Goal: Task Accomplishment & Management: Complete application form

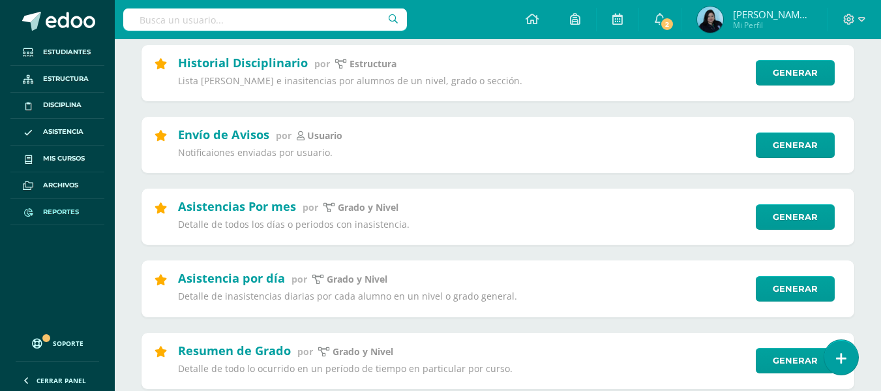
scroll to position [196, 0]
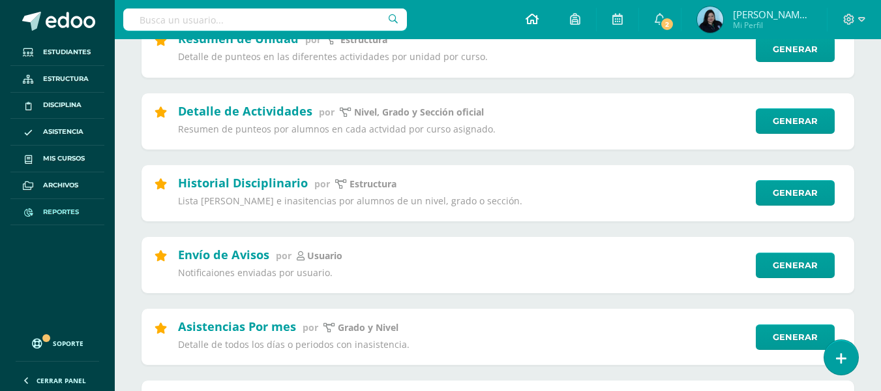
click at [554, 12] on link at bounding box center [532, 19] width 44 height 39
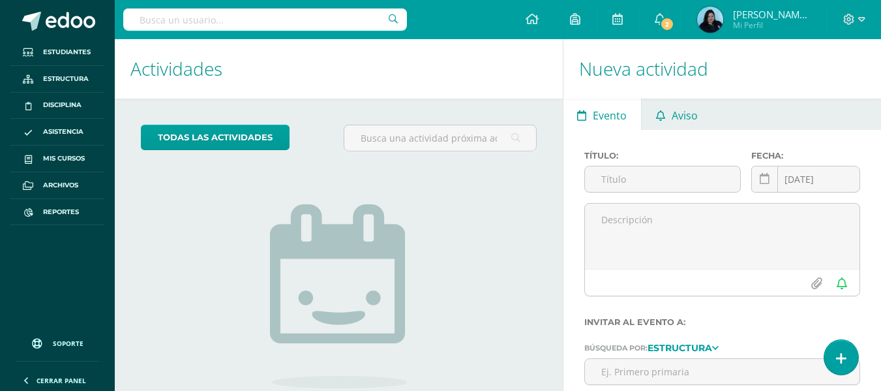
click at [688, 106] on span "Aviso" at bounding box center [685, 115] width 26 height 31
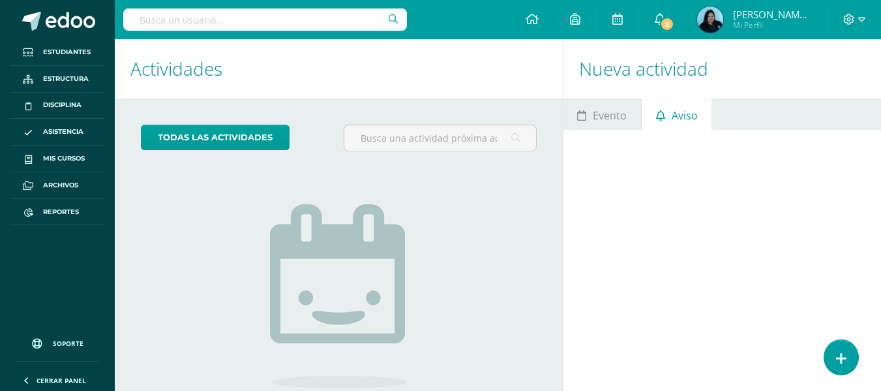
scroll to position [111, 0]
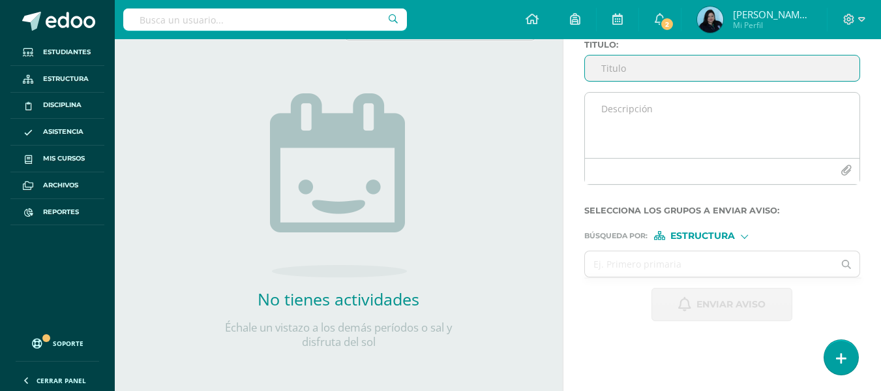
type input "S"
type input "Día Montessori"
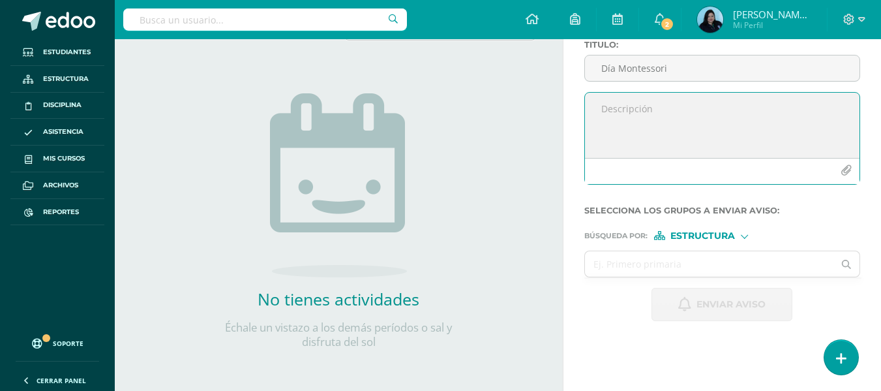
click at [696, 115] on textarea at bounding box center [722, 125] width 275 height 65
click at [633, 114] on textarea at bounding box center [722, 125] width 275 height 65
paste textarea "Buenos días, estimados padres de familia: Es un gusto saludarles por este medio…"
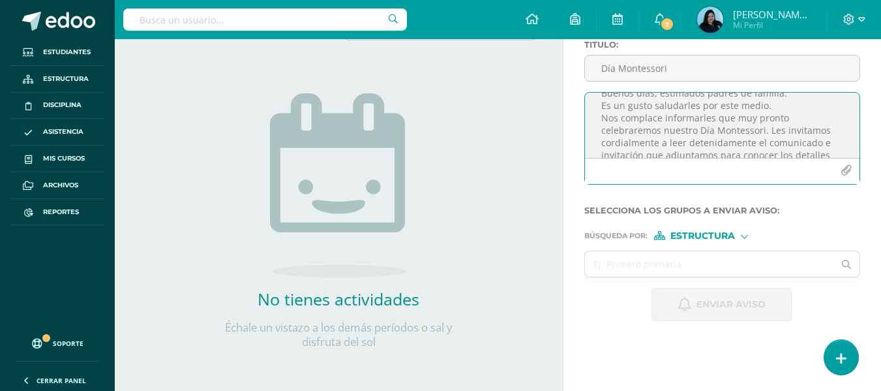
scroll to position [0, 0]
click at [789, 109] on textarea "Buenos días, estimados padres de familia: Es un gusto saludarles por este medio…" at bounding box center [722, 125] width 275 height 65
click at [768, 132] on textarea "Buenos días, estimados padres de familia: Es un gusto saludarles por este medio…" at bounding box center [722, 125] width 275 height 65
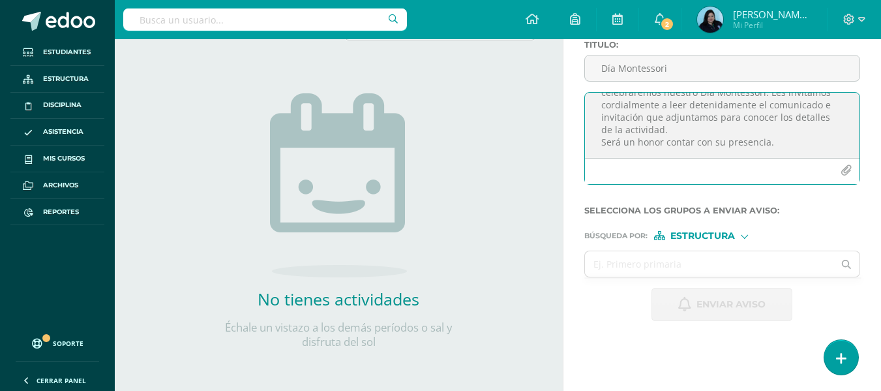
click at [702, 127] on textarea "Buenos días, estimados padres de familia: Es un gusto saludarles por este medio…" at bounding box center [722, 125] width 275 height 65
type textarea "Buenos días, estimados padres de familia: Es un gusto saludarles por este medio…"
click at [845, 165] on icon "button" at bounding box center [846, 170] width 11 height 11
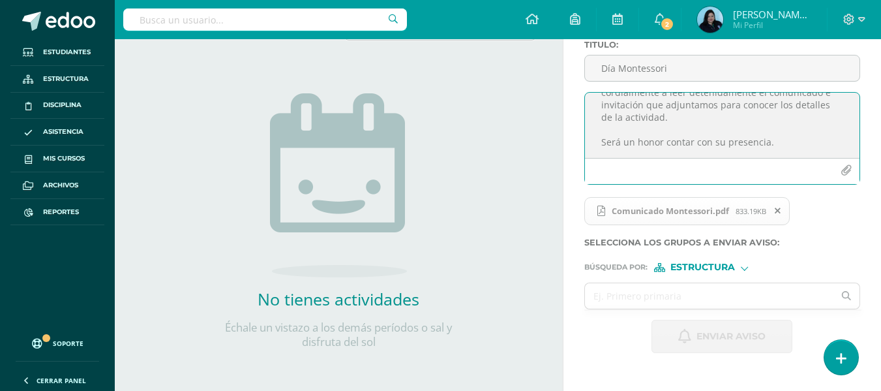
click at [847, 169] on icon "button" at bounding box center [846, 170] width 11 height 11
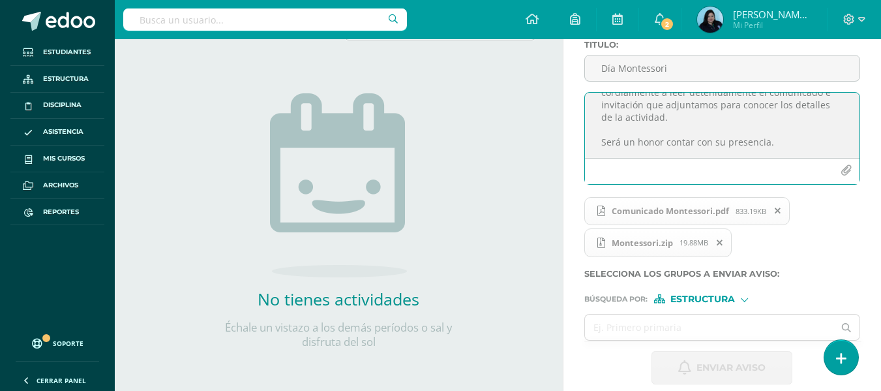
click at [723, 238] on icon at bounding box center [720, 242] width 6 height 9
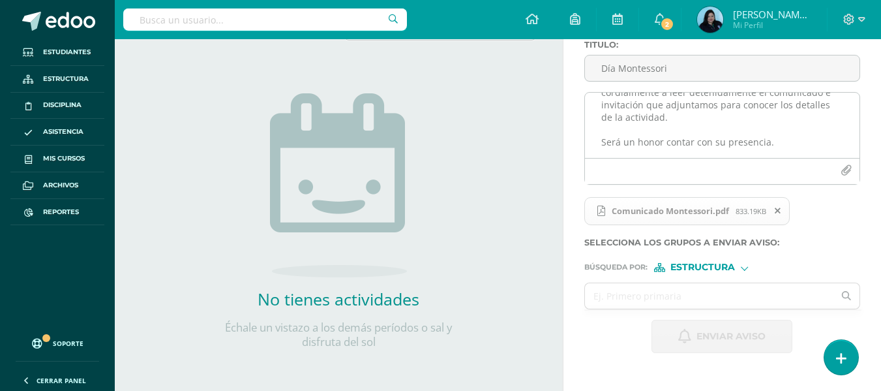
click at [840, 171] on button "button" at bounding box center [845, 170] width 25 height 25
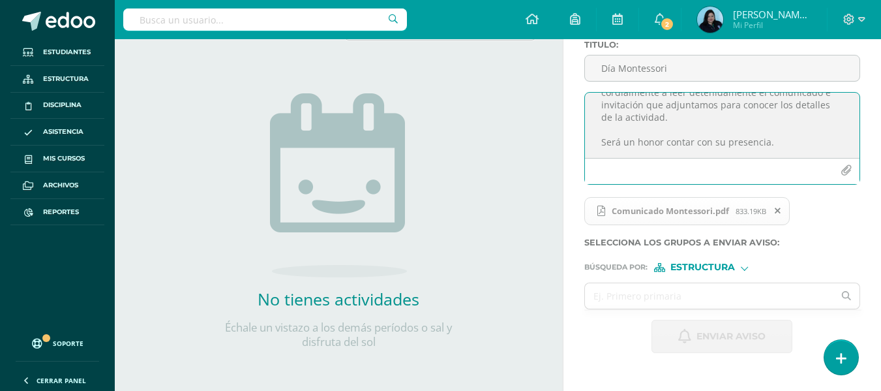
click at [847, 170] on icon "button" at bounding box center [846, 170] width 11 height 11
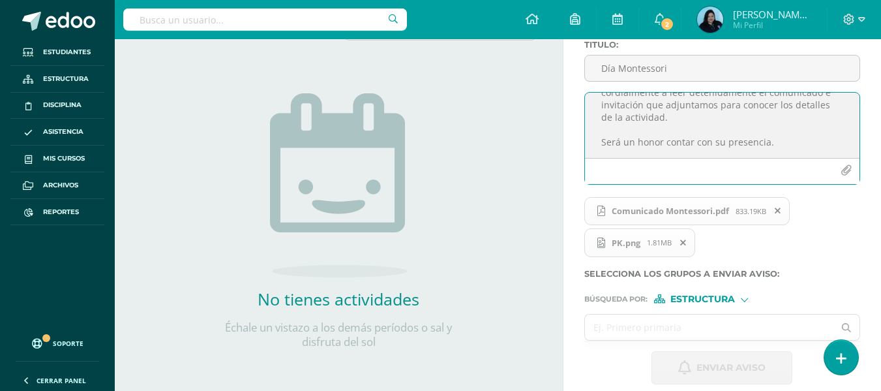
click at [730, 329] on input "text" at bounding box center [709, 326] width 249 height 25
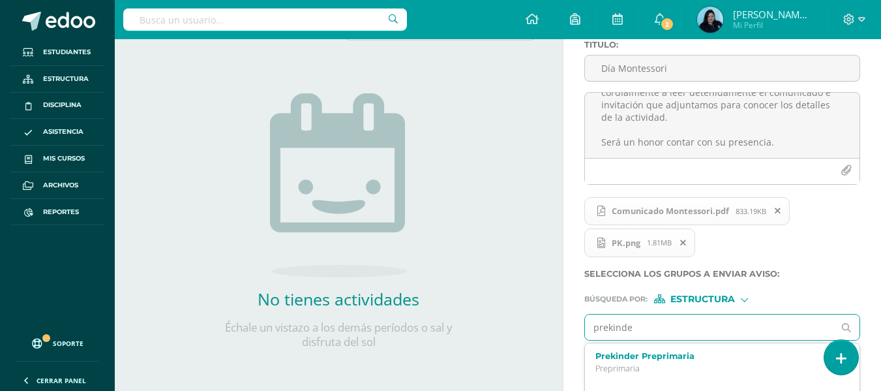
type input "prekinder"
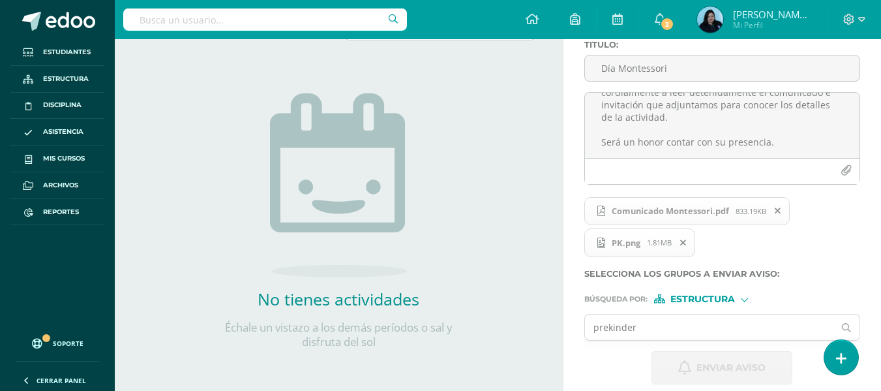
scroll to position [125, 0]
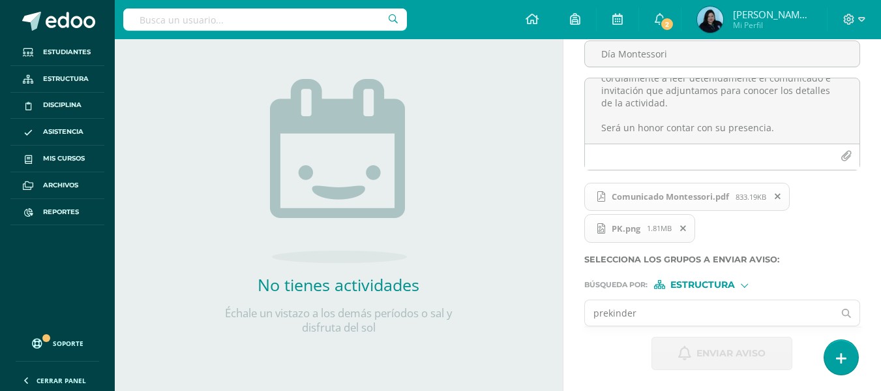
click at [657, 314] on input "prekinder" at bounding box center [709, 312] width 249 height 25
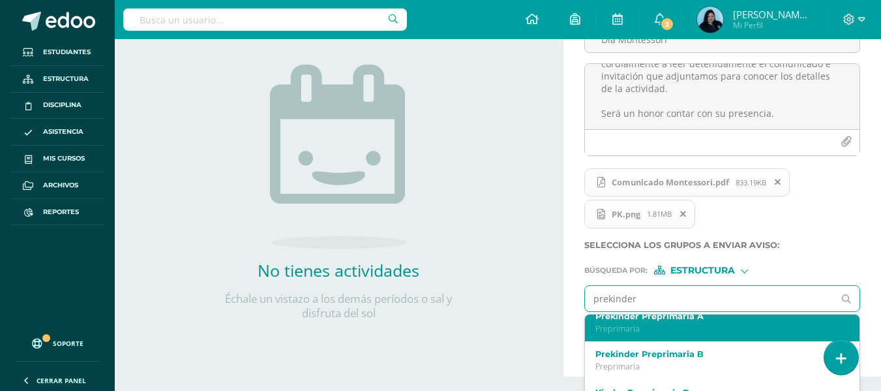
scroll to position [196, 0]
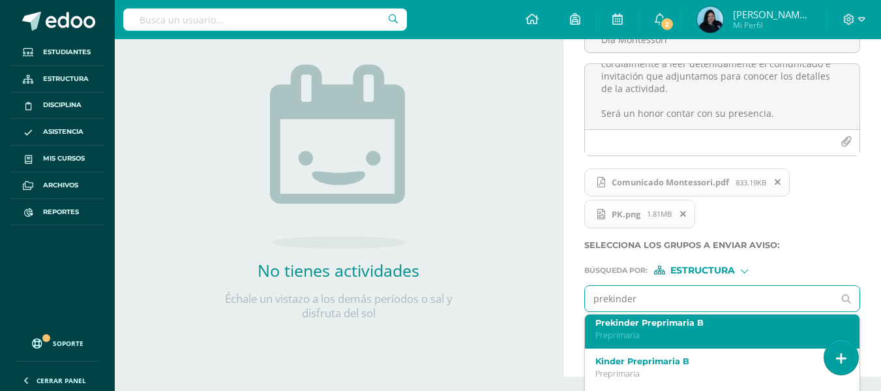
click at [668, 327] on label "Prekinder Preprimaria B" at bounding box center [717, 323] width 244 height 10
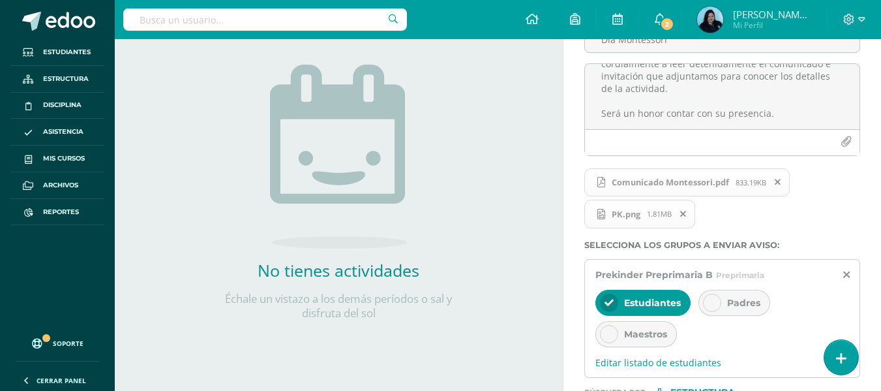
scroll to position [0, 0]
click at [715, 299] on icon at bounding box center [712, 302] width 9 height 9
click at [616, 301] on div at bounding box center [609, 302] width 18 height 18
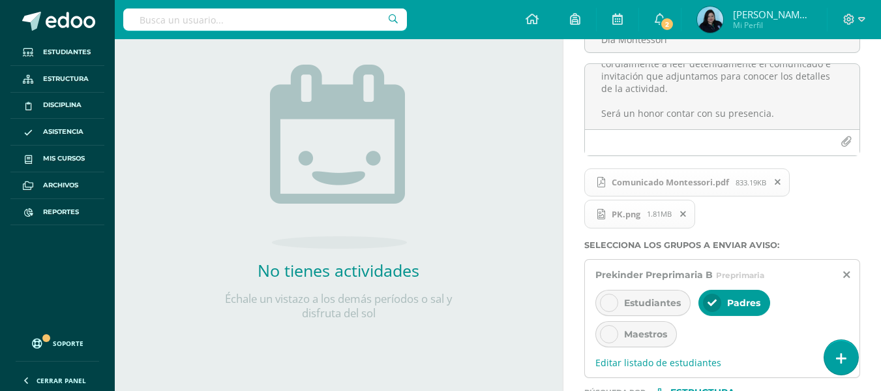
click at [611, 326] on div at bounding box center [609, 334] width 18 height 18
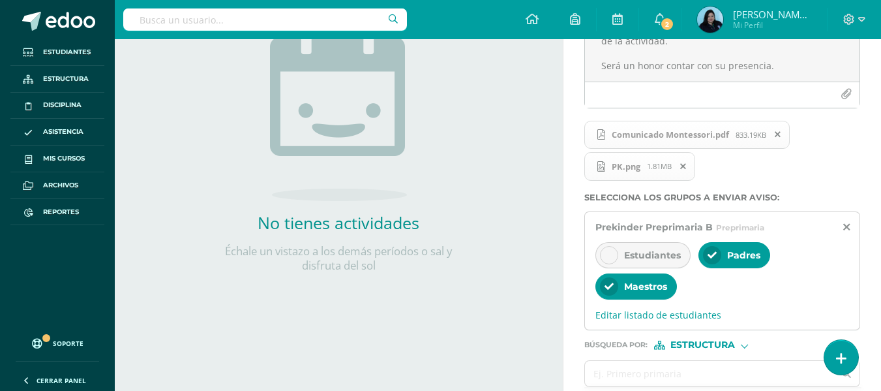
scroll to position [248, 0]
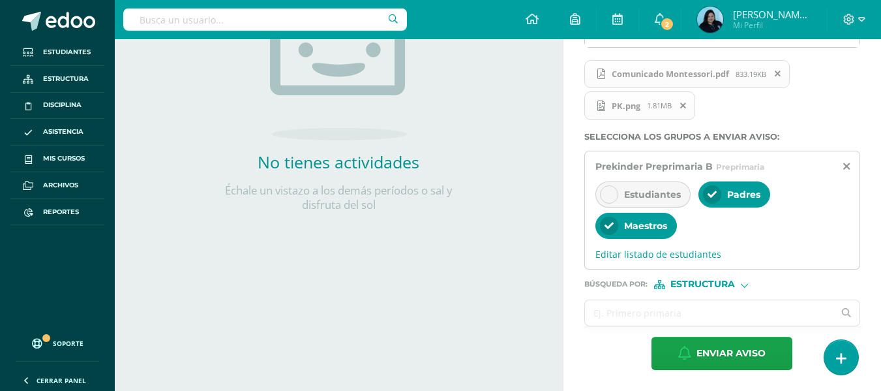
click at [730, 312] on input "text" at bounding box center [709, 312] width 249 height 25
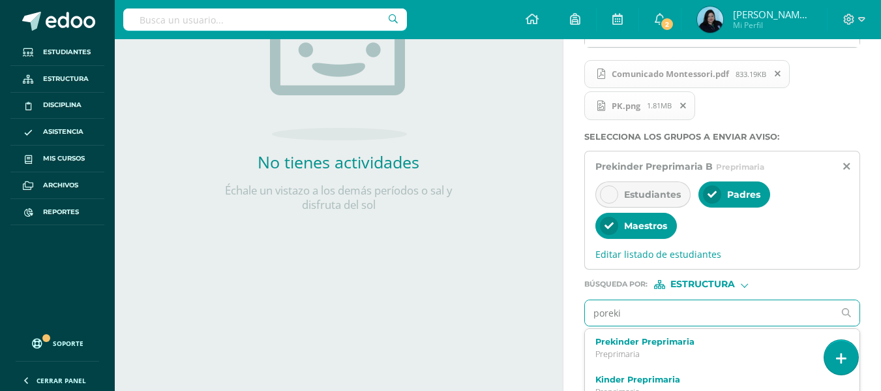
type input "porekin"
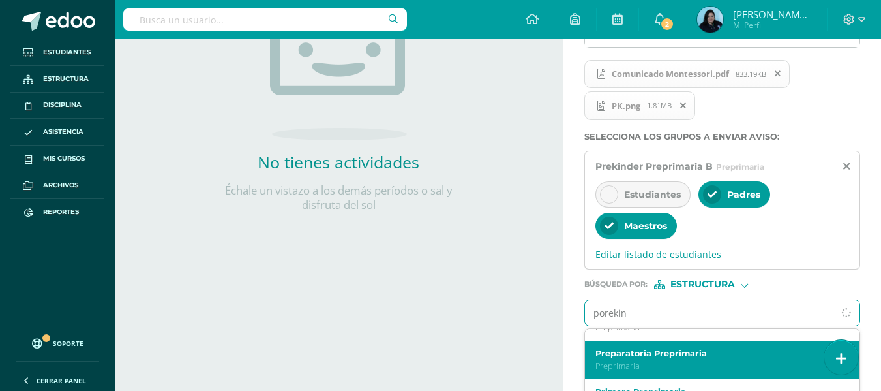
scroll to position [65, 0]
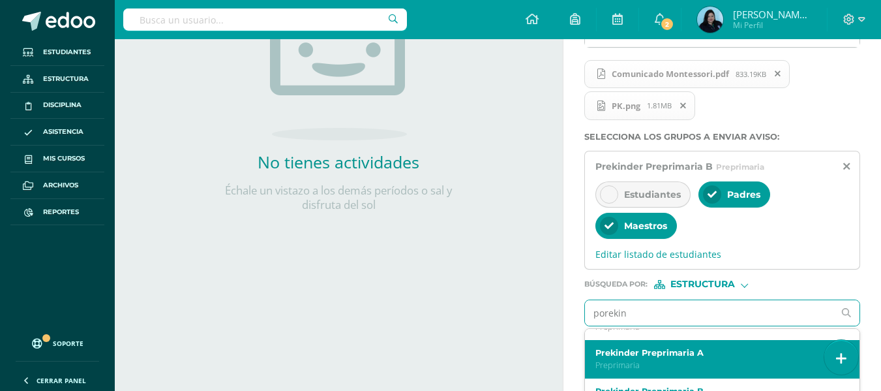
click at [623, 355] on label "Prekinder Preprimaria A" at bounding box center [717, 353] width 244 height 10
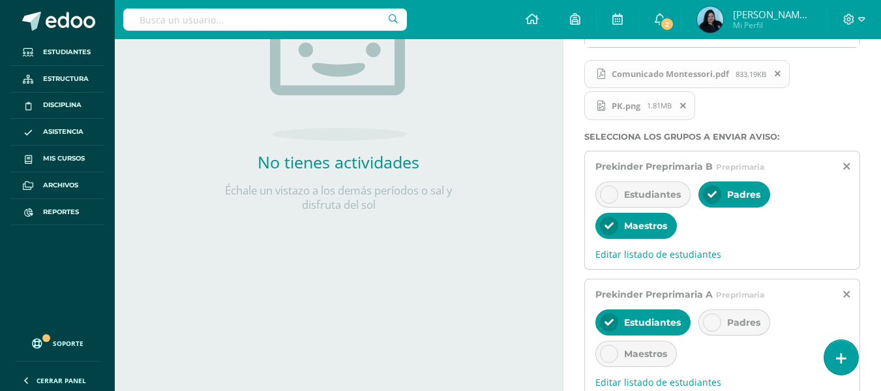
click at [706, 318] on div at bounding box center [712, 322] width 18 height 18
drag, startPoint x: 605, startPoint y: 318, endPoint x: 614, endPoint y: 338, distance: 23.0
click at [606, 318] on icon at bounding box center [609, 322] width 9 height 9
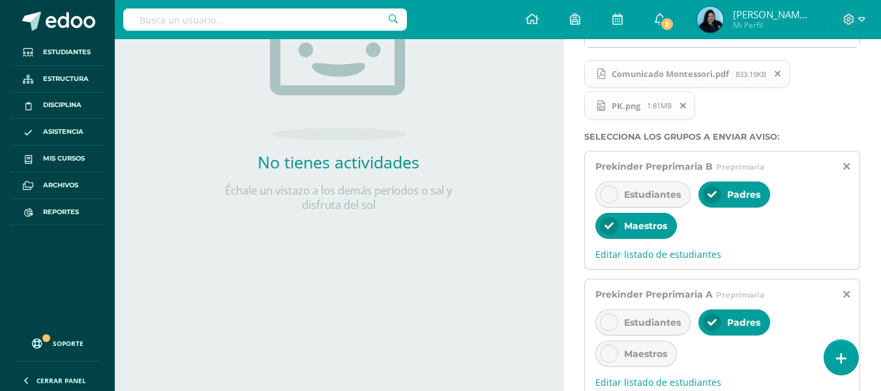
click at [606, 352] on icon at bounding box center [609, 353] width 9 height 9
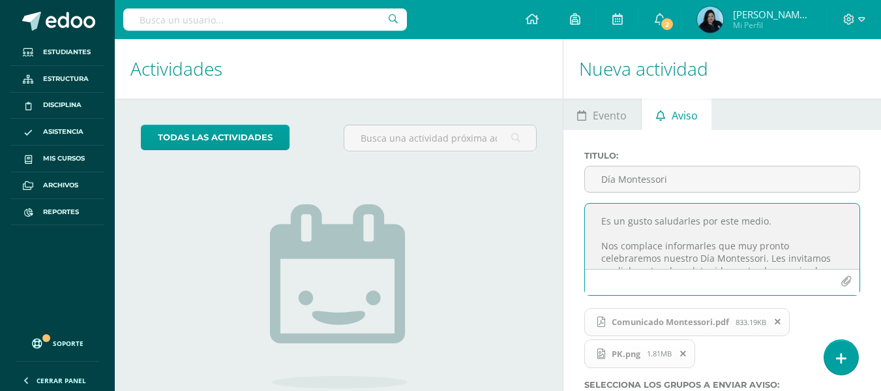
scroll to position [91, 0]
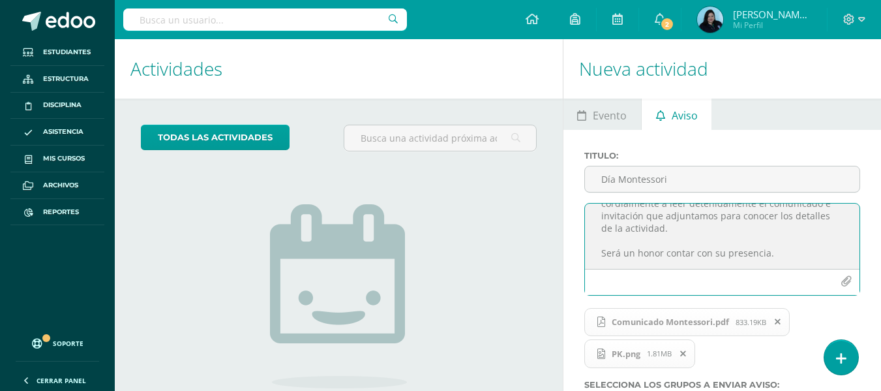
drag, startPoint x: 601, startPoint y: 217, endPoint x: 781, endPoint y: 256, distance: 184.2
click at [781, 256] on textarea "Buenos días, estimados padres de familia: Es un gusto saludarles por este medio…" at bounding box center [722, 235] width 275 height 65
click at [680, 282] on div at bounding box center [722, 282] width 275 height 26
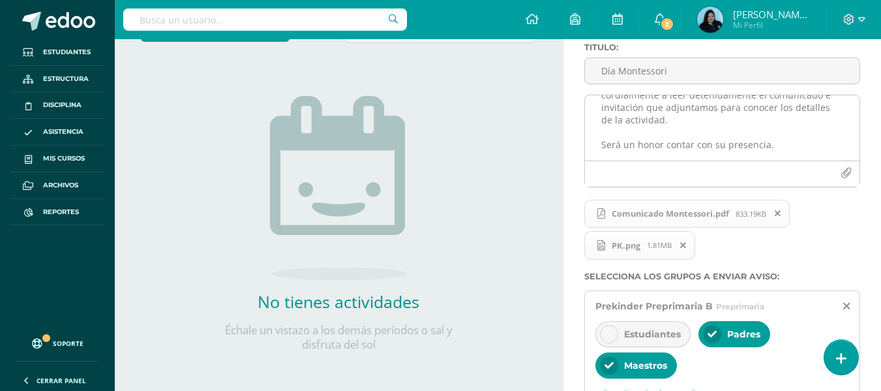
scroll to position [375, 0]
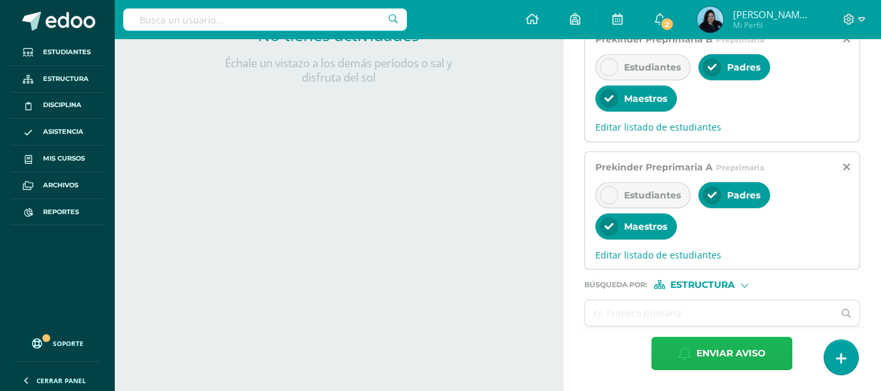
click at [732, 350] on span "Enviar aviso" at bounding box center [731, 353] width 69 height 32
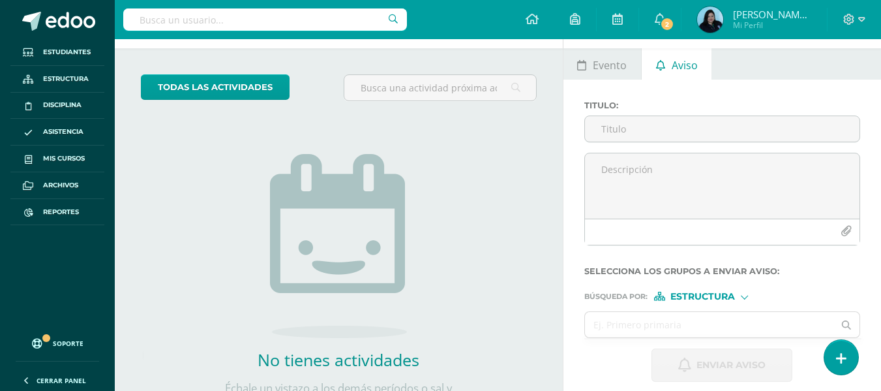
scroll to position [0, 0]
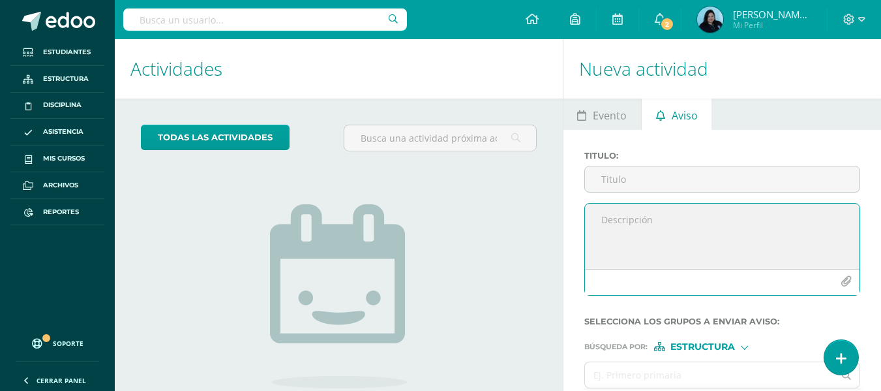
click at [607, 222] on textarea at bounding box center [722, 235] width 275 height 65
paste textarea "Buenos días, estimados padres de familia: Es un gusto saludarles por este medio…"
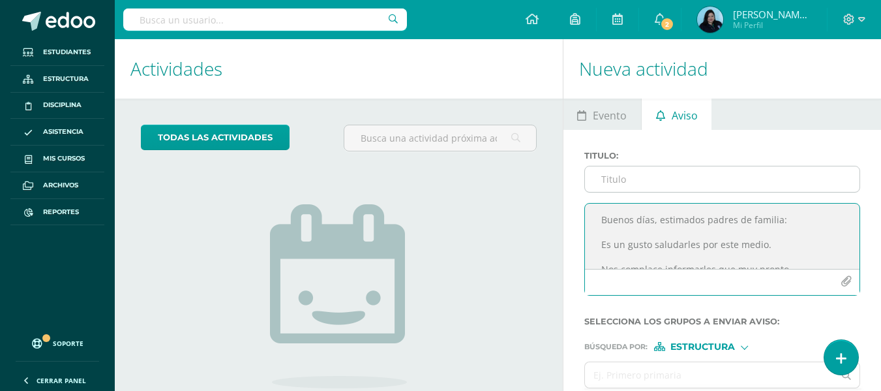
type textarea "Buenos días, estimados padres de familia: Es un gusto saludarles por este medio…"
click at [631, 170] on input "Titulo :" at bounding box center [722, 178] width 275 height 25
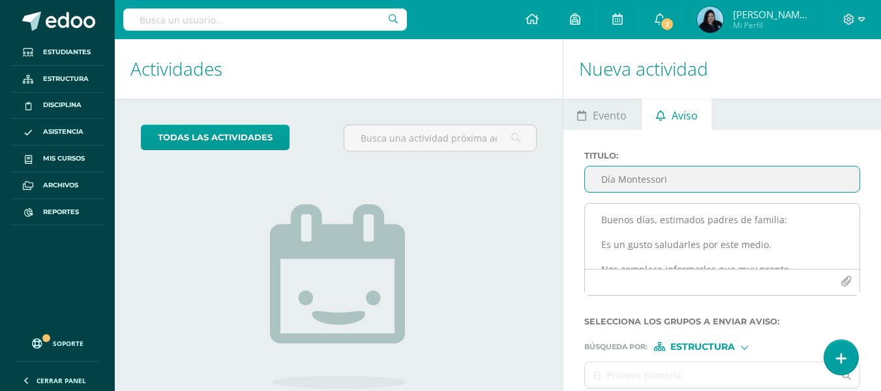
type input "Día Montessori"
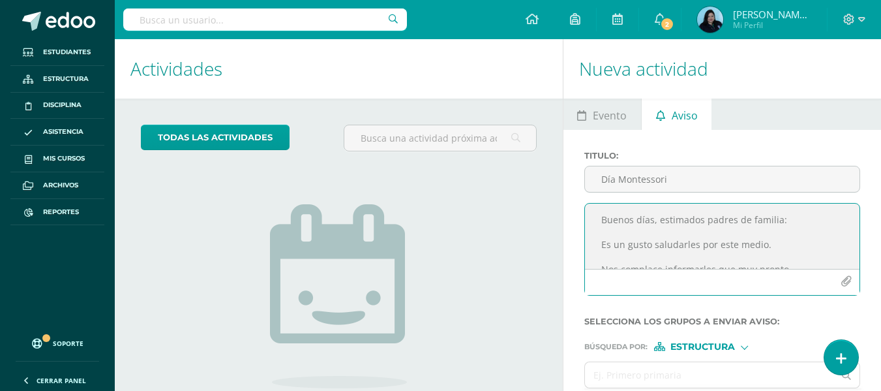
click at [845, 273] on button "button" at bounding box center [845, 281] width 25 height 25
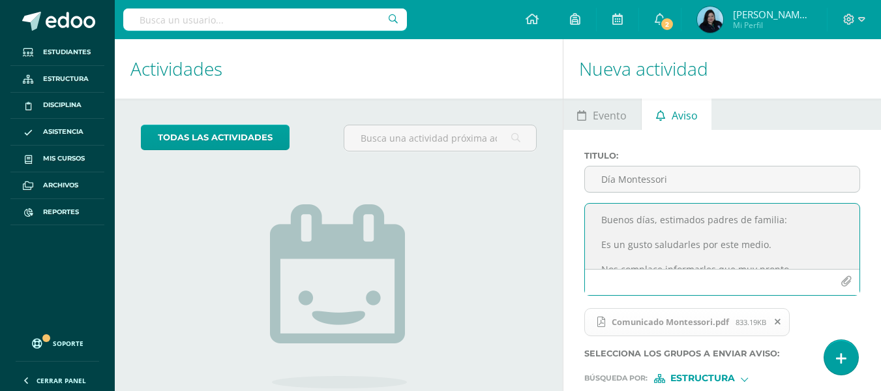
click at [847, 278] on icon "button" at bounding box center [846, 281] width 11 height 11
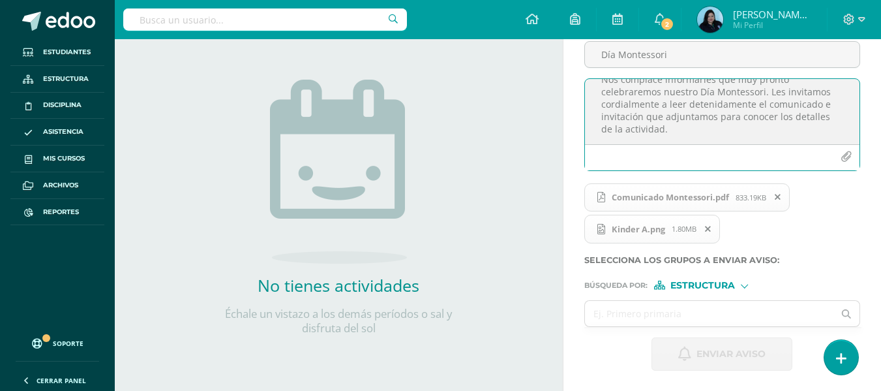
scroll to position [125, 0]
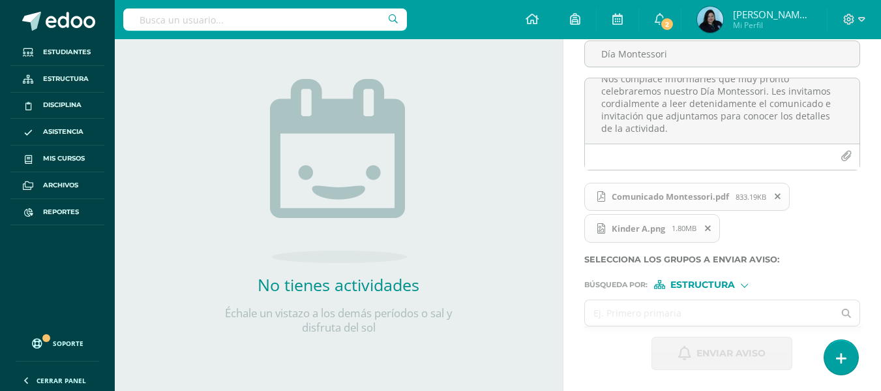
click at [742, 312] on input "text" at bounding box center [709, 312] width 249 height 25
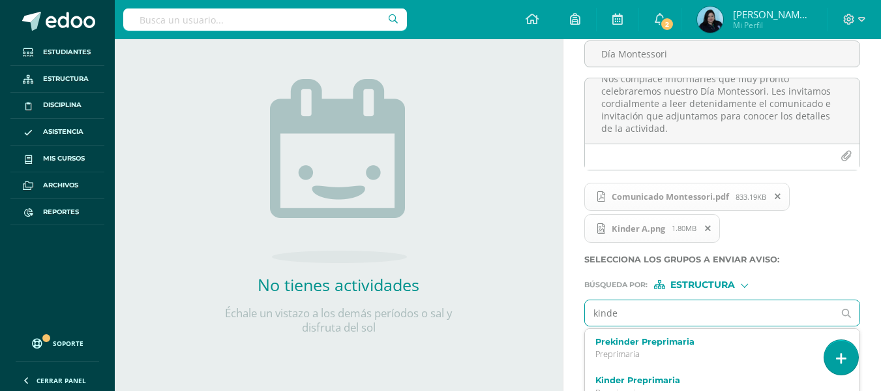
type input "kinder"
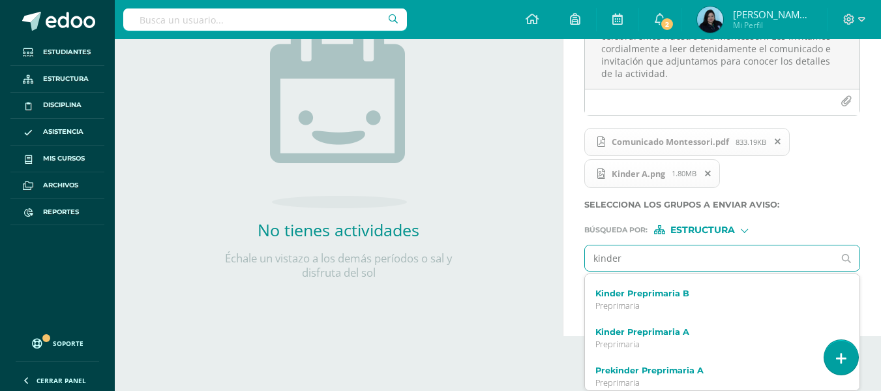
scroll to position [78, 0]
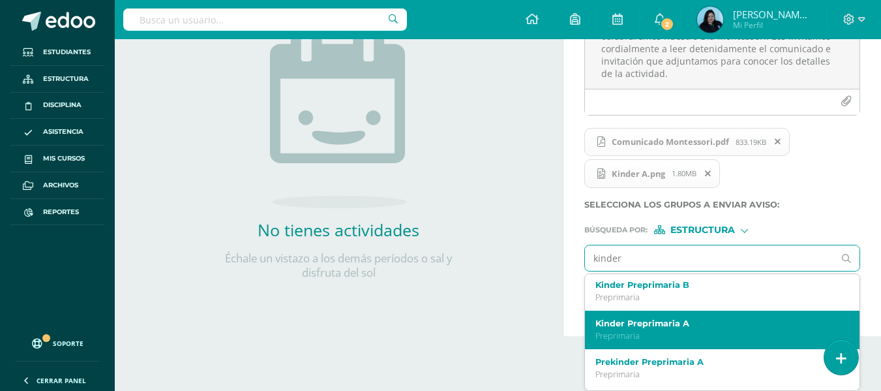
click at [673, 333] on p "Preprimaria" at bounding box center [717, 335] width 244 height 11
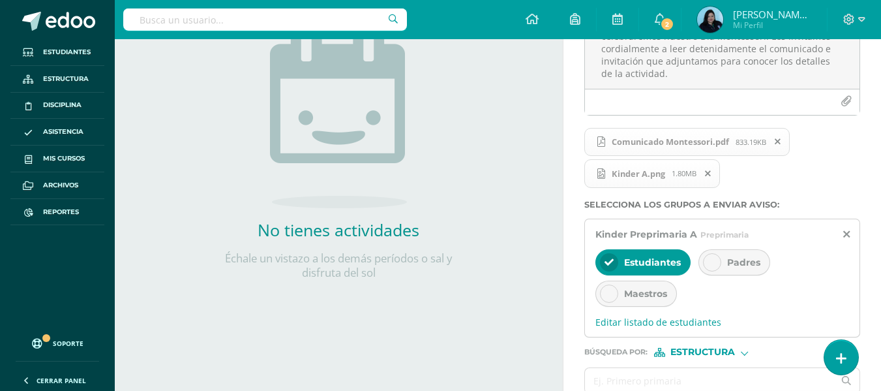
click at [717, 270] on div at bounding box center [712, 262] width 18 height 18
click at [610, 261] on icon at bounding box center [609, 262] width 9 height 9
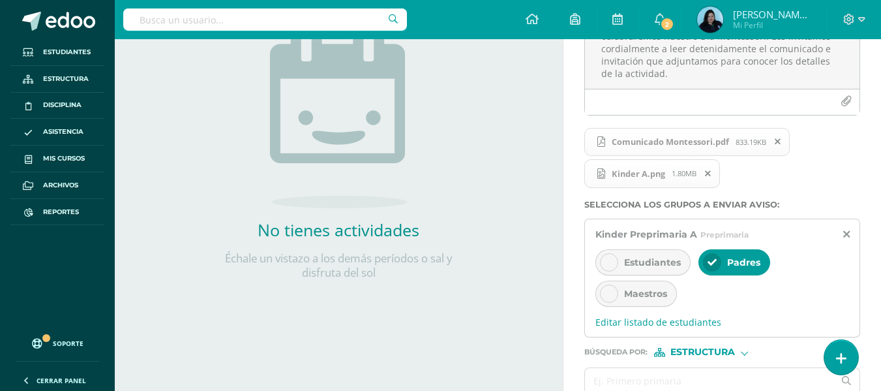
click at [605, 295] on icon at bounding box center [609, 293] width 9 height 9
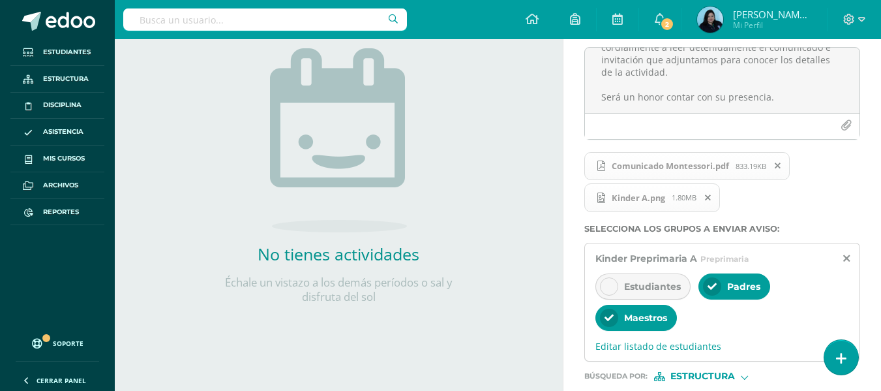
scroll to position [248, 0]
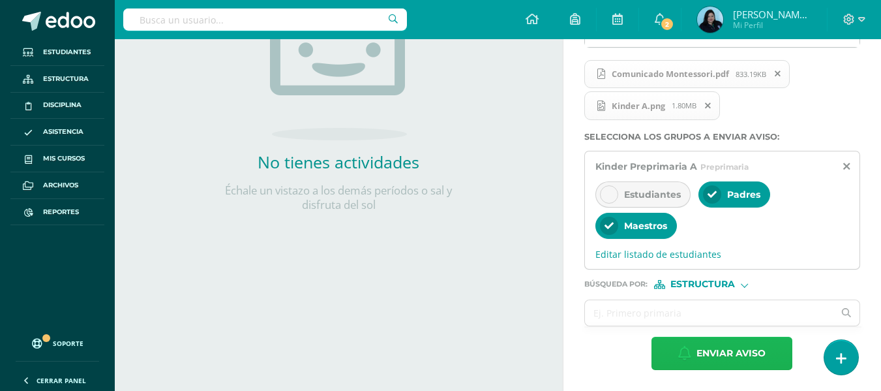
click at [710, 351] on span "Enviar aviso" at bounding box center [731, 353] width 69 height 32
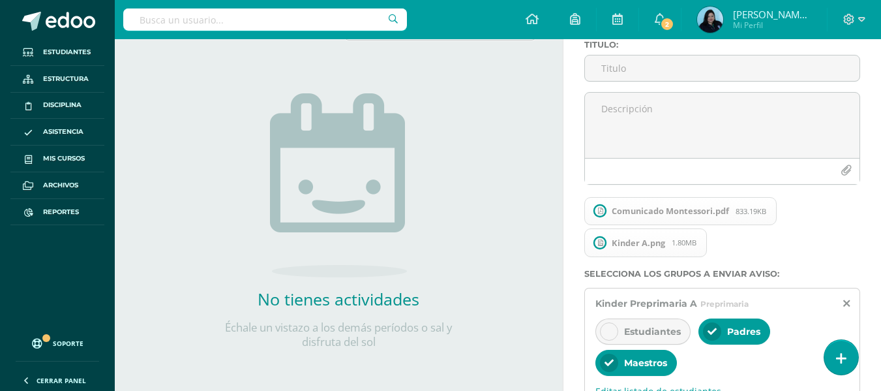
scroll to position [0, 0]
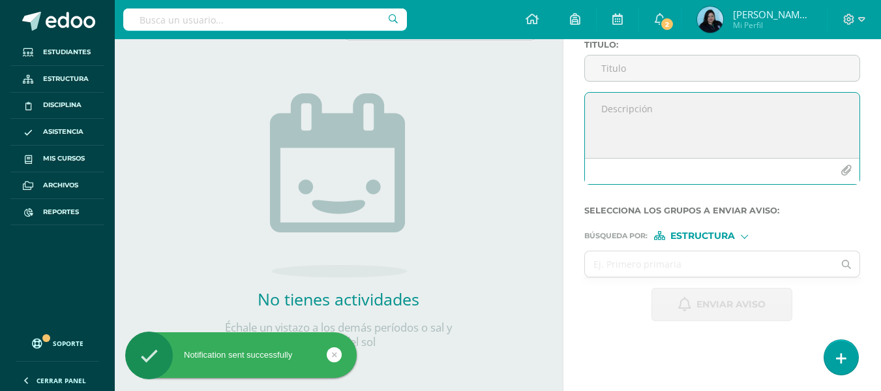
click at [623, 120] on textarea at bounding box center [722, 125] width 275 height 65
paste textarea "Buenos días, estimados padres de familia: Es un gusto saludarles por este medio…"
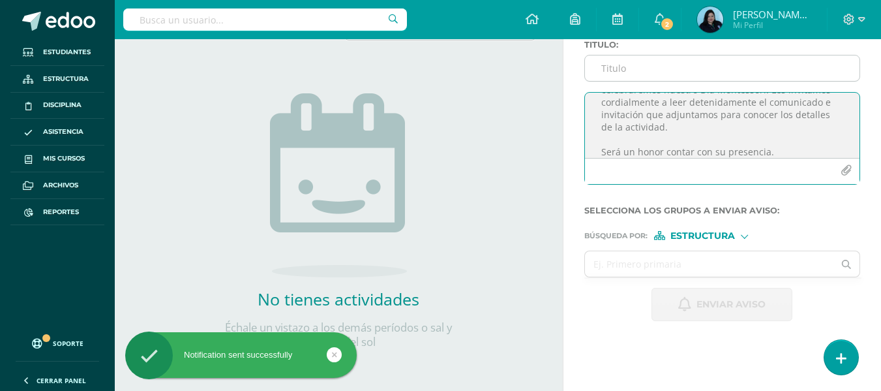
type textarea "Buenos días, estimados padres de familia: Es un gusto saludarles por este medio…"
click at [637, 69] on input "Titulo :" at bounding box center [722, 67] width 275 height 25
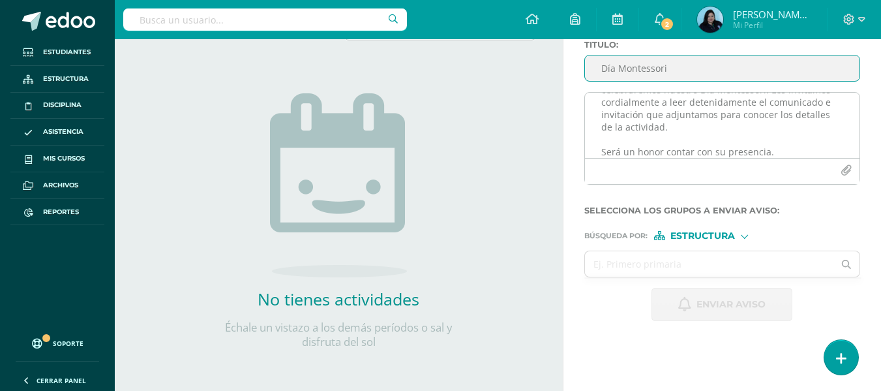
type input "Día Montessori"
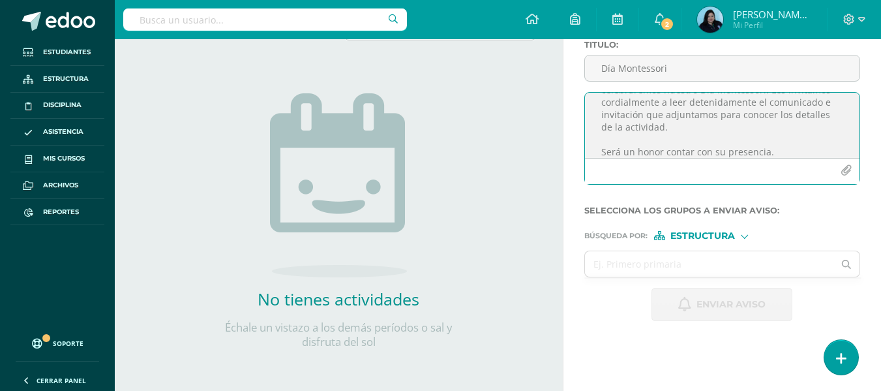
click at [842, 167] on icon "button" at bounding box center [846, 170] width 11 height 11
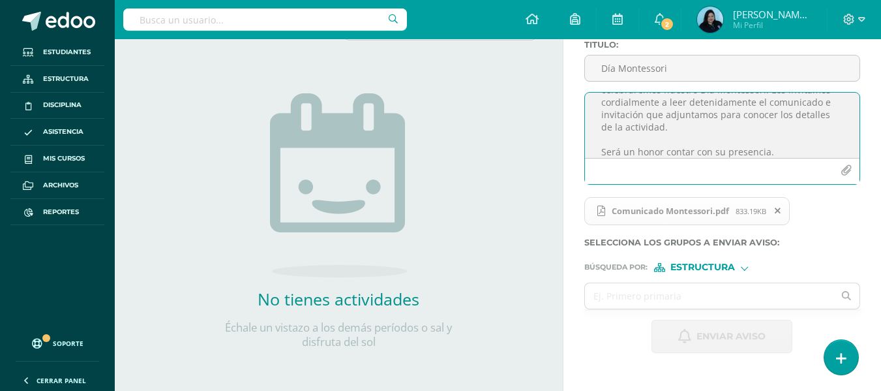
click at [841, 166] on icon "button" at bounding box center [846, 170] width 11 height 11
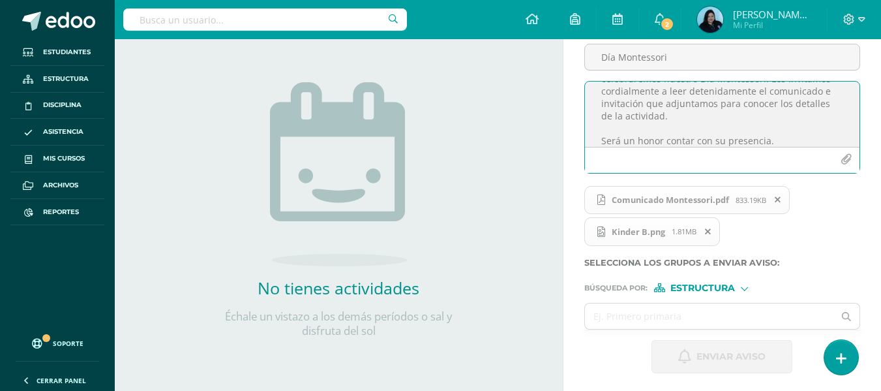
scroll to position [125, 0]
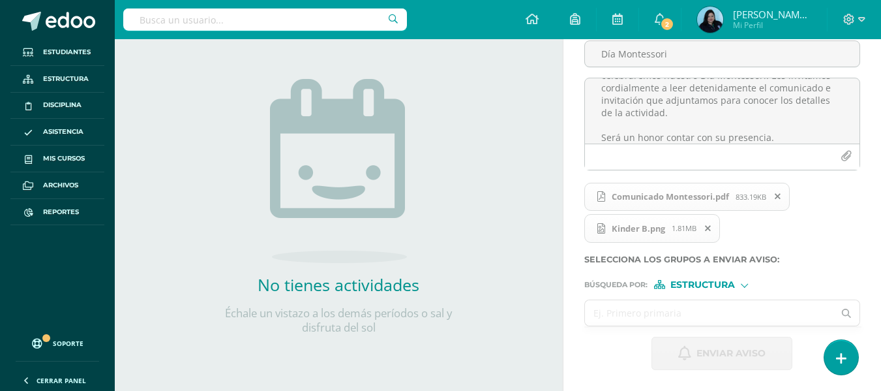
click at [677, 309] on input "text" at bounding box center [709, 312] width 249 height 25
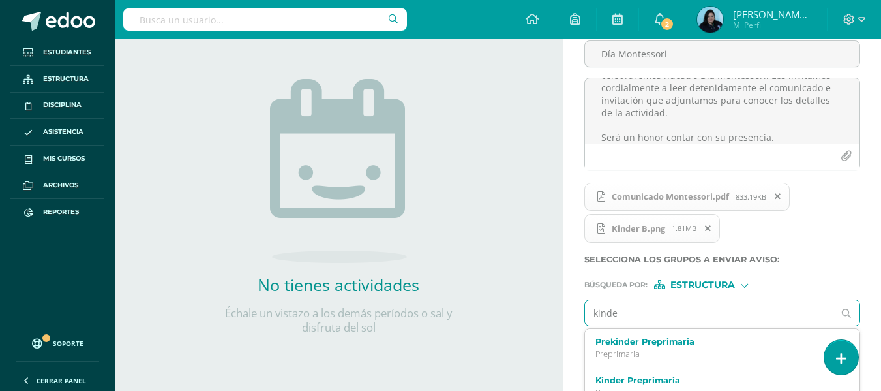
type input "kinder"
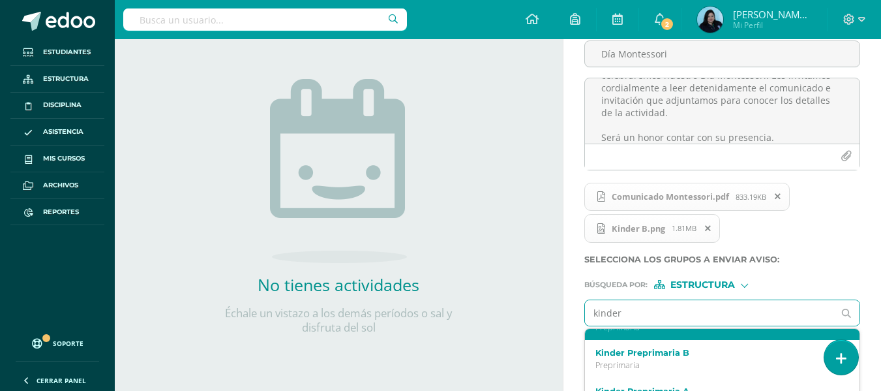
scroll to position [38, 0]
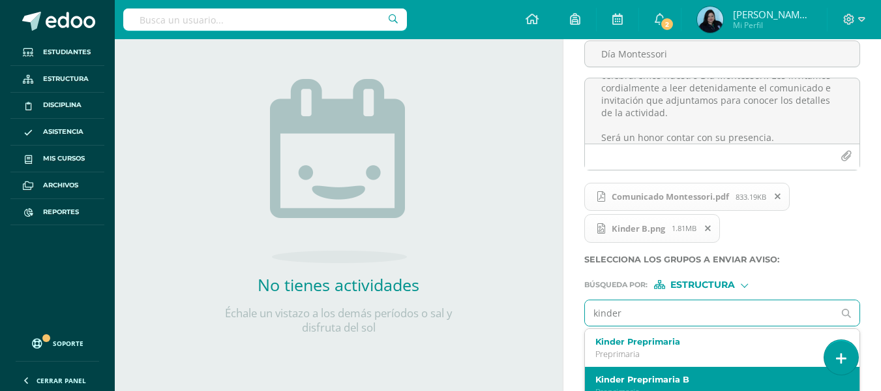
click at [682, 376] on label "Kinder Preprimaria B" at bounding box center [717, 379] width 244 height 10
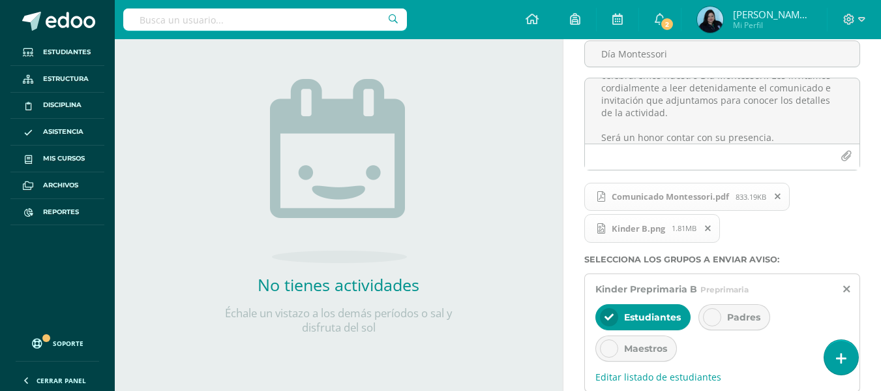
scroll to position [0, 0]
click at [710, 319] on icon at bounding box center [712, 316] width 9 height 9
click at [613, 347] on icon at bounding box center [609, 348] width 9 height 9
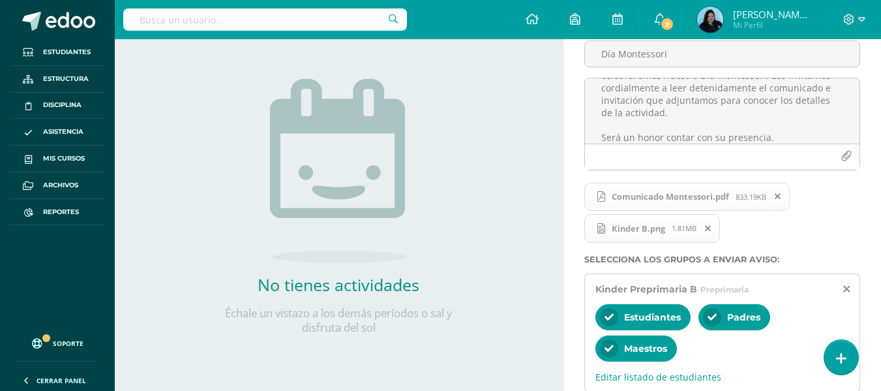
click at [608, 312] on icon at bounding box center [609, 316] width 9 height 9
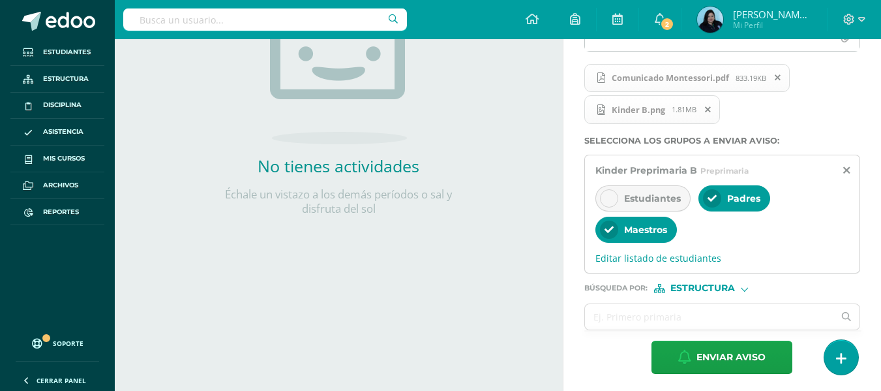
scroll to position [248, 0]
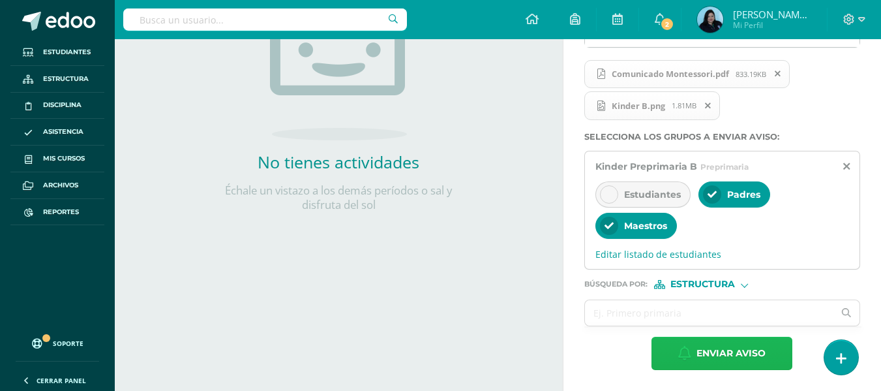
click at [706, 352] on span "Enviar aviso" at bounding box center [731, 353] width 69 height 32
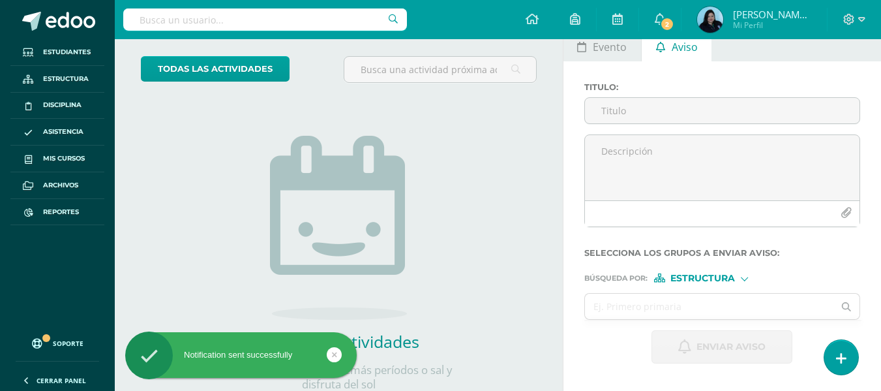
scroll to position [46, 0]
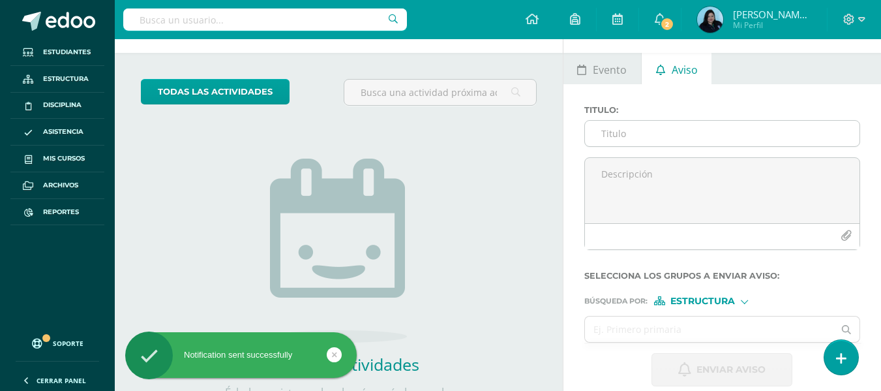
click at [633, 140] on input "Titulo :" at bounding box center [722, 133] width 275 height 25
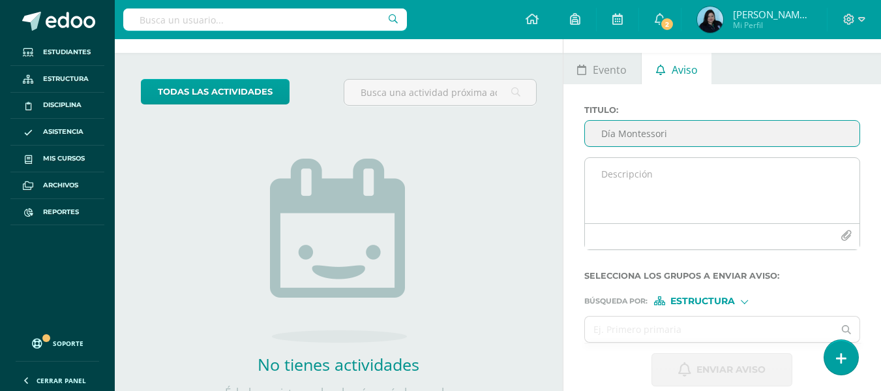
type input "Día Montessori"
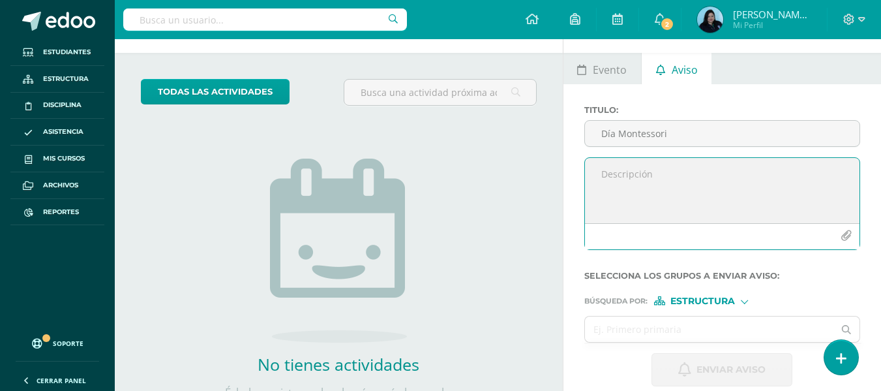
click at [631, 176] on textarea at bounding box center [722, 190] width 275 height 65
paste textarea "Buenos días, estimados padres de familia: Es un gusto saludarles por este medio…"
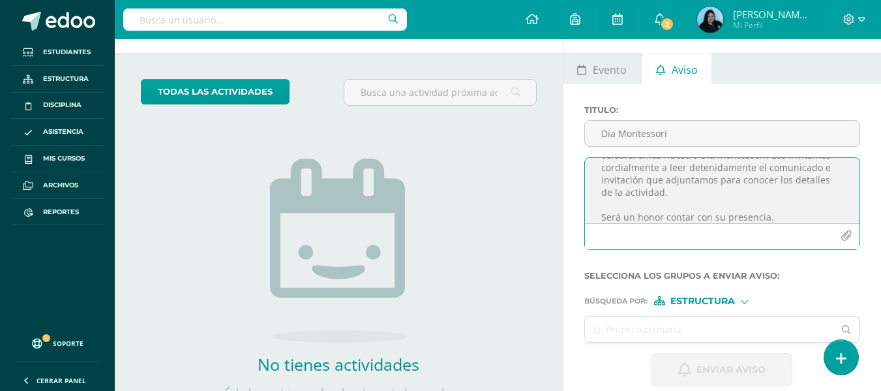
type textarea "Buenos días, estimados padres de familia: Es un gusto saludarles por este medio…"
click at [836, 235] on button "button" at bounding box center [845, 235] width 25 height 25
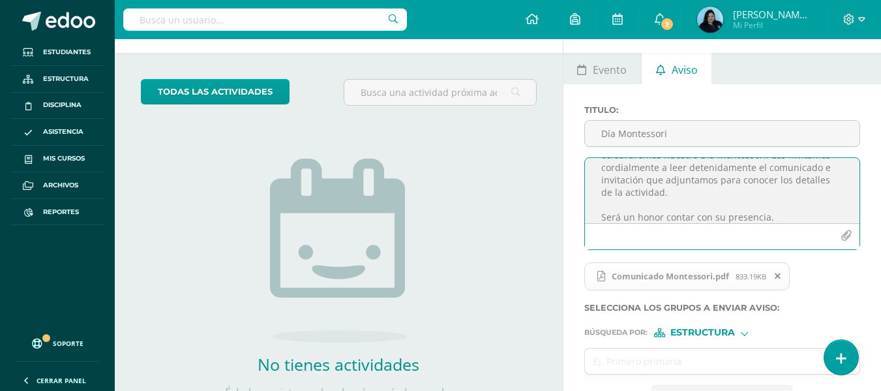
click at [845, 237] on icon "button" at bounding box center [846, 235] width 11 height 11
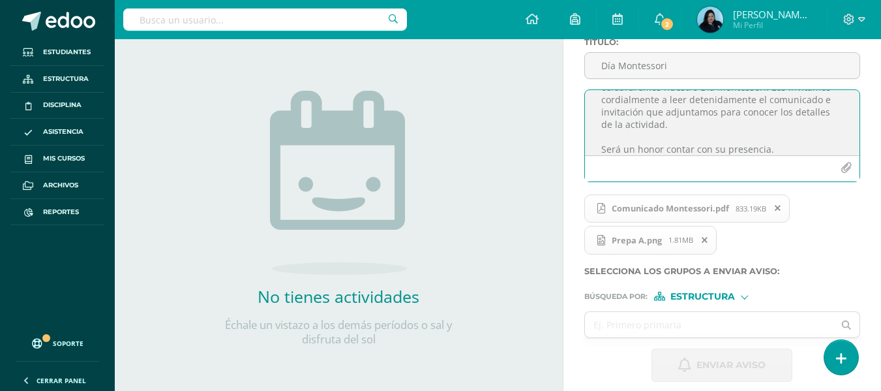
scroll to position [125, 0]
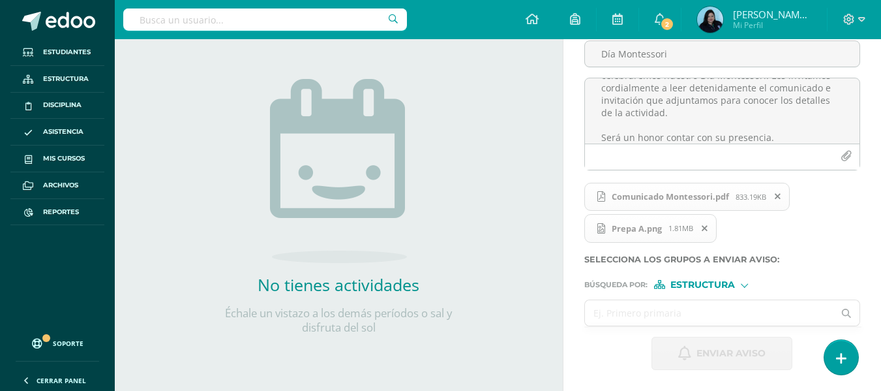
click at [723, 313] on input "text" at bounding box center [709, 312] width 249 height 25
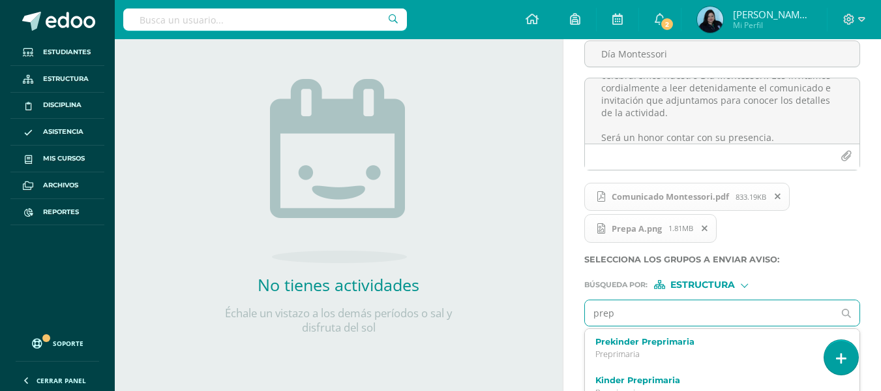
type input "prepa"
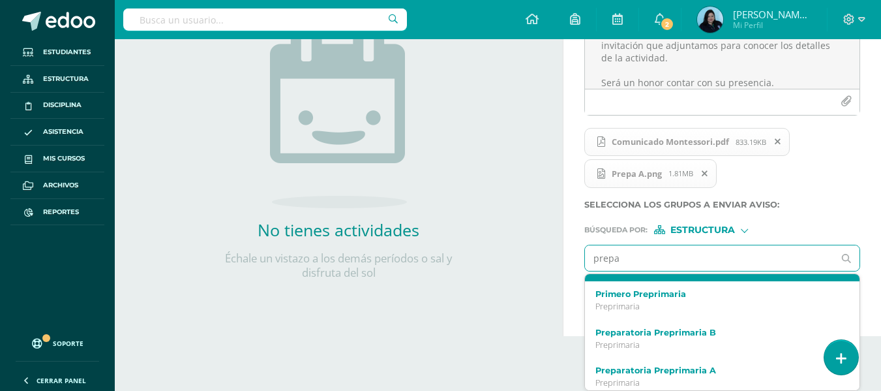
scroll to position [130, 0]
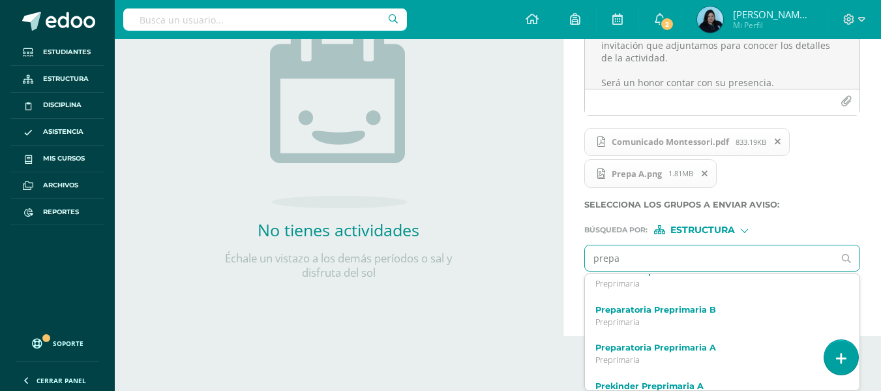
click at [713, 342] on label "Preparatoria Preprimaria A" at bounding box center [717, 347] width 244 height 10
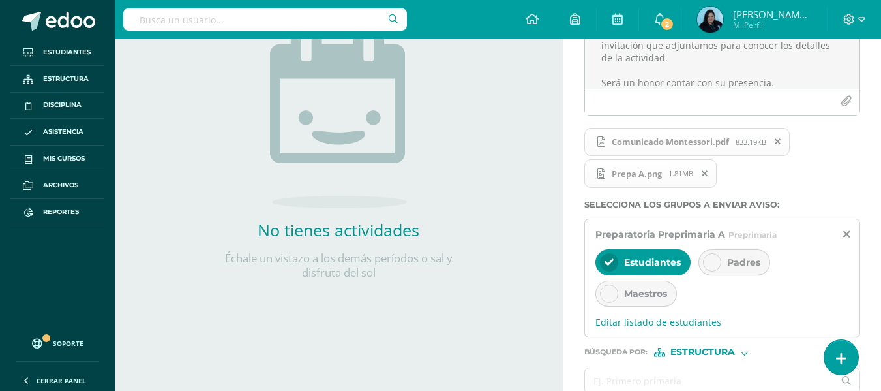
click at [712, 263] on icon at bounding box center [712, 262] width 9 height 9
click at [599, 260] on div "Estudiantes" at bounding box center [642, 262] width 95 height 26
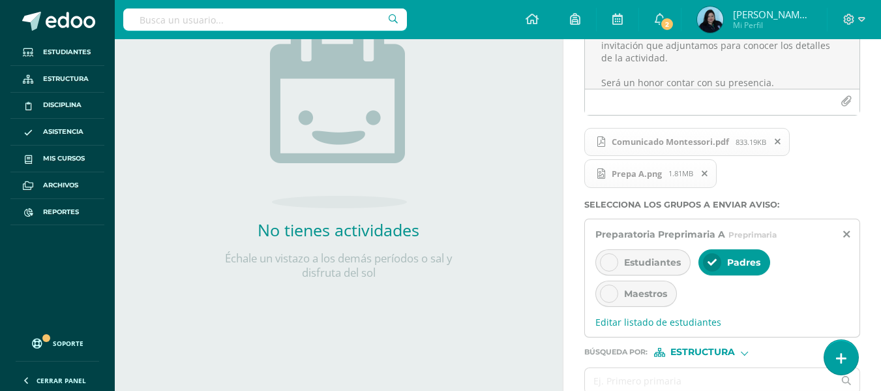
click at [608, 301] on div at bounding box center [609, 293] width 18 height 18
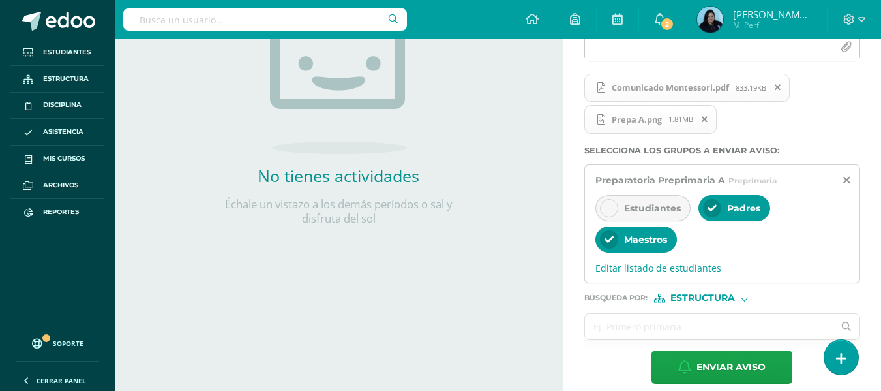
scroll to position [248, 0]
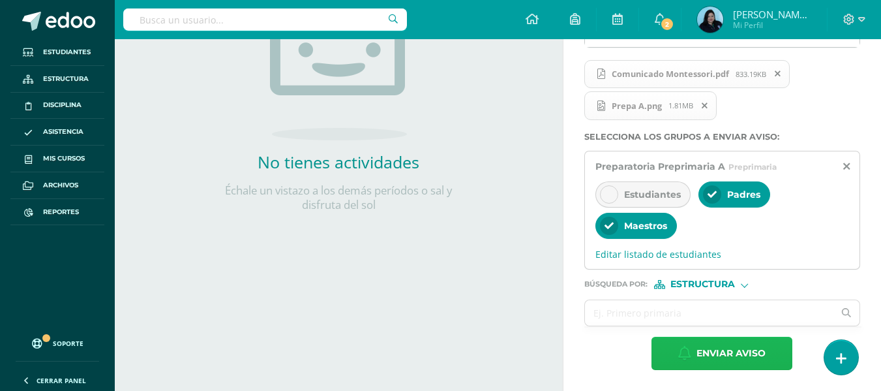
click at [738, 351] on span "Enviar aviso" at bounding box center [731, 353] width 69 height 32
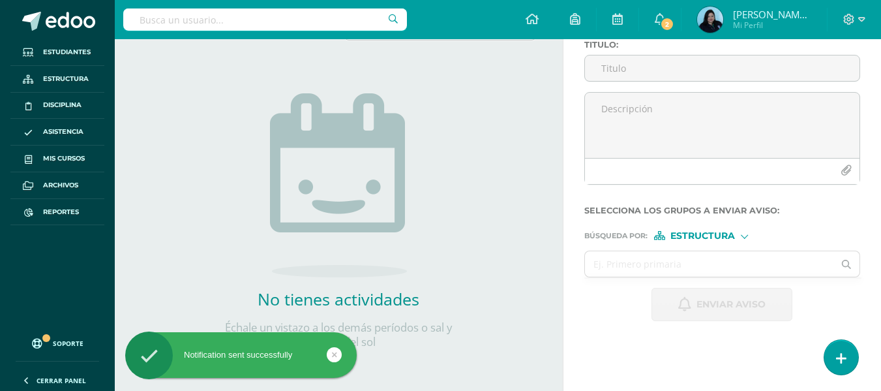
scroll to position [111, 0]
click at [614, 77] on input "Titulo :" at bounding box center [722, 67] width 275 height 25
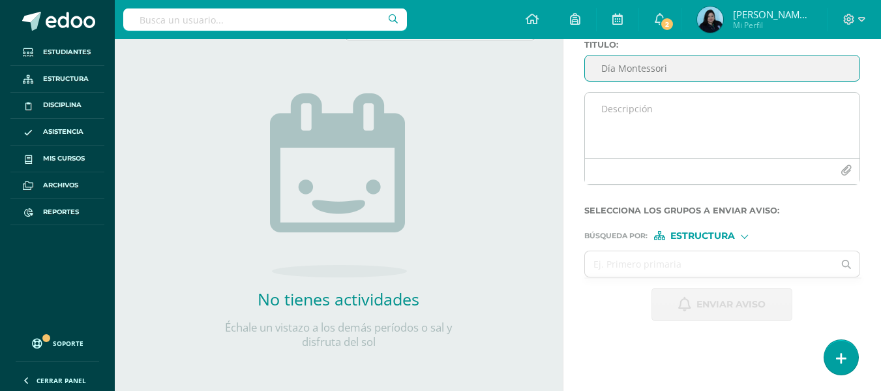
type input "Día Montessori"
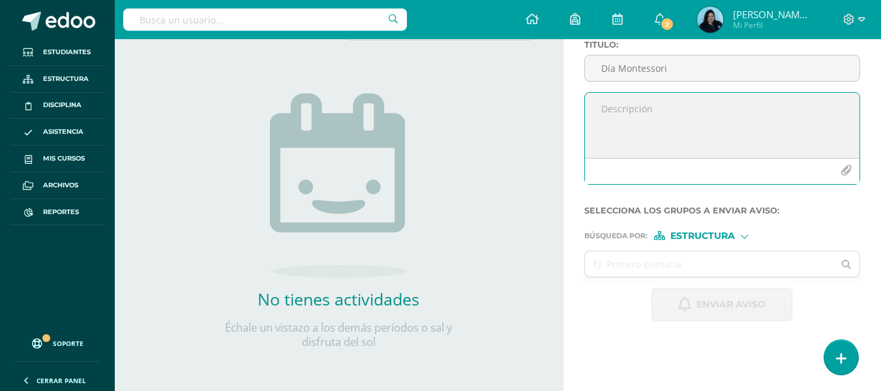
click at [597, 109] on textarea at bounding box center [722, 125] width 275 height 65
paste textarea "Buenos días, estimados padres de familia: Es un gusto saludarles por este medio…"
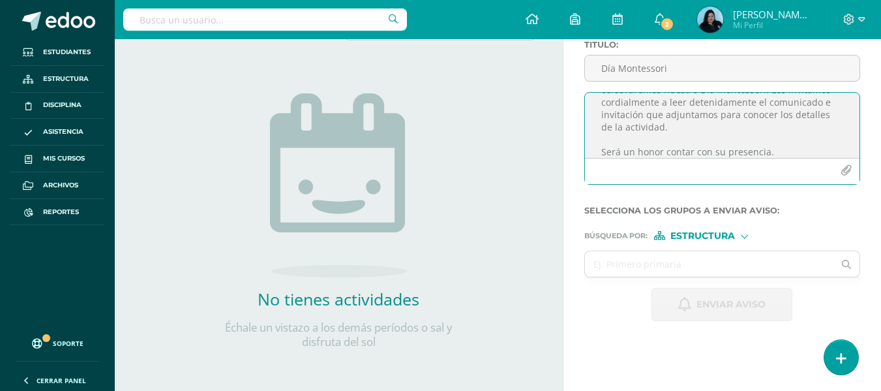
type textarea "Buenos días, estimados padres de familia: Es un gusto saludarles por este medio…"
click at [842, 172] on icon "button" at bounding box center [846, 170] width 11 height 11
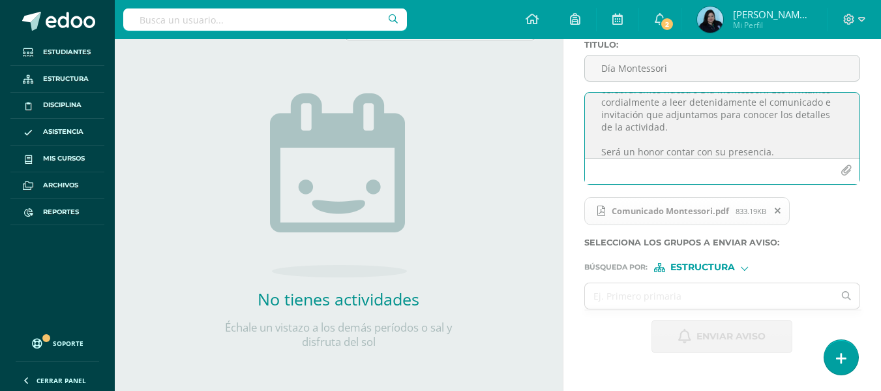
click at [850, 166] on icon "button" at bounding box center [846, 170] width 11 height 11
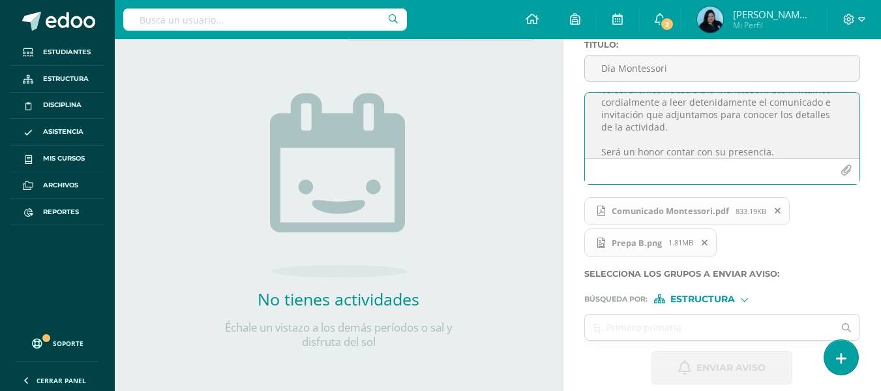
scroll to position [125, 0]
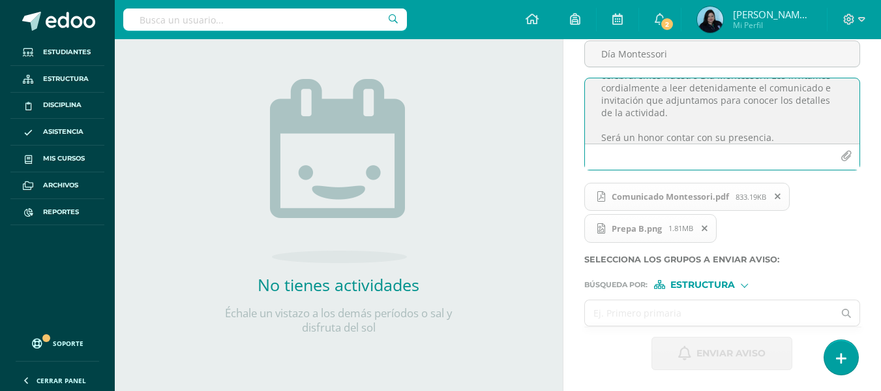
click at [744, 312] on input "text" at bounding box center [709, 312] width 249 height 25
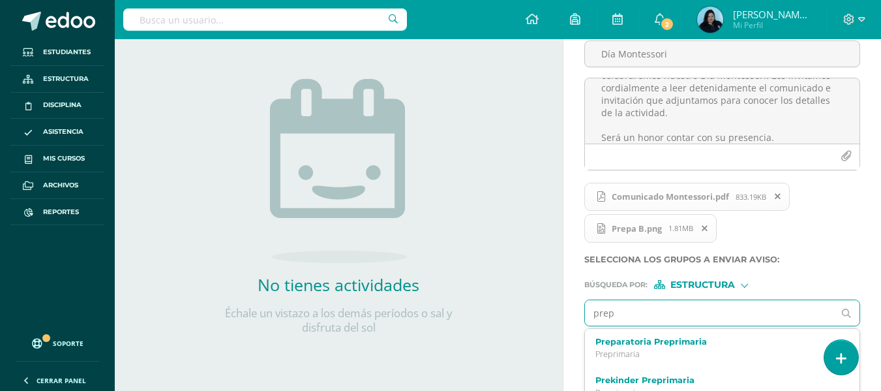
type input "prepa"
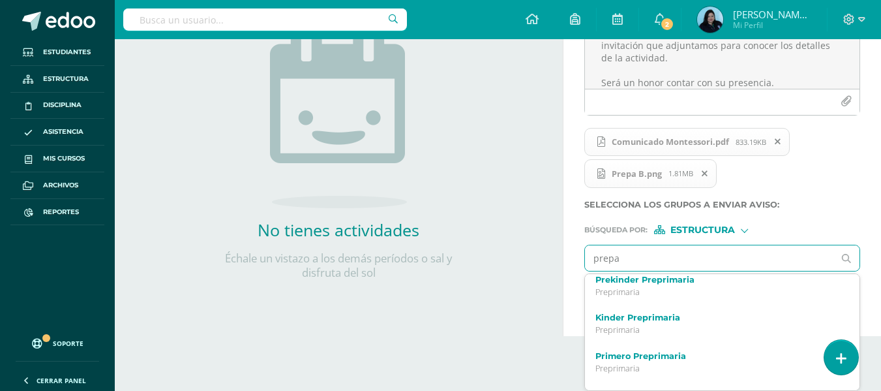
scroll to position [65, 0]
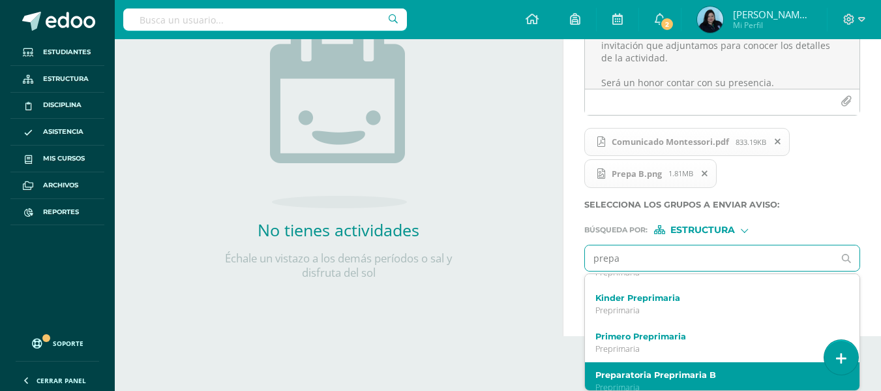
click at [668, 378] on label "Preparatoria Preprimaria B" at bounding box center [717, 375] width 244 height 10
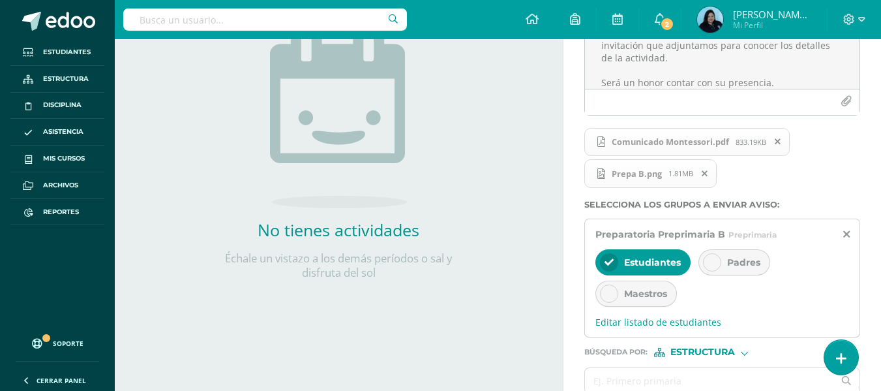
click at [715, 263] on icon at bounding box center [712, 262] width 9 height 9
click at [597, 256] on div "Estudiantes" at bounding box center [642, 262] width 95 height 26
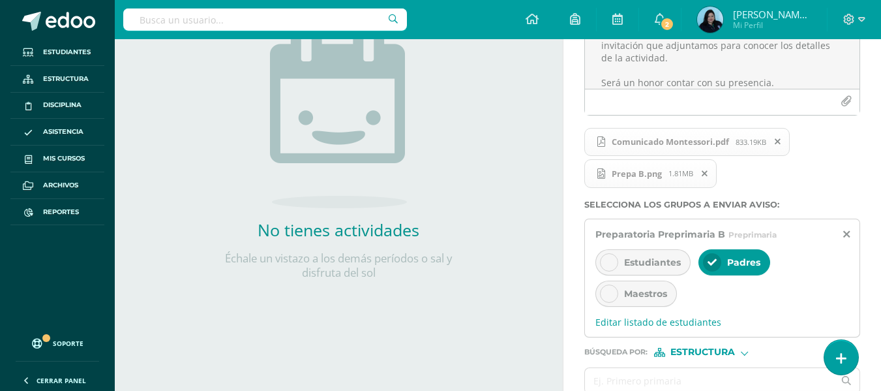
click at [612, 290] on icon at bounding box center [609, 293] width 9 height 9
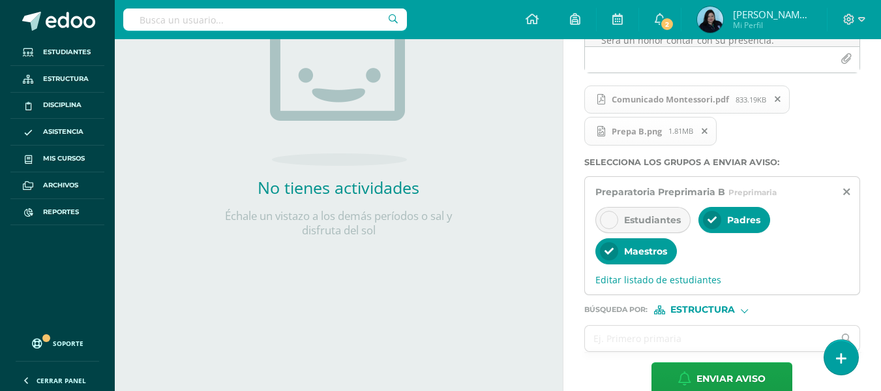
scroll to position [248, 0]
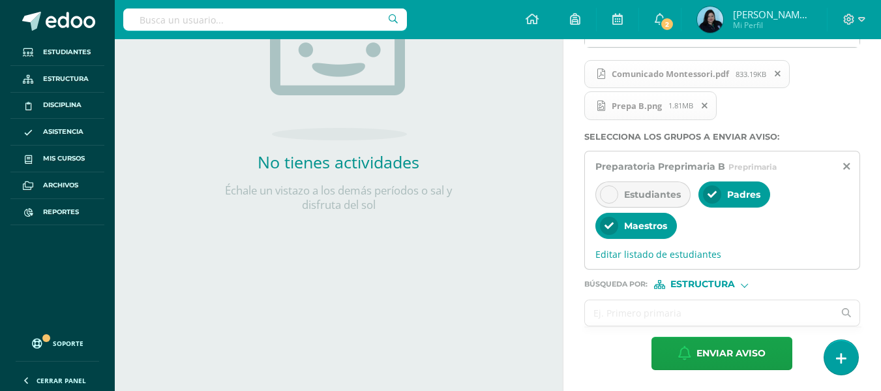
click at [706, 308] on input "text" at bounding box center [709, 312] width 249 height 25
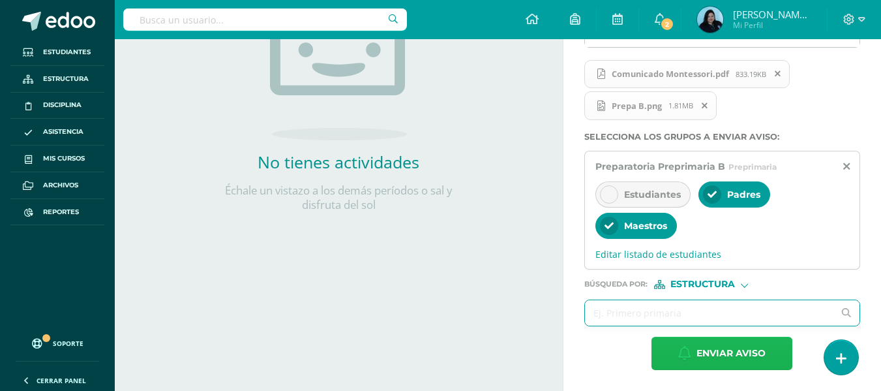
click at [709, 345] on span "Enviar aviso" at bounding box center [731, 353] width 69 height 32
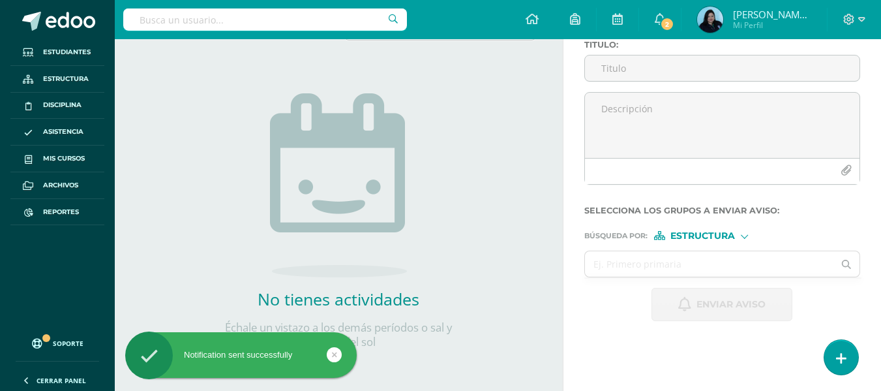
scroll to position [111, 0]
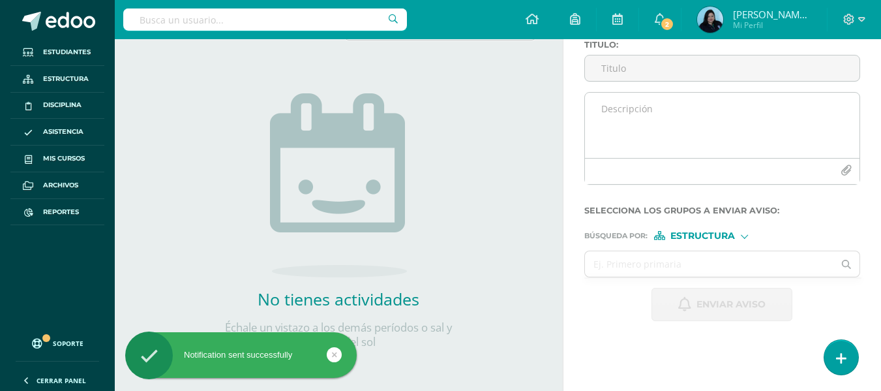
click at [607, 106] on textarea at bounding box center [722, 125] width 275 height 65
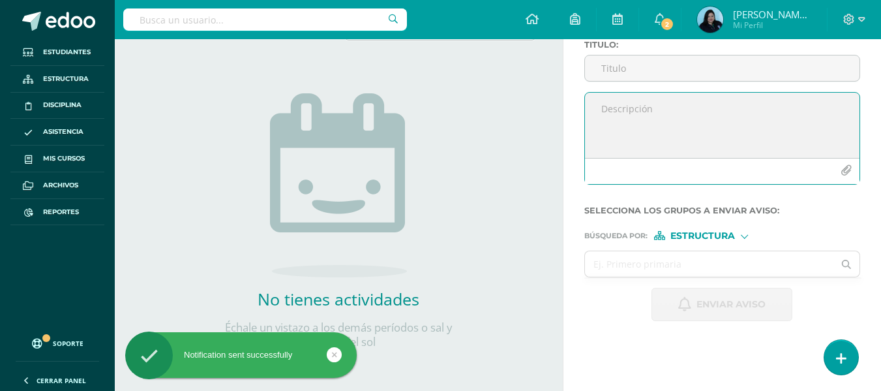
paste textarea "Buenos días, estimados padres de familia: Es un gusto saludarles por este medio…"
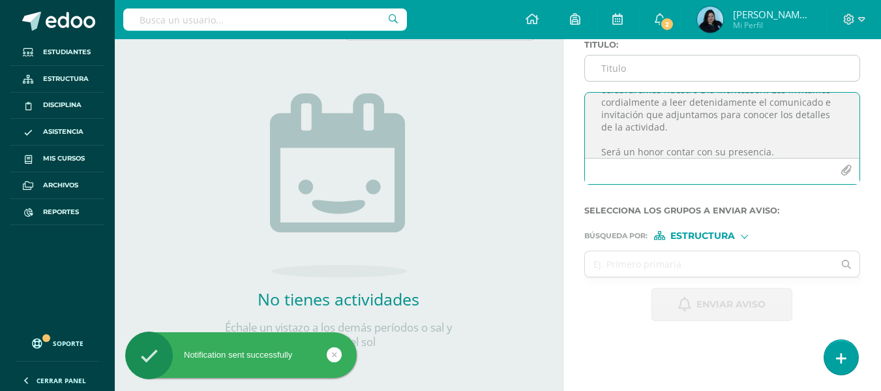
type textarea "Buenos días, estimados padres de familia: Es un gusto saludarles por este medio…"
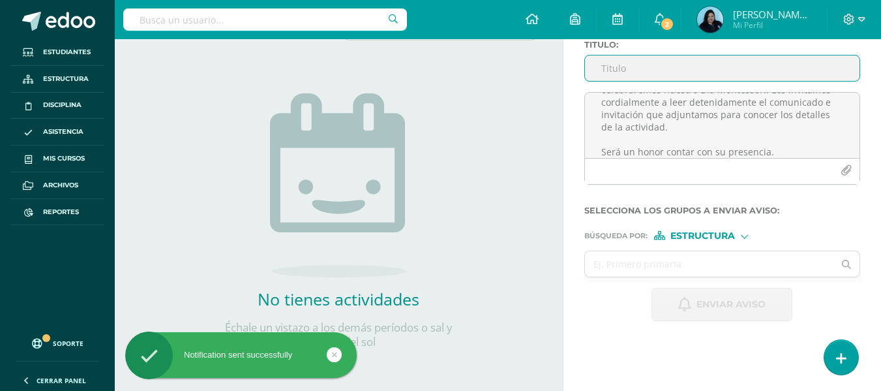
click at [624, 74] on input "Titulo :" at bounding box center [722, 67] width 275 height 25
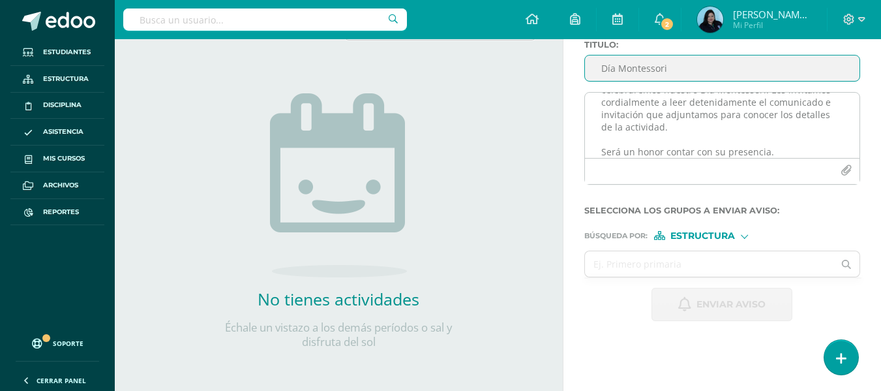
type input "Día Montessori"
click at [845, 164] on button "button" at bounding box center [845, 170] width 25 height 25
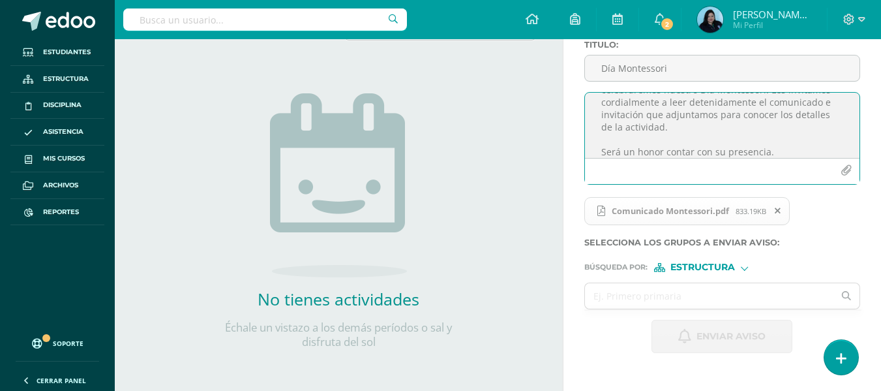
click at [846, 171] on icon "button" at bounding box center [846, 170] width 11 height 11
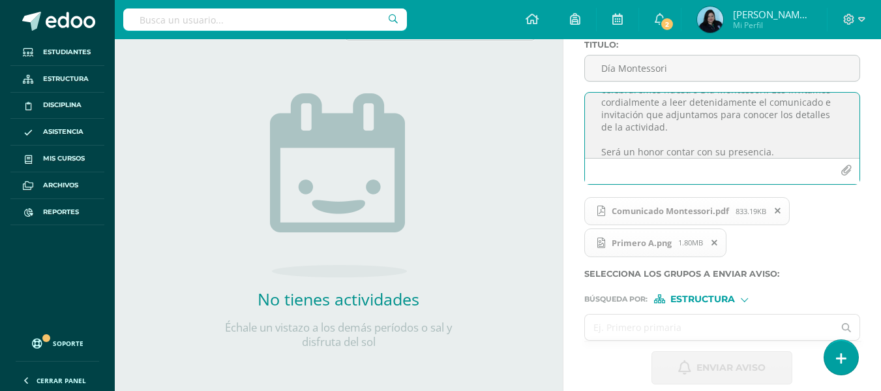
click at [710, 333] on input "text" at bounding box center [709, 326] width 249 height 25
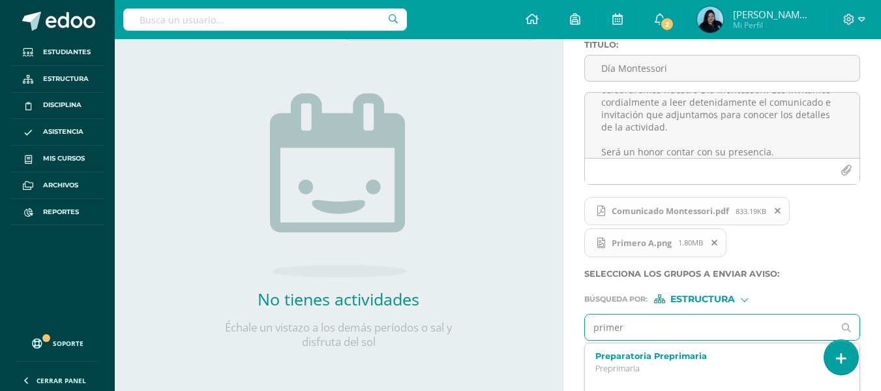
type input "primero"
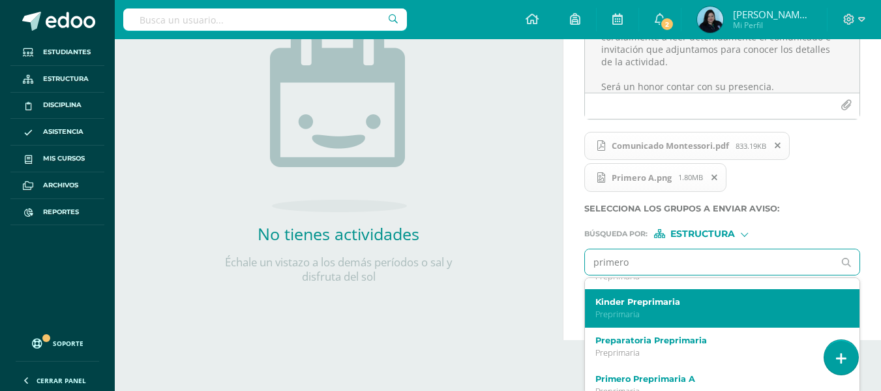
scroll to position [130, 0]
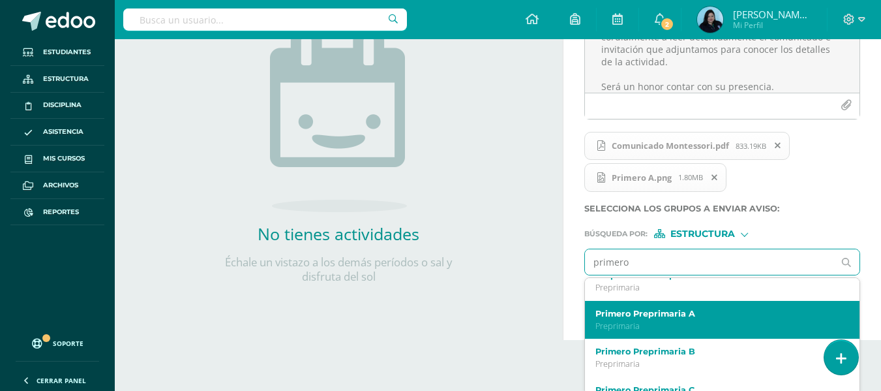
click at [697, 315] on label "Primero Preprimaria A" at bounding box center [717, 313] width 244 height 10
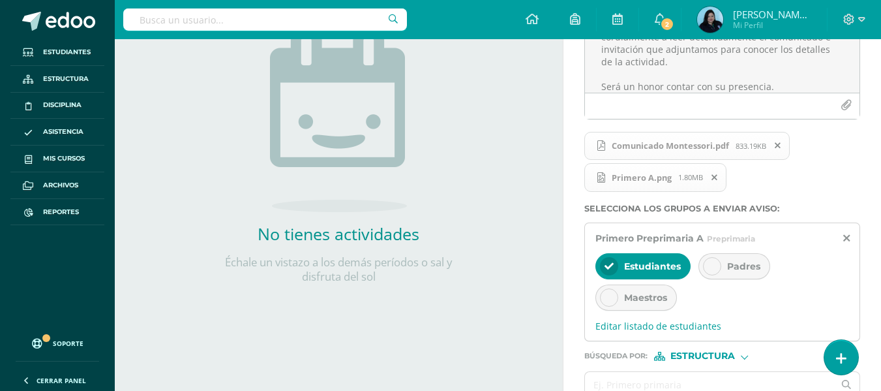
click at [708, 269] on icon at bounding box center [712, 266] width 9 height 9
click at [605, 293] on icon at bounding box center [609, 297] width 9 height 9
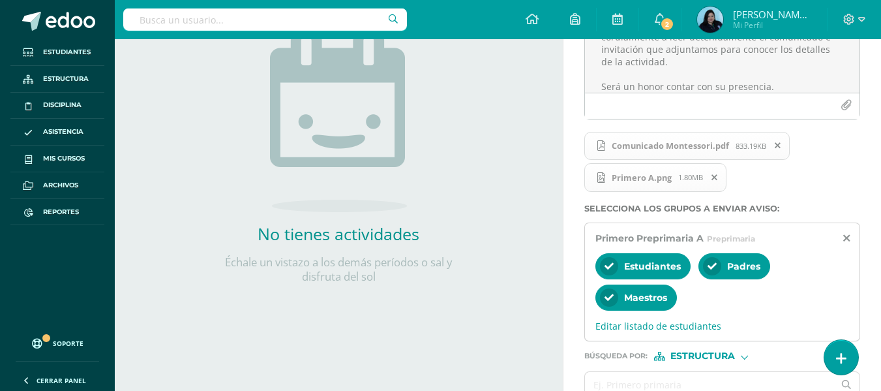
click at [610, 265] on icon at bounding box center [609, 266] width 9 height 9
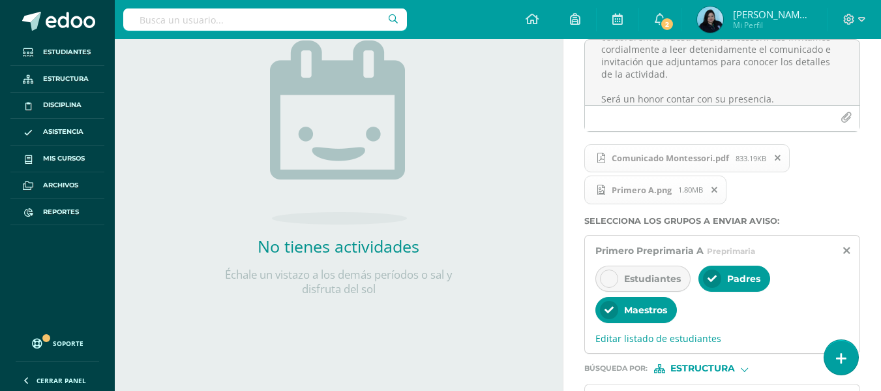
scroll to position [248, 0]
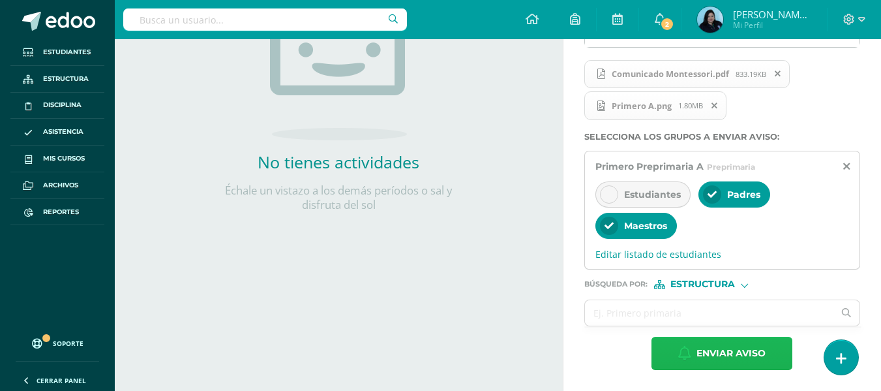
click at [694, 346] on button "Enviar aviso" at bounding box center [722, 353] width 141 height 33
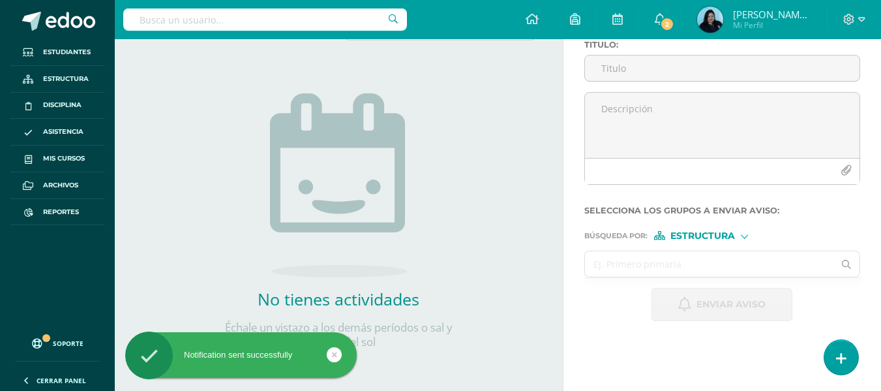
scroll to position [0, 0]
click at [620, 69] on input "Titulo :" at bounding box center [722, 67] width 275 height 25
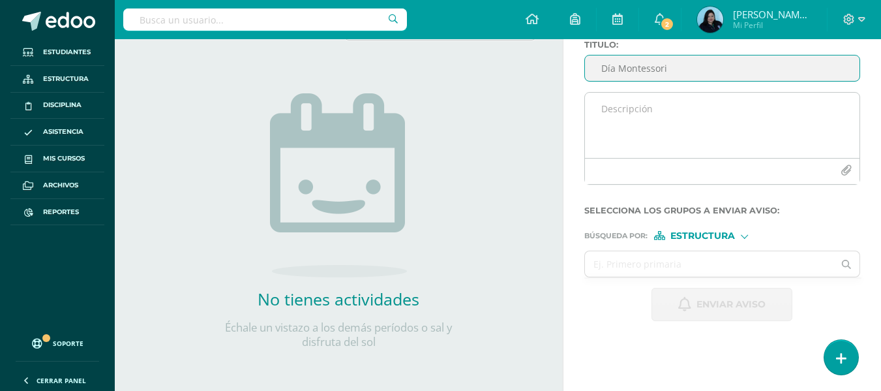
type input "Día Montessori"
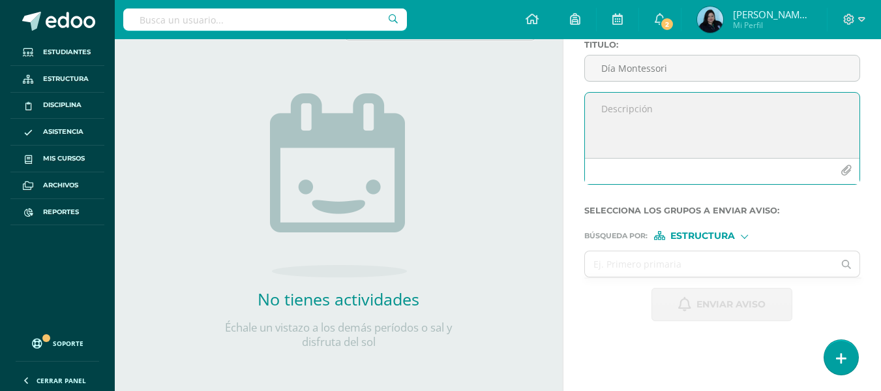
click at [617, 117] on textarea at bounding box center [722, 125] width 275 height 65
paste textarea "Buenos días, estimados padres de familia: Es un gusto saludarles por este medio…"
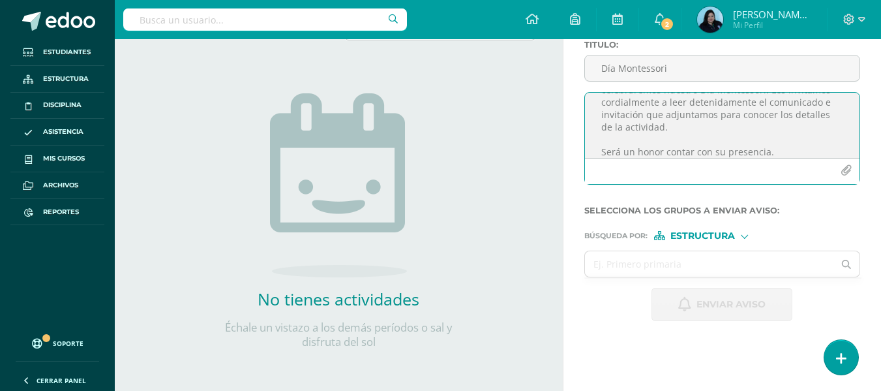
type textarea "Buenos días, estimados padres de familia: Es un gusto saludarles por este medio…"
click at [843, 166] on icon "button" at bounding box center [846, 170] width 11 height 11
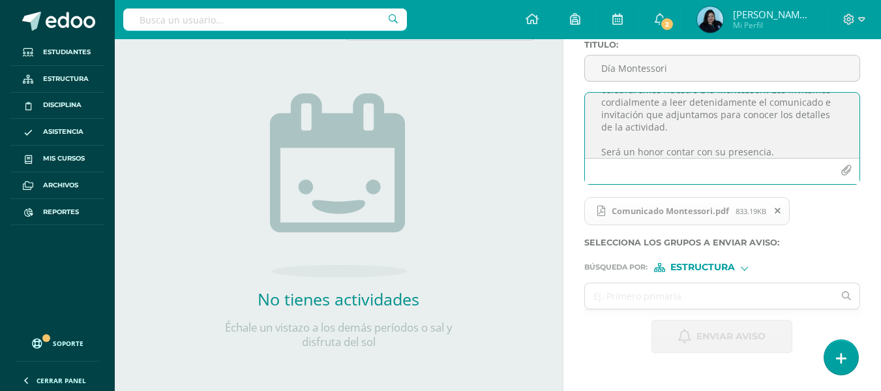
click at [847, 170] on icon "button" at bounding box center [846, 170] width 11 height 11
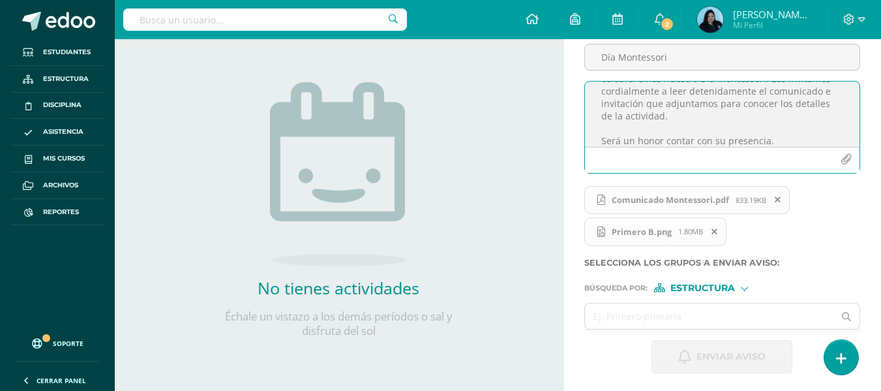
scroll to position [125, 0]
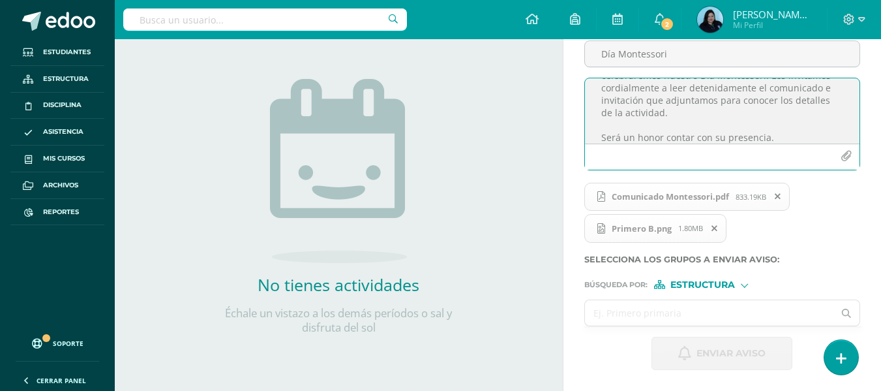
click at [662, 323] on input "text" at bounding box center [709, 312] width 249 height 25
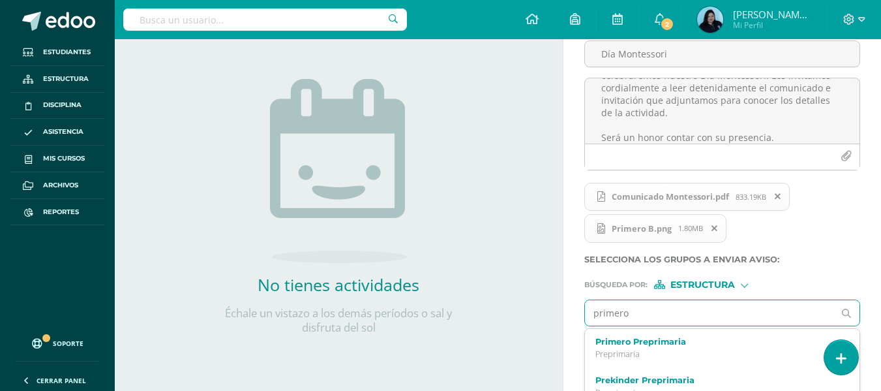
type input "primero"
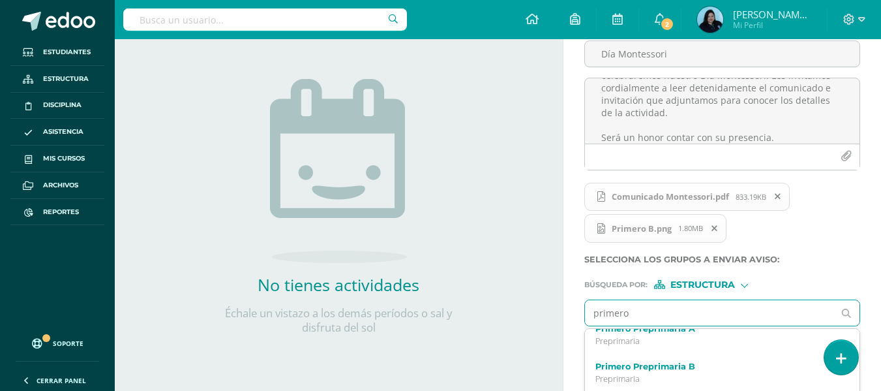
scroll to position [196, 0]
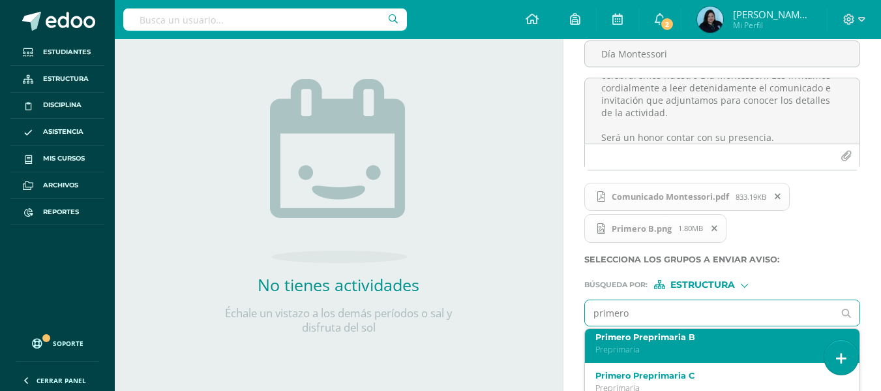
click at [652, 342] on div "Primero Preprimaria B Preprimaria" at bounding box center [717, 343] width 244 height 23
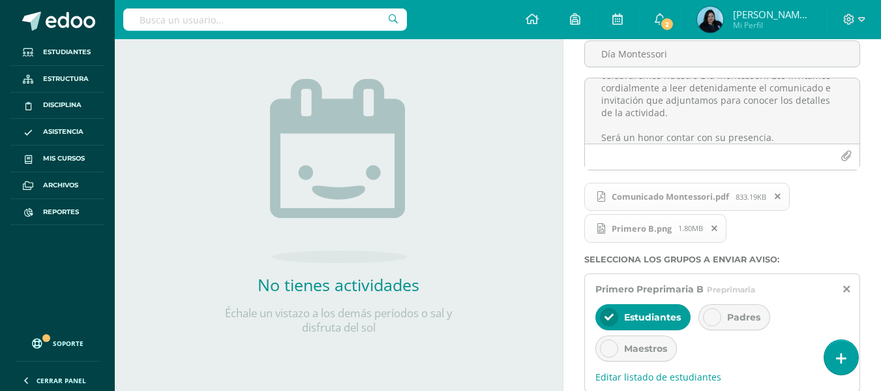
scroll to position [0, 0]
click at [711, 318] on icon at bounding box center [712, 316] width 9 height 9
click at [612, 318] on icon at bounding box center [609, 316] width 9 height 9
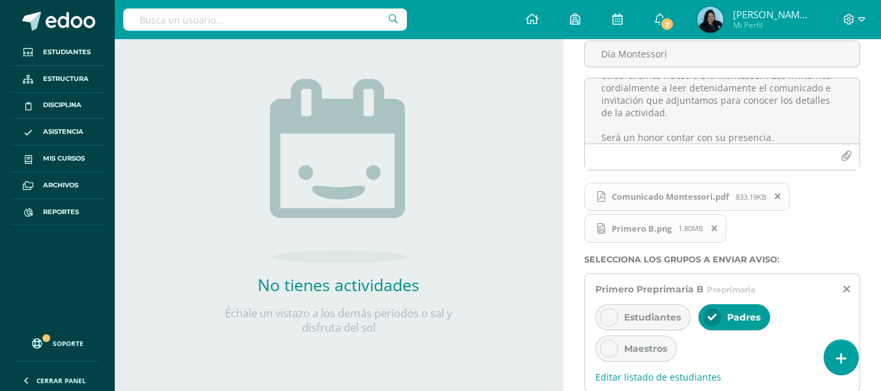
click at [610, 348] on icon at bounding box center [609, 348] width 9 height 9
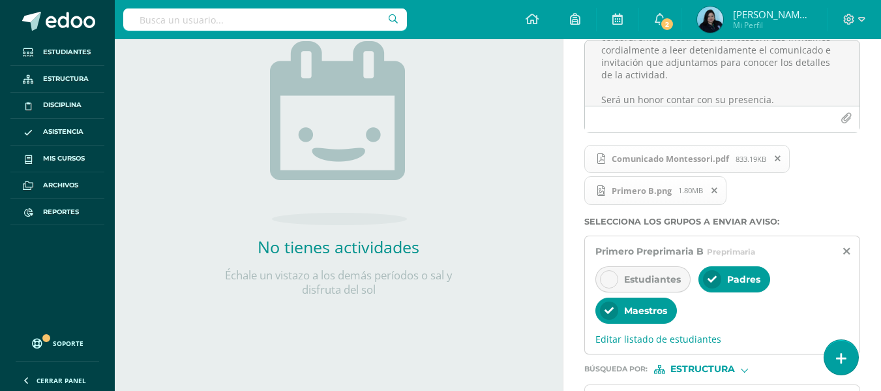
scroll to position [248, 0]
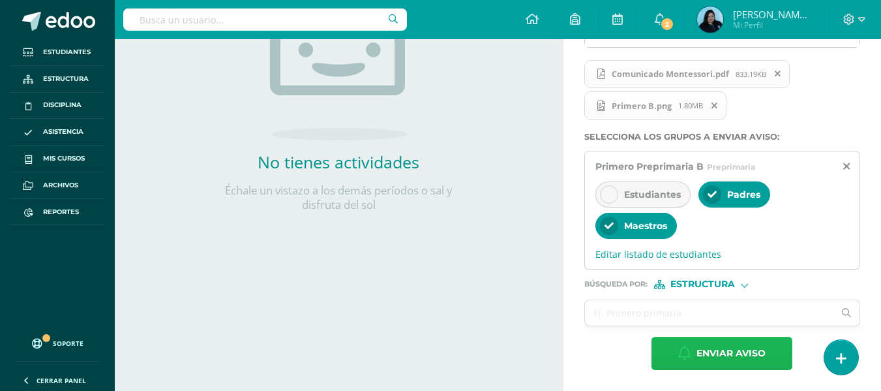
click at [708, 353] on span "Enviar aviso" at bounding box center [731, 353] width 69 height 32
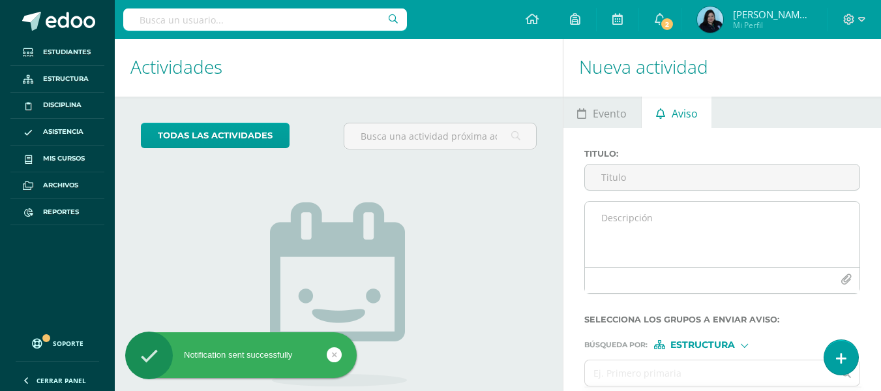
scroll to position [0, 0]
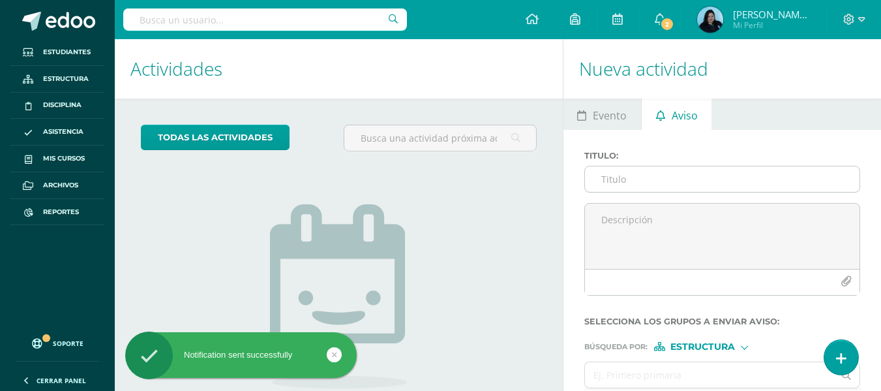
click at [626, 183] on input "Titulo :" at bounding box center [722, 178] width 275 height 25
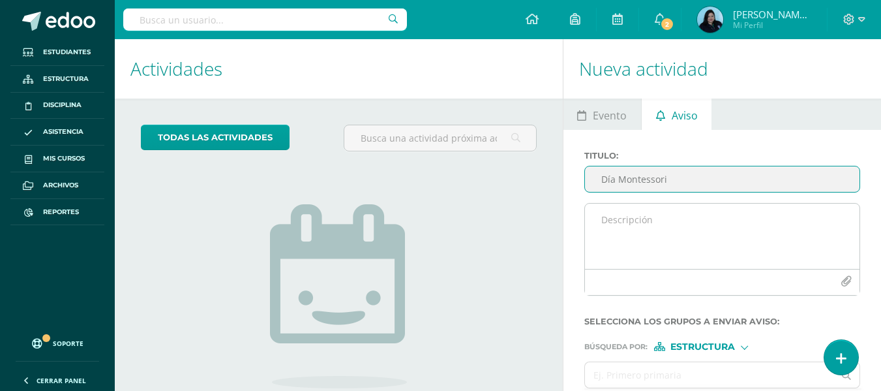
type input "Día Montessori"
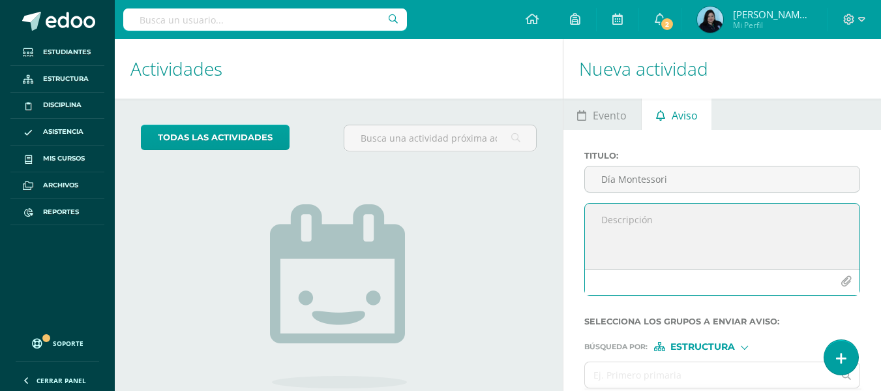
click at [622, 205] on textarea at bounding box center [722, 235] width 275 height 65
paste textarea "Buenos días, estimados padres de familia: Es un gusto saludarles por este medio…"
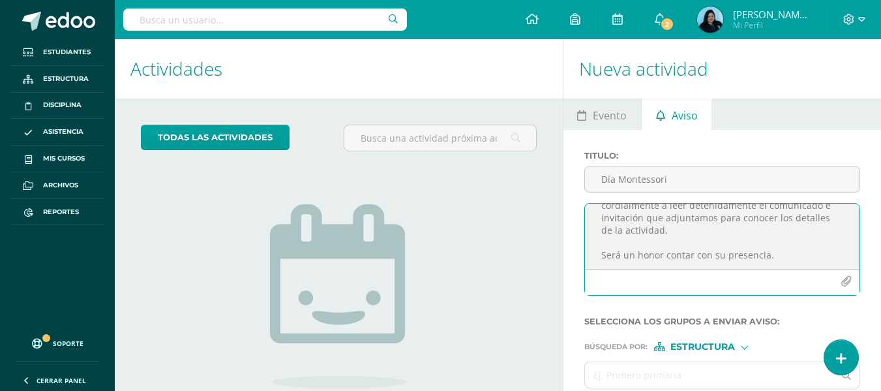
scroll to position [91, 0]
type textarea "Buenos días, estimados padres de familia: Es un gusto saludarles por este medio…"
click at [841, 282] on icon "button" at bounding box center [846, 281] width 11 height 11
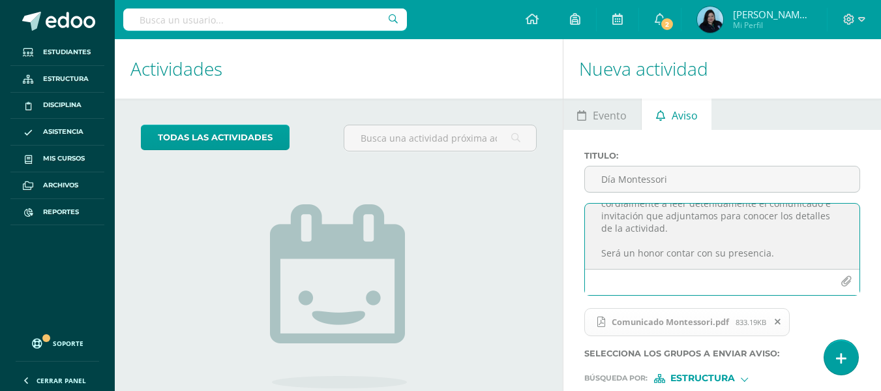
click at [837, 279] on button "button" at bounding box center [845, 281] width 25 height 25
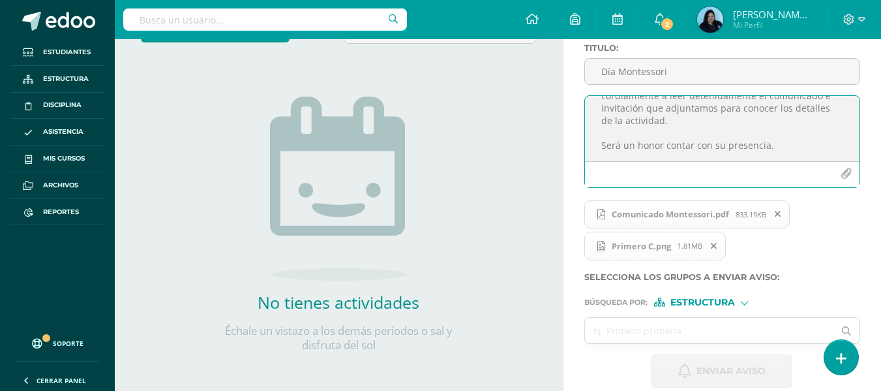
scroll to position [125, 0]
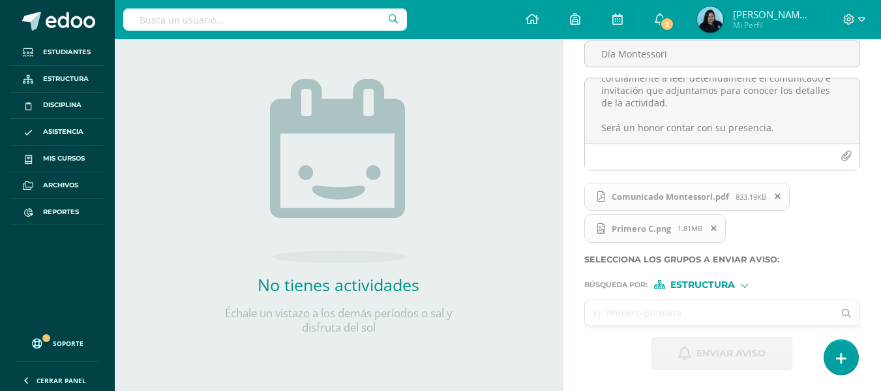
click at [713, 322] on input "text" at bounding box center [709, 312] width 249 height 25
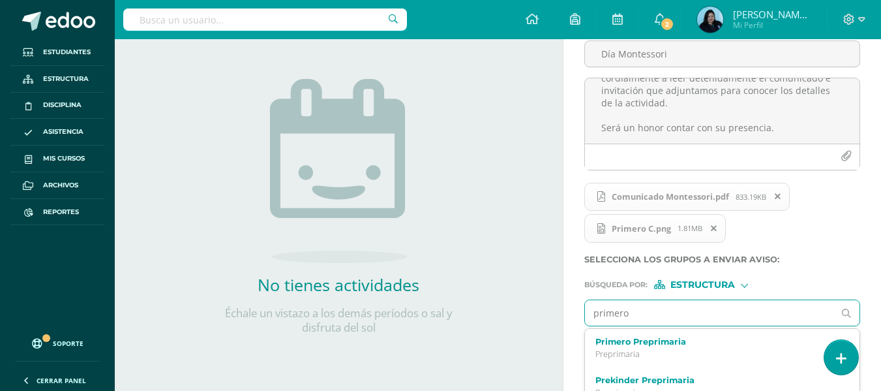
type input "primero c"
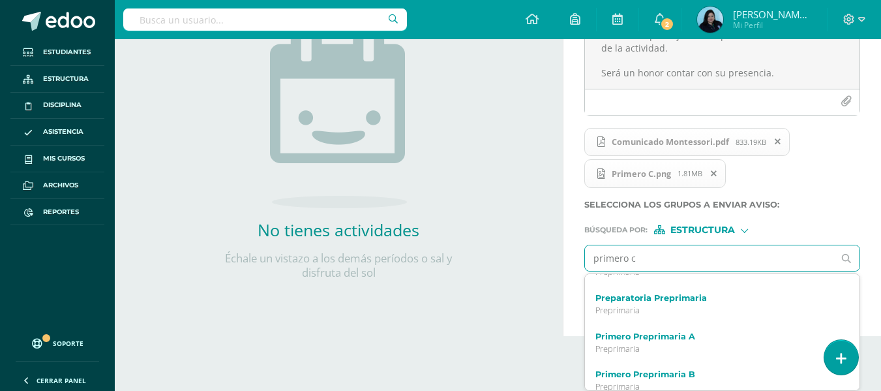
scroll to position [169, 0]
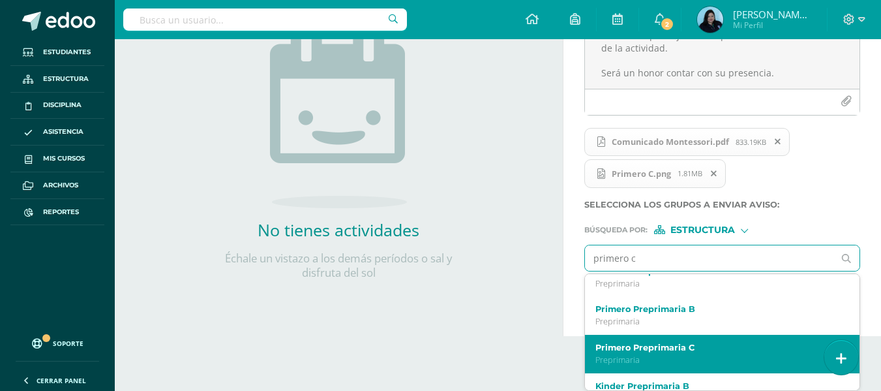
click at [691, 345] on label "Primero Preprimaria C" at bounding box center [717, 347] width 244 height 10
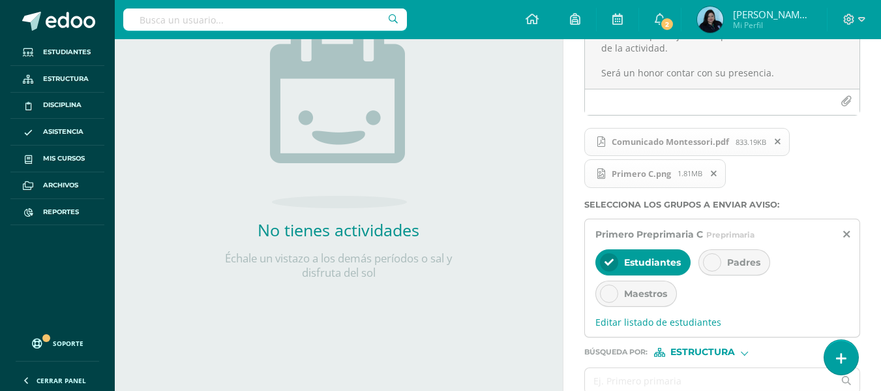
click at [711, 261] on icon at bounding box center [712, 262] width 9 height 9
click at [607, 302] on div at bounding box center [609, 293] width 18 height 18
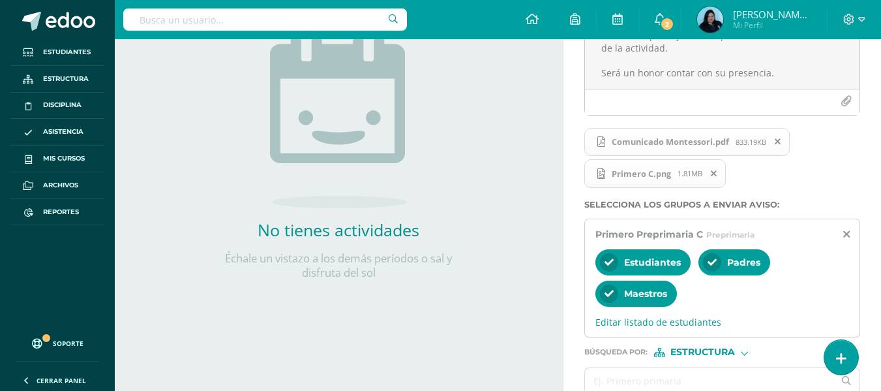
click at [612, 259] on icon at bounding box center [609, 262] width 9 height 9
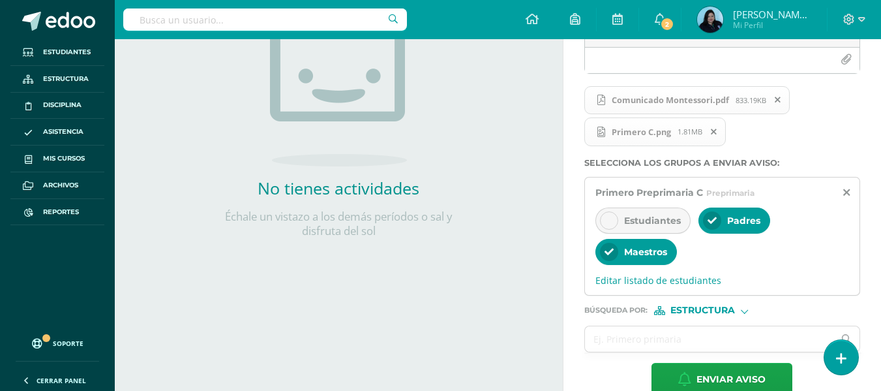
scroll to position [248, 0]
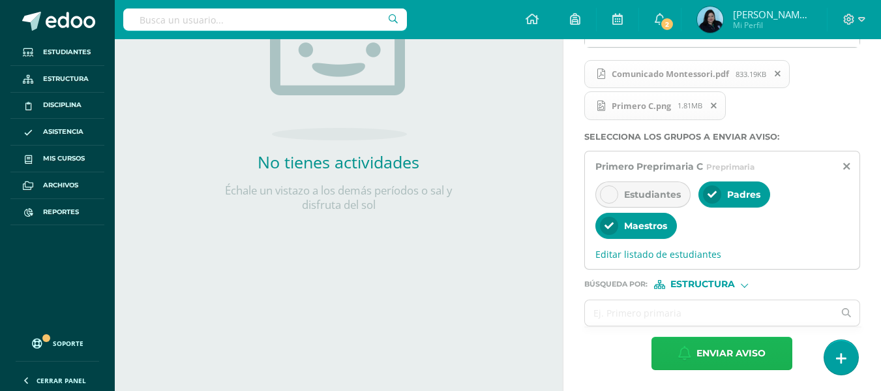
click at [737, 357] on span "Enviar aviso" at bounding box center [731, 353] width 69 height 32
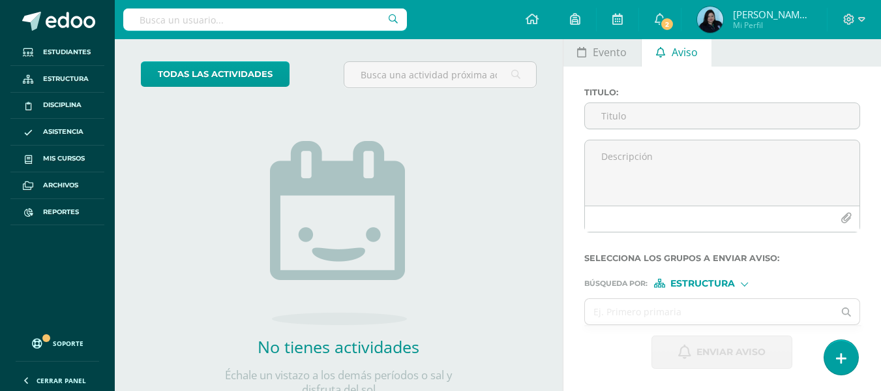
scroll to position [0, 0]
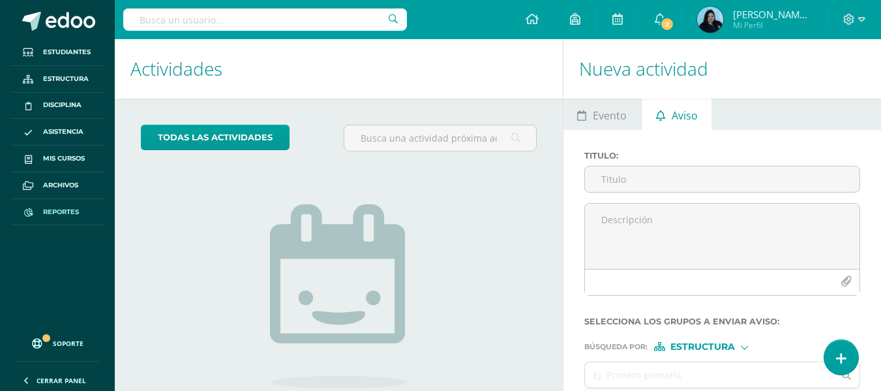
click at [70, 212] on span "Reportes" at bounding box center [61, 212] width 36 height 10
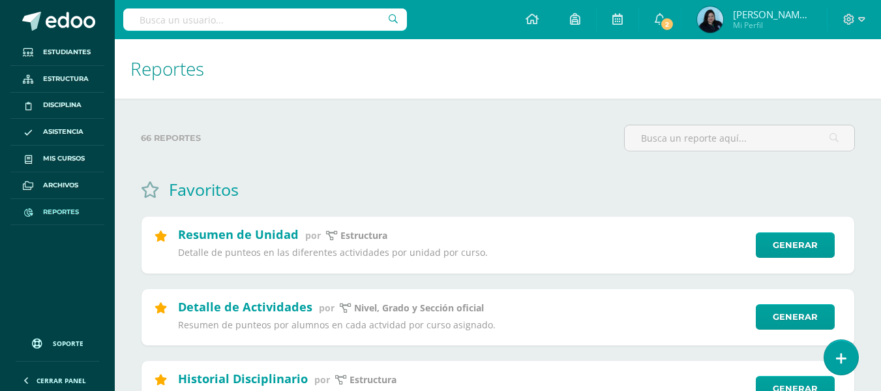
click at [271, 24] on input "text" at bounding box center [265, 19] width 284 height 22
type input "enviados"
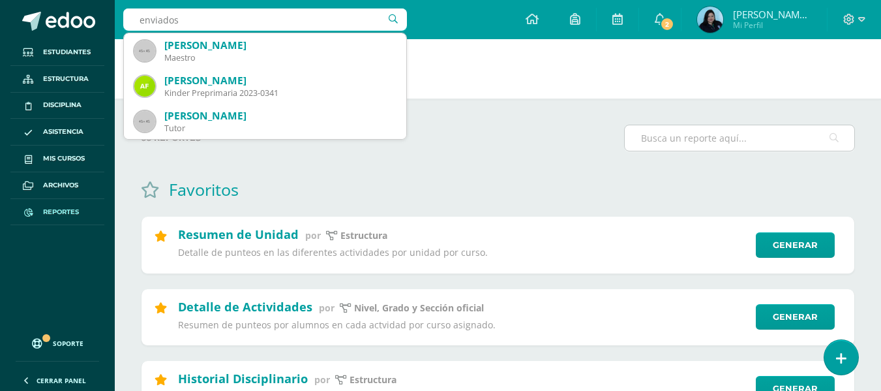
click at [695, 133] on input "text" at bounding box center [740, 137] width 230 height 25
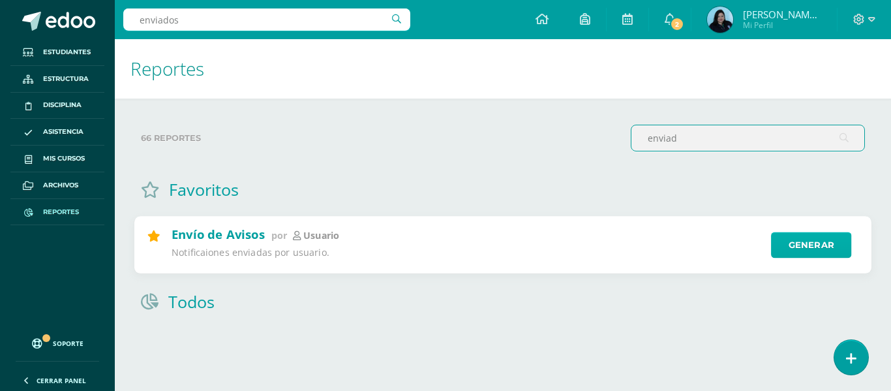
type input "enviad"
click at [801, 249] on link "Generar" at bounding box center [811, 245] width 80 height 26
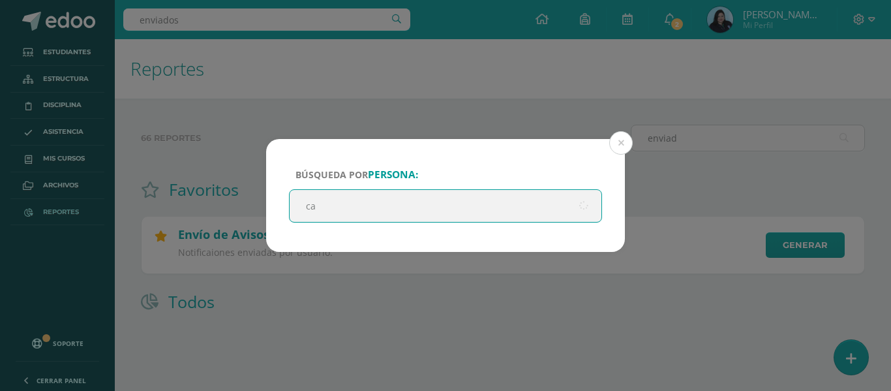
type input "car"
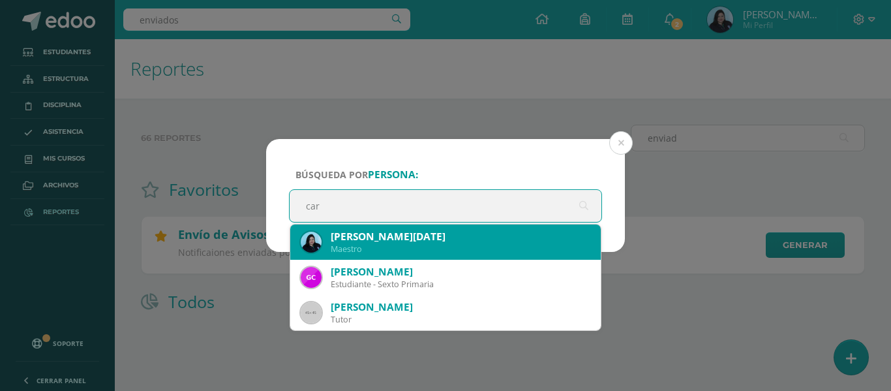
click at [383, 235] on div "Carmen Lucia Soto" at bounding box center [461, 237] width 260 height 14
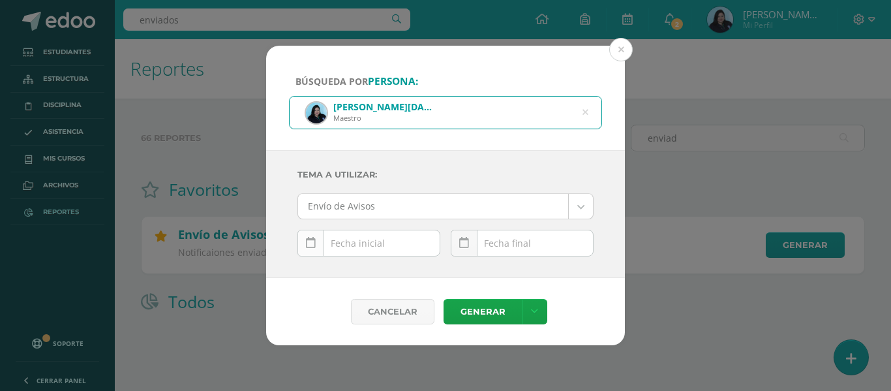
click at [318, 253] on link at bounding box center [310, 243] width 27 height 27
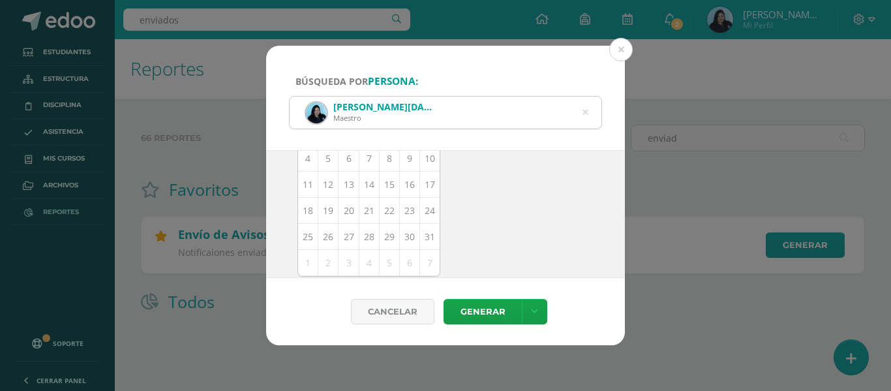
scroll to position [125, 0]
click at [323, 247] on td "12" at bounding box center [328, 250] width 20 height 26
type input "[DATE]"
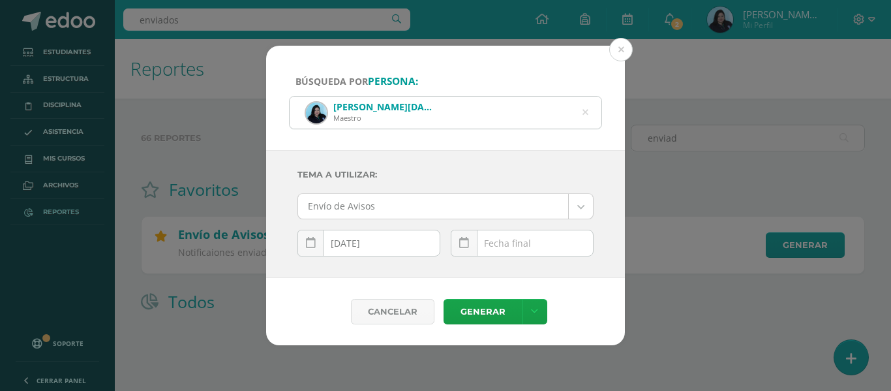
scroll to position [0, 0]
click at [468, 234] on link at bounding box center [464, 243] width 27 height 27
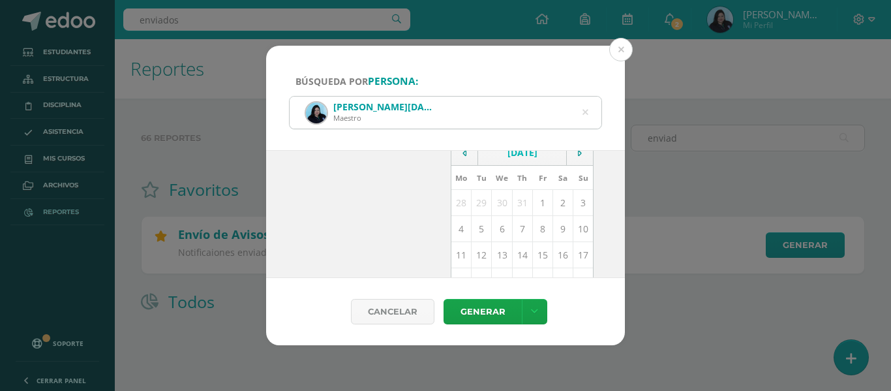
scroll to position [130, 0]
click at [472, 240] on td "12" at bounding box center [482, 244] width 20 height 26
type input "[DATE]"
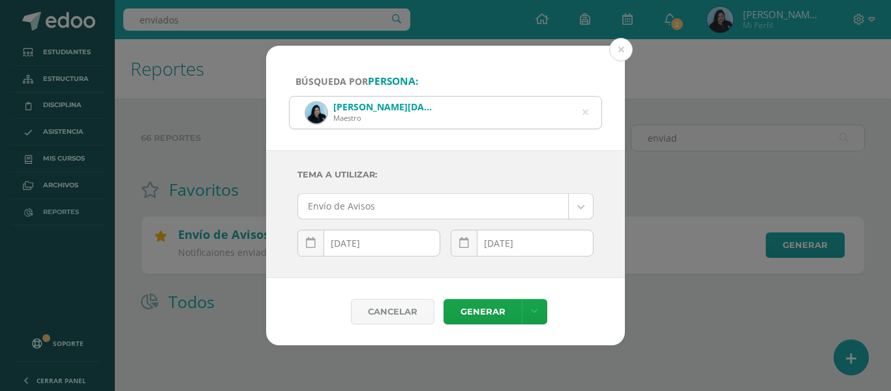
scroll to position [0, 0]
click at [475, 307] on link "Generar" at bounding box center [482, 311] width 78 height 25
click at [502, 307] on link "Generar" at bounding box center [482, 311] width 78 height 25
click at [477, 305] on link "Generar" at bounding box center [482, 311] width 78 height 25
click at [502, 310] on link "Generar" at bounding box center [482, 311] width 78 height 25
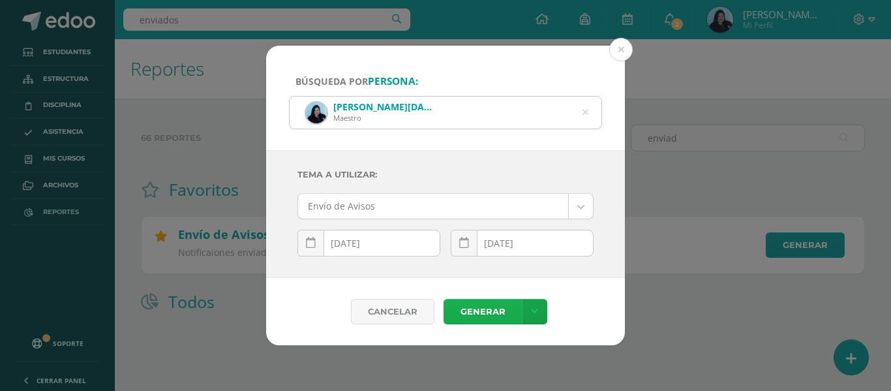
click at [494, 302] on link "Generar" at bounding box center [482, 311] width 78 height 25
click at [482, 311] on link "Generar" at bounding box center [482, 311] width 78 height 25
click at [623, 44] on button at bounding box center [620, 49] width 23 height 23
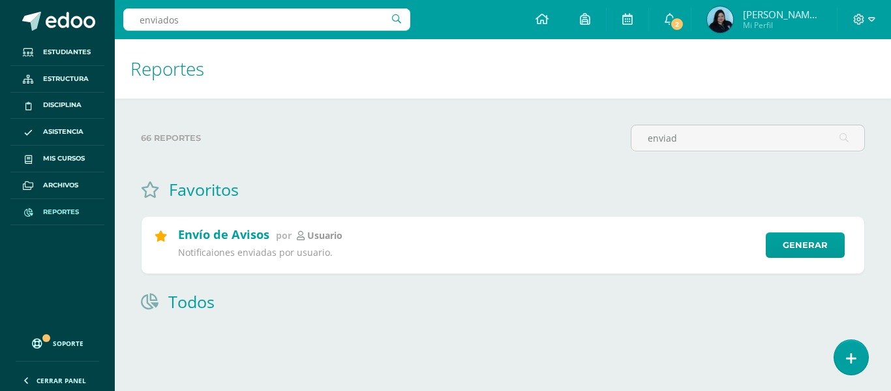
click at [67, 205] on link "Reportes" at bounding box center [57, 212] width 94 height 27
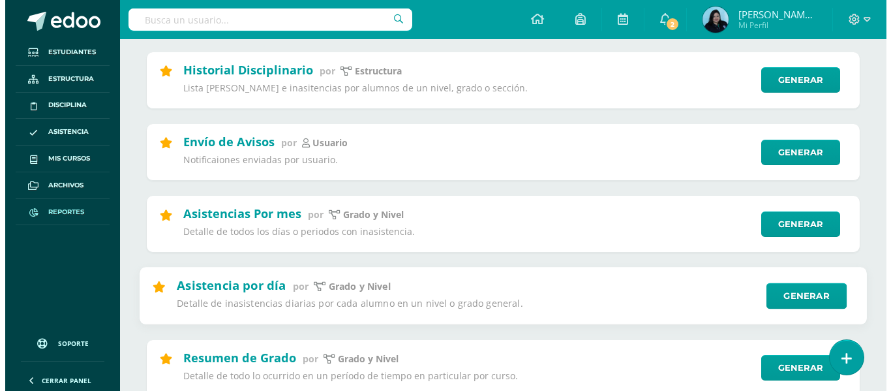
scroll to position [391, 0]
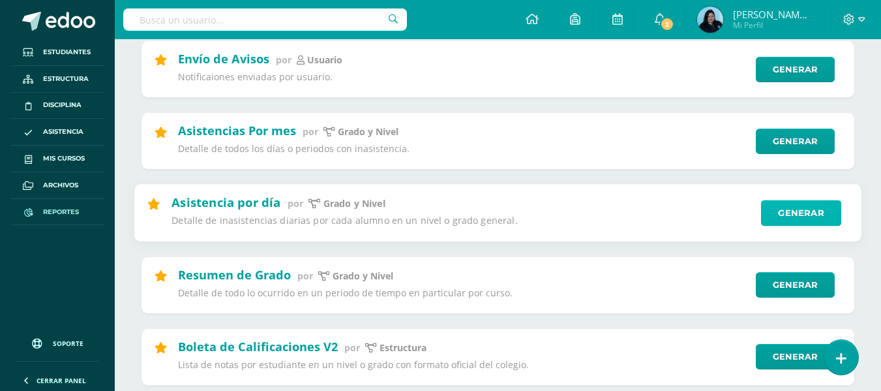
click at [816, 214] on link "Generar" at bounding box center [801, 213] width 80 height 26
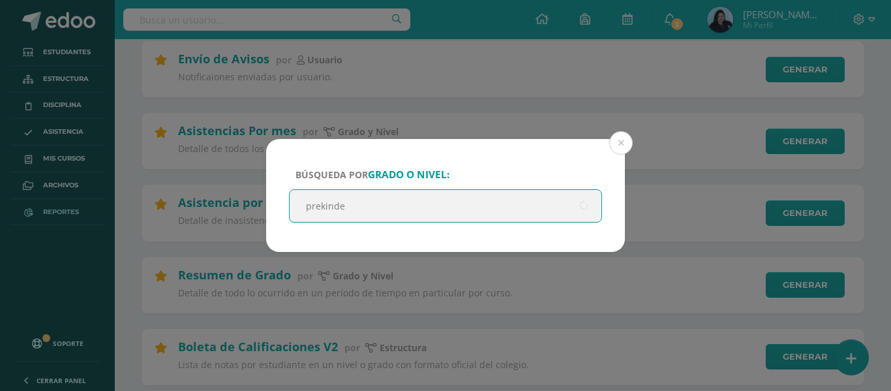
type input "prekinder"
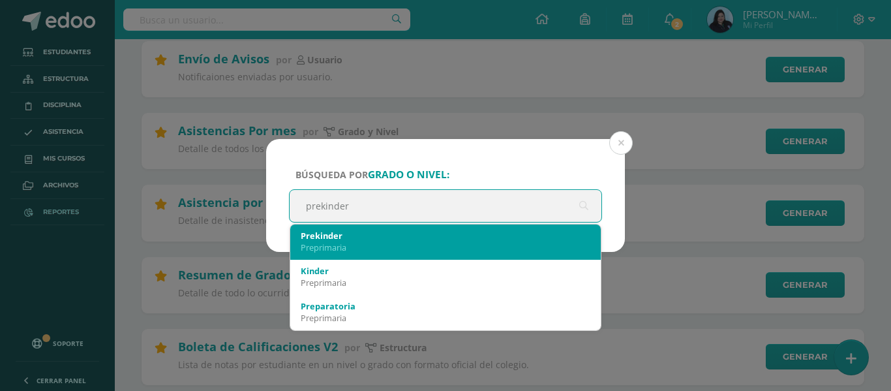
click at [416, 246] on div "Preprimaria" at bounding box center [446, 247] width 290 height 12
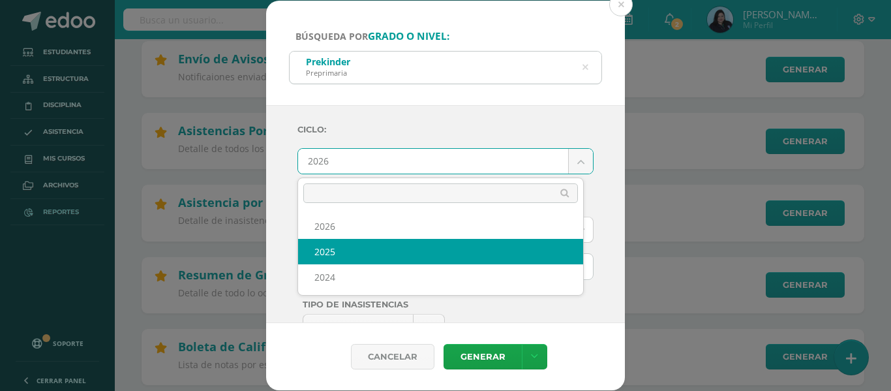
select select "2"
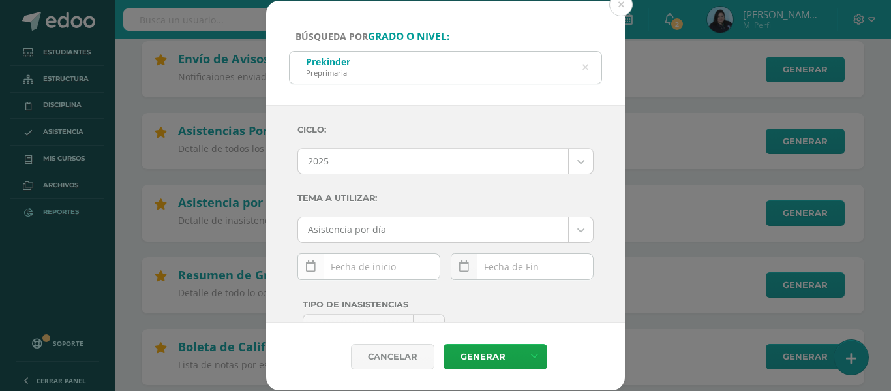
click at [312, 266] on icon at bounding box center [311, 266] width 10 height 11
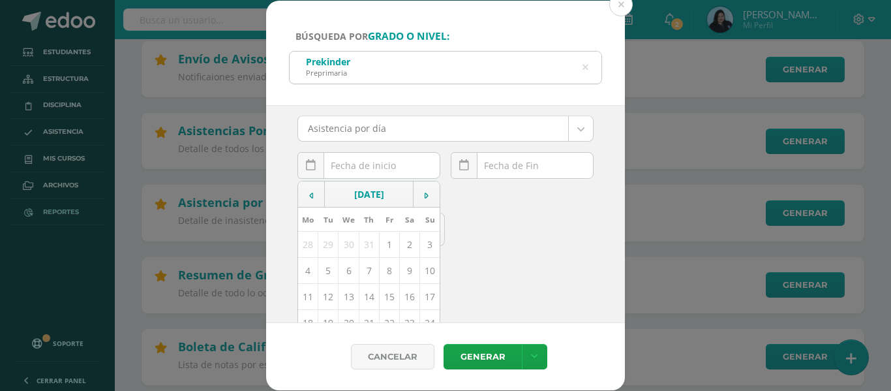
scroll to position [130, 0]
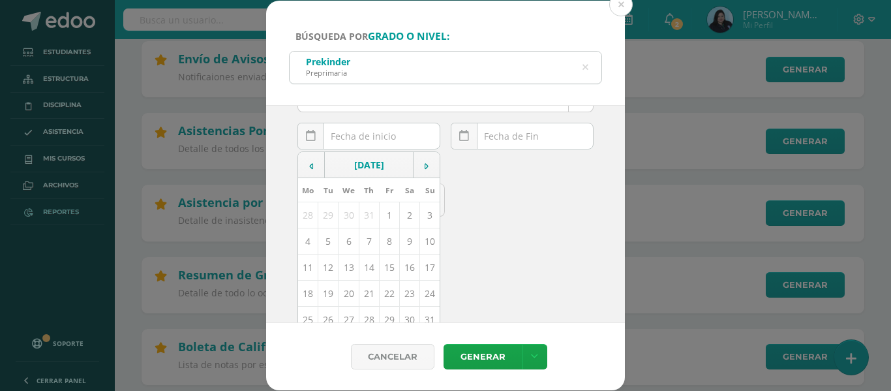
click at [328, 269] on td "12" at bounding box center [328, 267] width 20 height 26
type input "[DATE]"
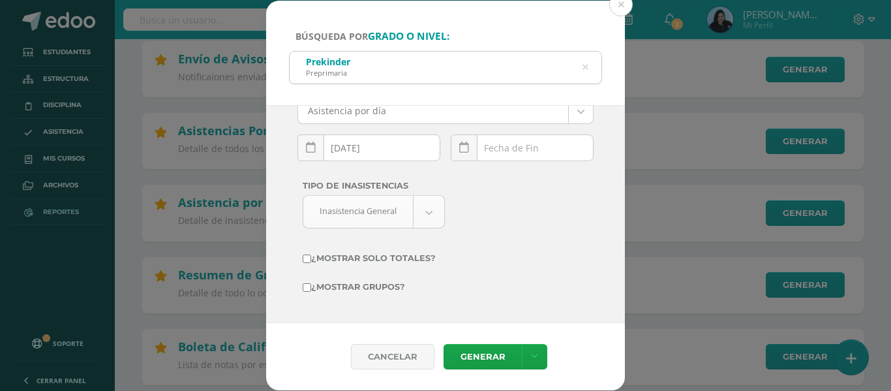
scroll to position [119, 0]
click at [461, 149] on icon at bounding box center [464, 147] width 10 height 11
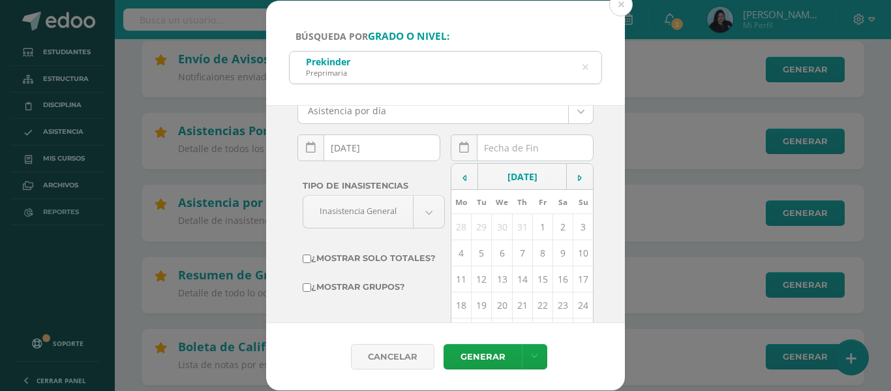
click at [473, 271] on td "12" at bounding box center [482, 279] width 20 height 26
type input "[DATE]"
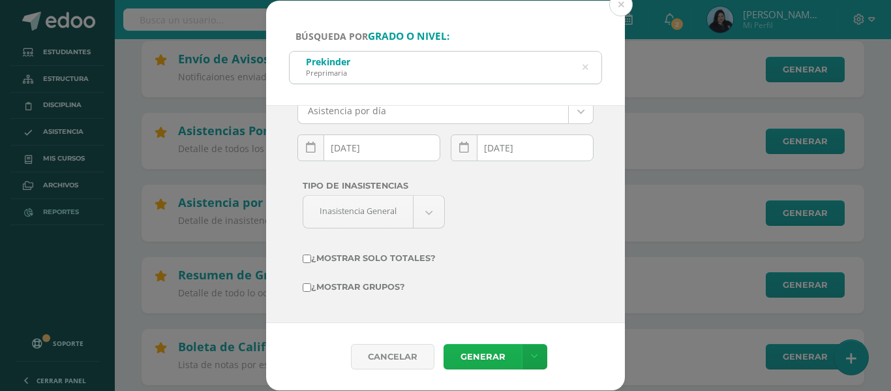
click at [477, 350] on link "Generar" at bounding box center [482, 356] width 78 height 25
click at [582, 67] on icon at bounding box center [585, 67] width 6 height 33
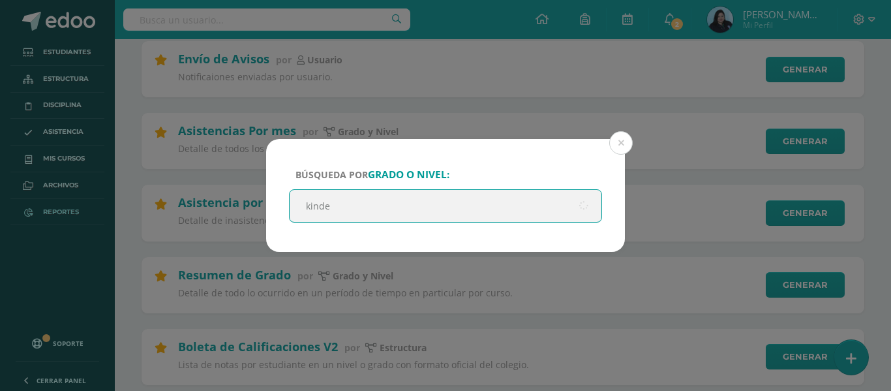
type input "kinder"
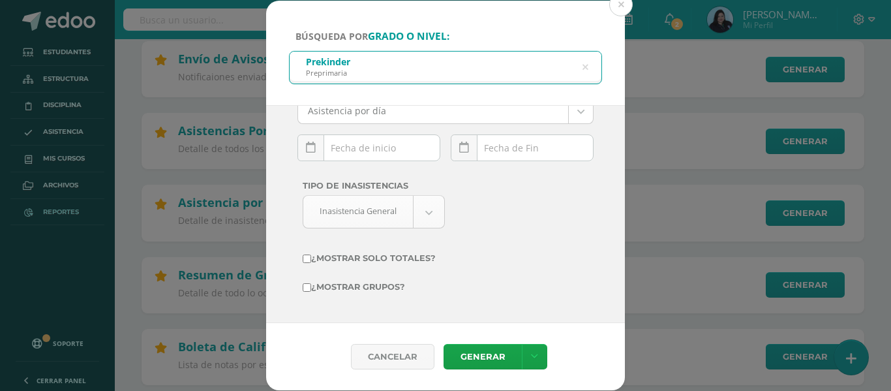
scroll to position [0, 0]
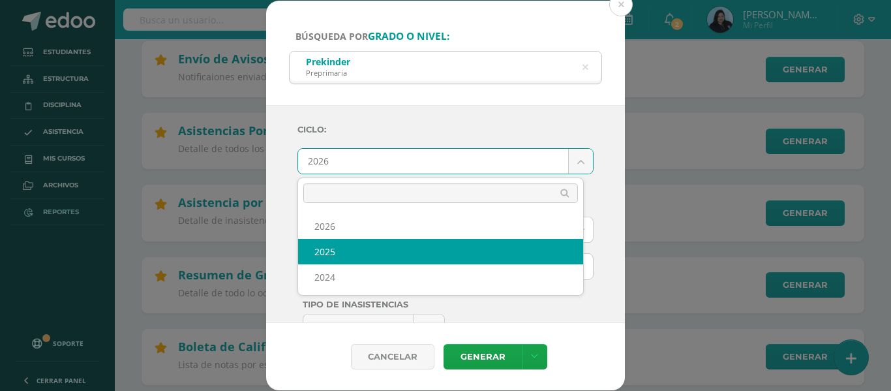
select select "2"
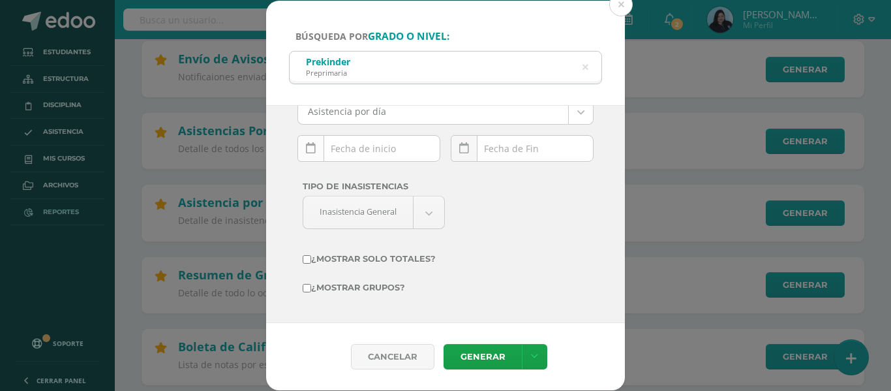
scroll to position [119, 0]
click at [318, 151] on link at bounding box center [310, 147] width 27 height 27
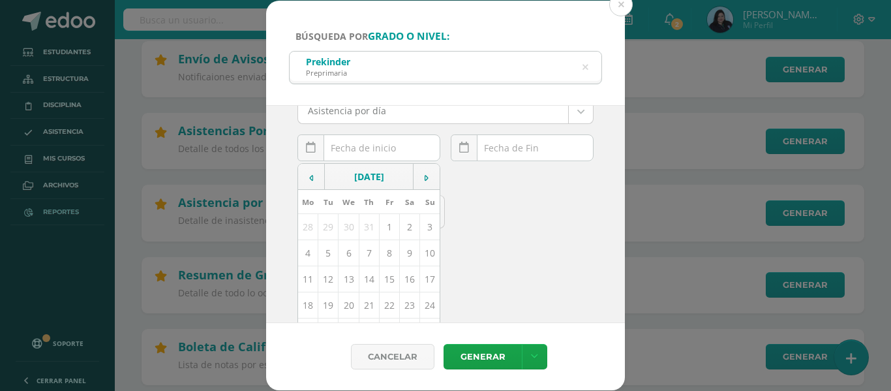
click at [328, 282] on td "12" at bounding box center [328, 279] width 20 height 26
type input "[DATE]"
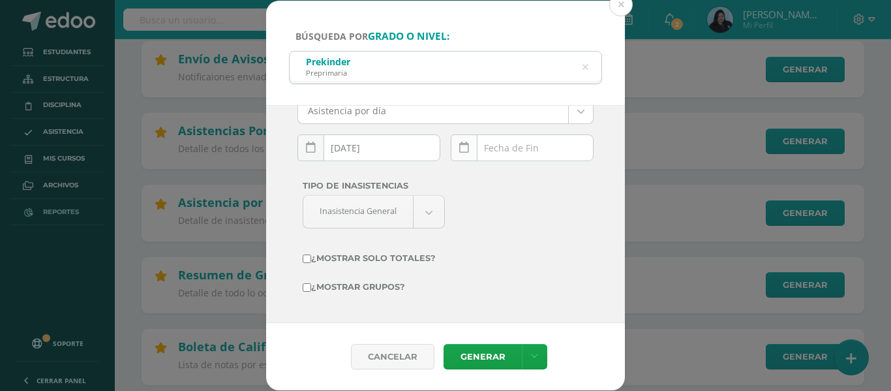
click at [466, 145] on link at bounding box center [464, 147] width 27 height 27
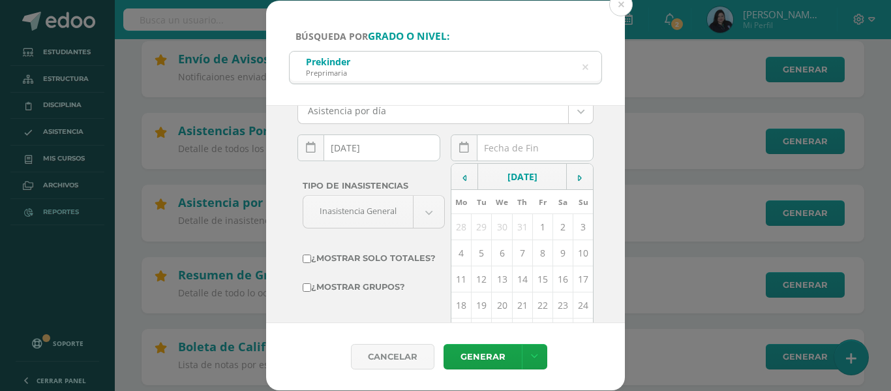
click at [477, 275] on td "12" at bounding box center [482, 279] width 20 height 26
type input "[DATE]"
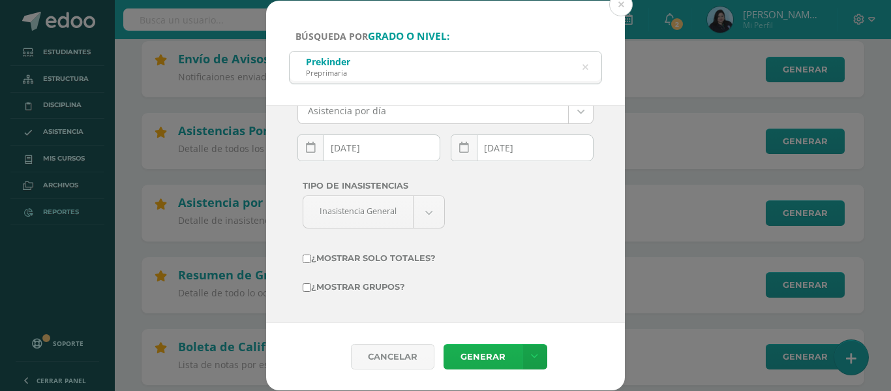
click at [481, 357] on link "Generar" at bounding box center [482, 356] width 78 height 25
click at [587, 65] on icon at bounding box center [585, 67] width 6 height 33
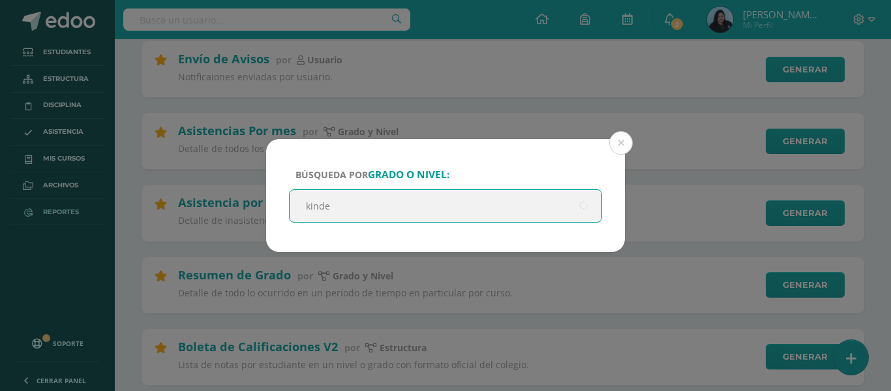
type input "kinder"
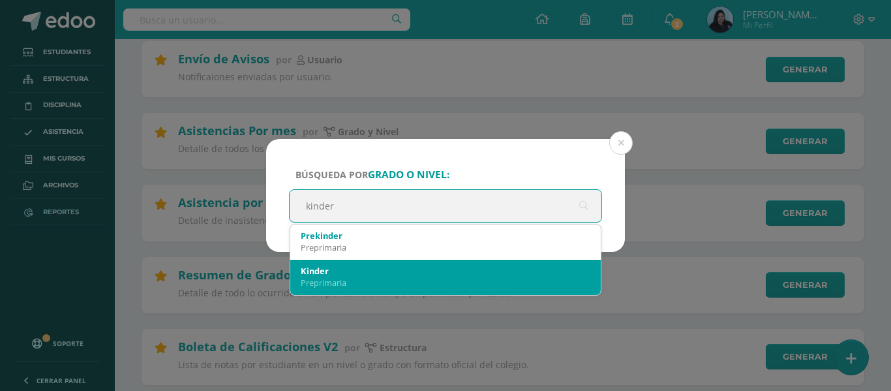
click at [333, 270] on div "Kinder" at bounding box center [446, 271] width 290 height 12
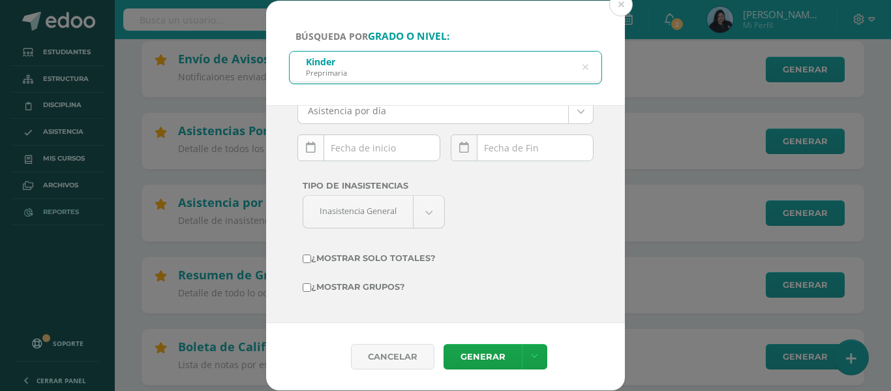
click at [313, 139] on link at bounding box center [310, 147] width 27 height 27
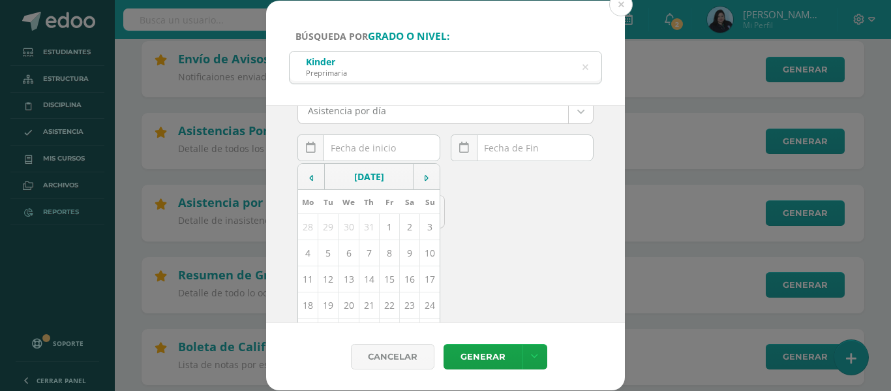
click at [333, 274] on td "12" at bounding box center [328, 279] width 20 height 26
type input "[DATE]"
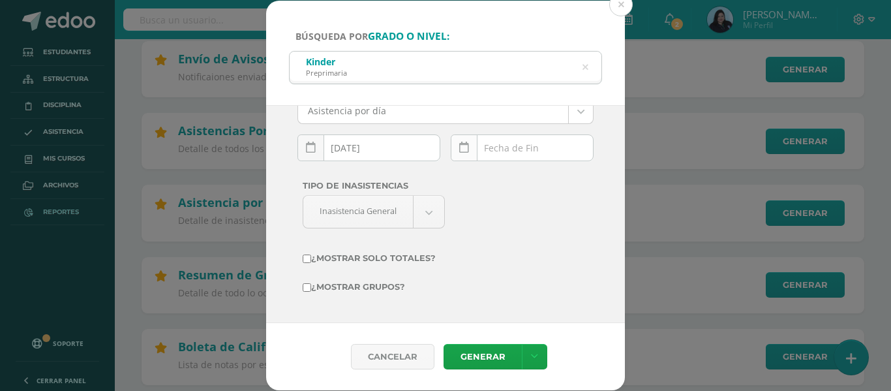
click at [467, 152] on link at bounding box center [464, 147] width 27 height 27
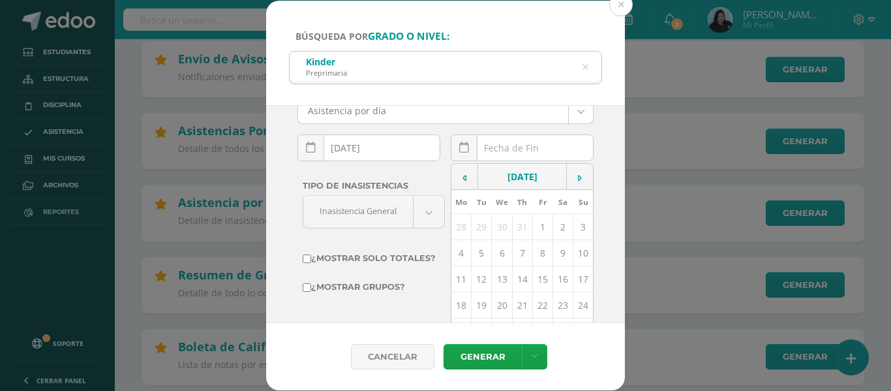
click at [472, 273] on td "12" at bounding box center [482, 279] width 20 height 26
type input "[DATE]"
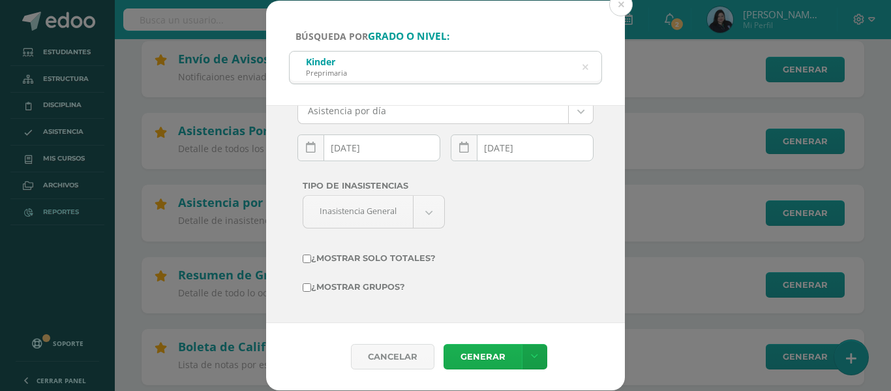
click at [468, 355] on link "Generar" at bounding box center [482, 356] width 78 height 25
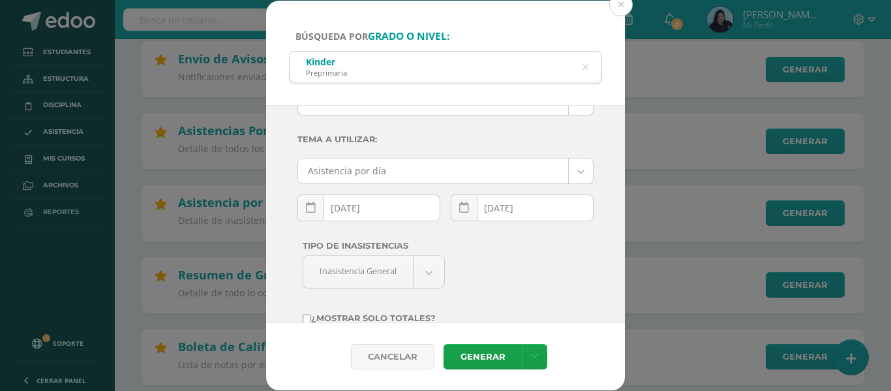
scroll to position [0, 0]
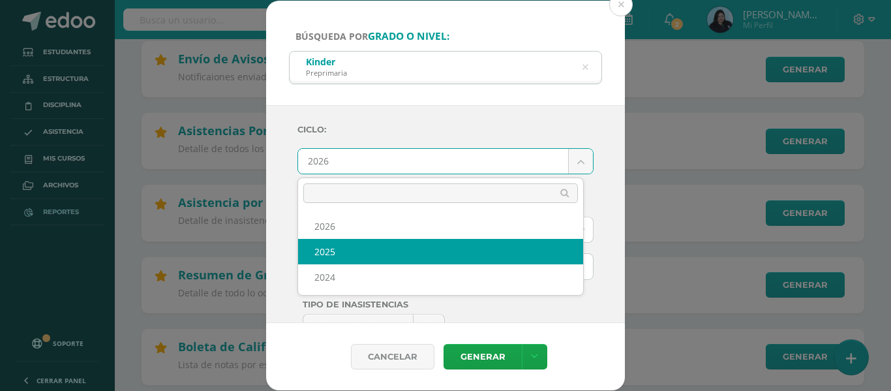
select select "2"
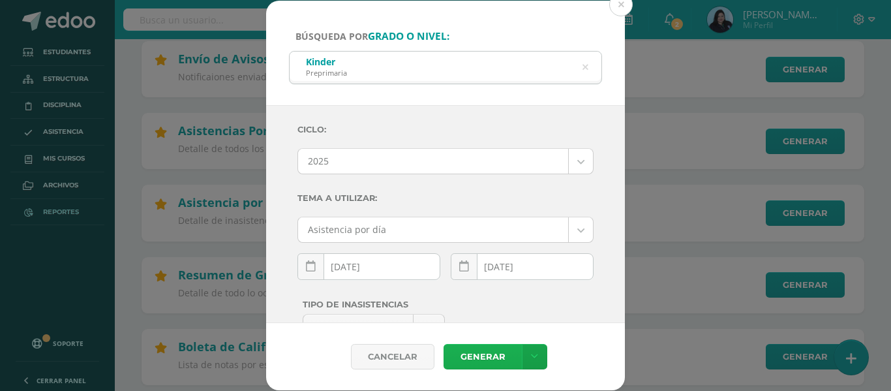
click at [495, 348] on link "Generar" at bounding box center [482, 356] width 78 height 25
click at [580, 65] on div "Kinder Preprimaria" at bounding box center [446, 66] width 312 height 29
click at [586, 65] on icon at bounding box center [585, 67] width 6 height 33
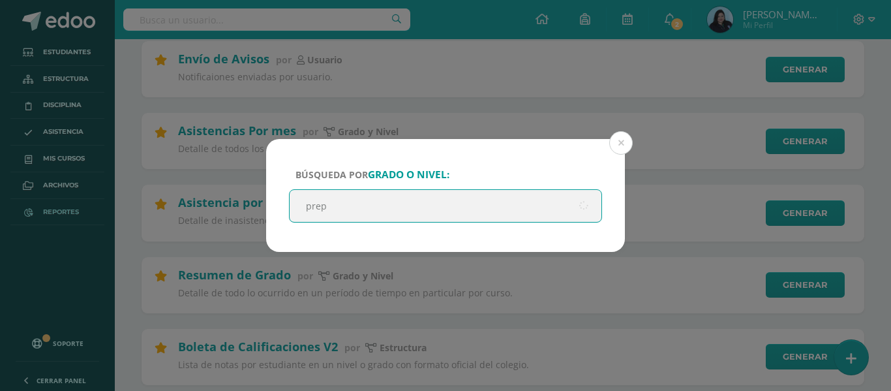
type input "prepa"
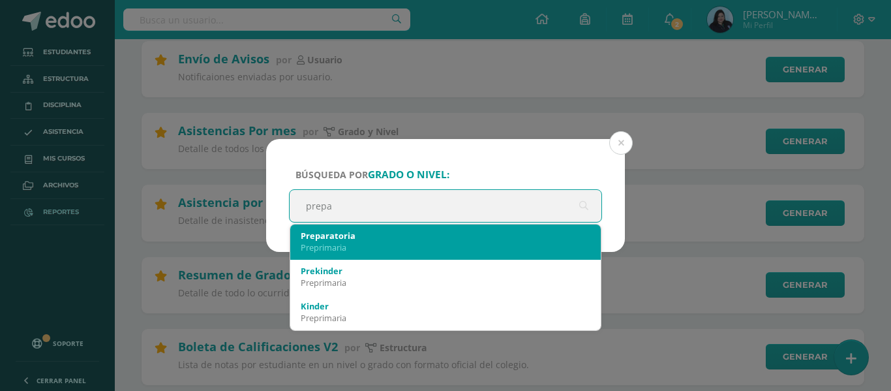
click at [419, 247] on div "Preprimaria" at bounding box center [446, 247] width 290 height 12
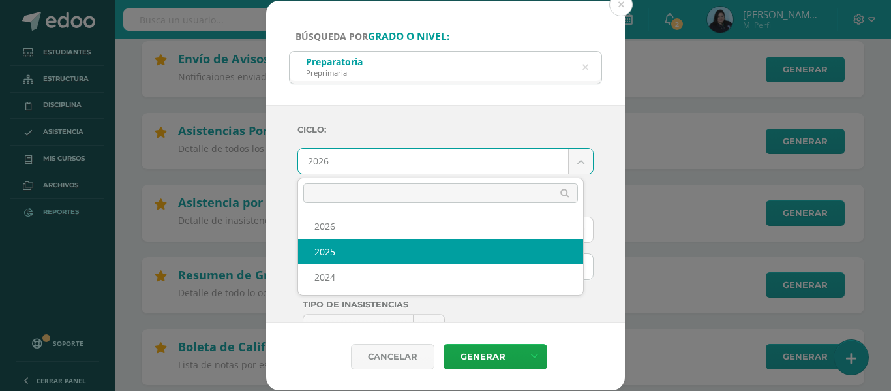
select select "2"
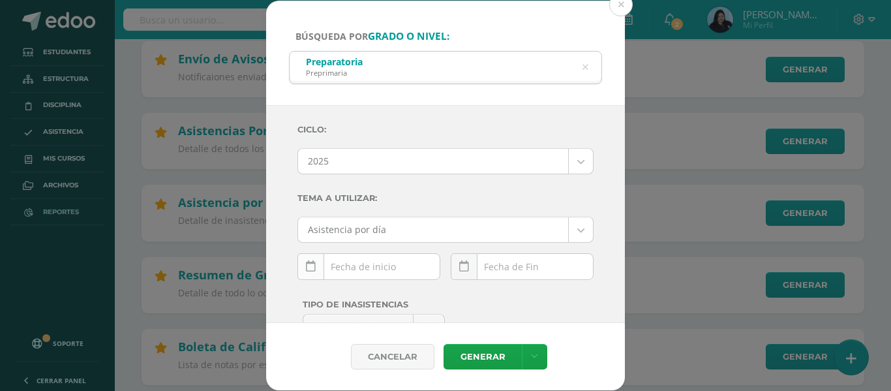
click at [312, 272] on icon at bounding box center [311, 266] width 10 height 11
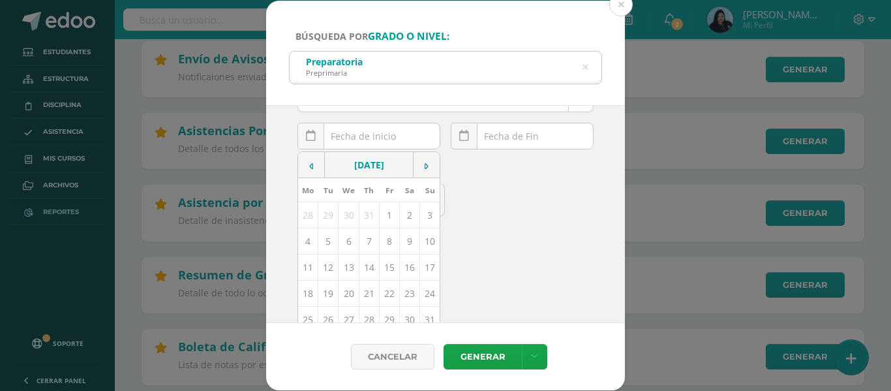
click at [325, 264] on td "12" at bounding box center [328, 267] width 20 height 26
type input "[DATE]"
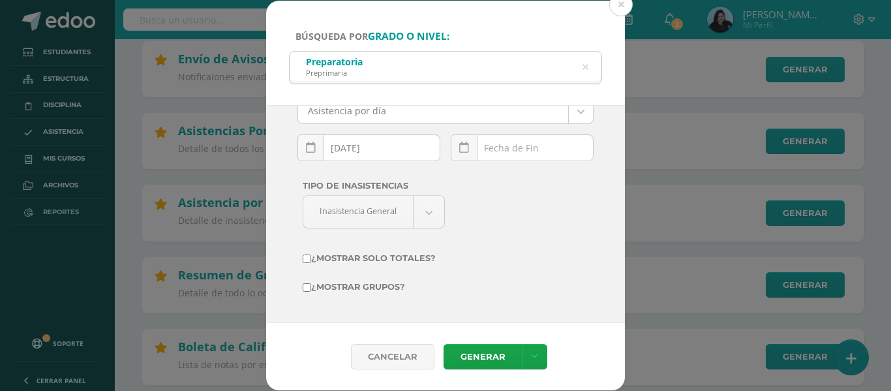
scroll to position [119, 0]
click at [460, 151] on icon at bounding box center [464, 147] width 10 height 11
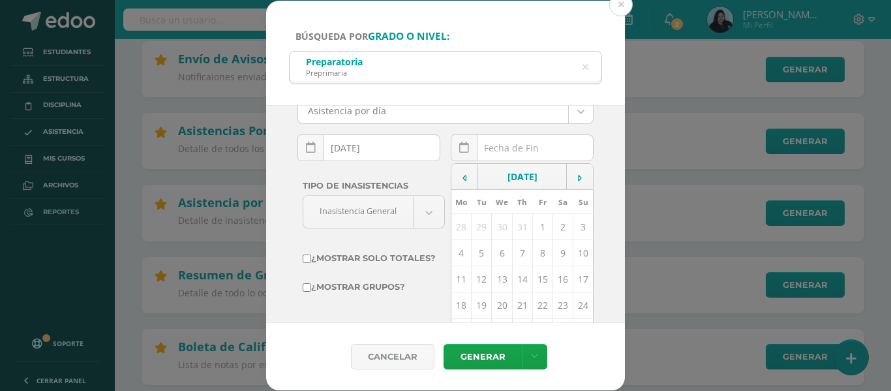
click at [476, 275] on td "12" at bounding box center [482, 279] width 20 height 26
type input "[DATE]"
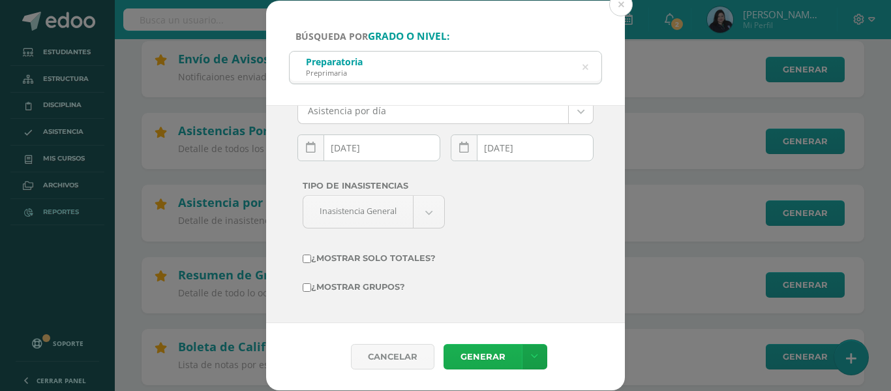
click at [483, 344] on link "Generar" at bounding box center [482, 356] width 78 height 25
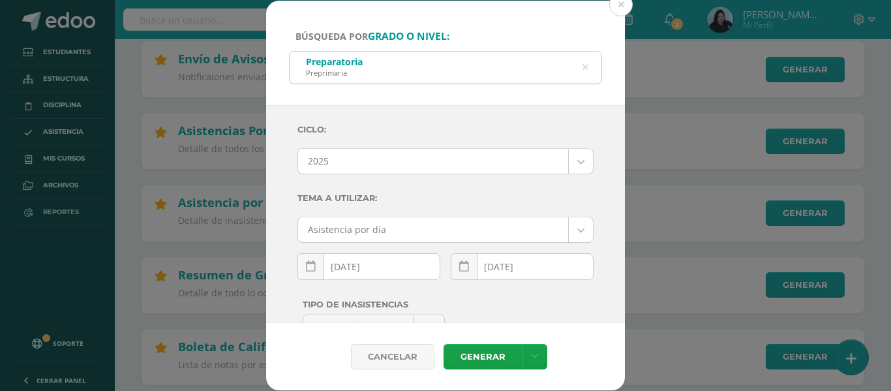
click at [587, 69] on icon at bounding box center [585, 67] width 6 height 33
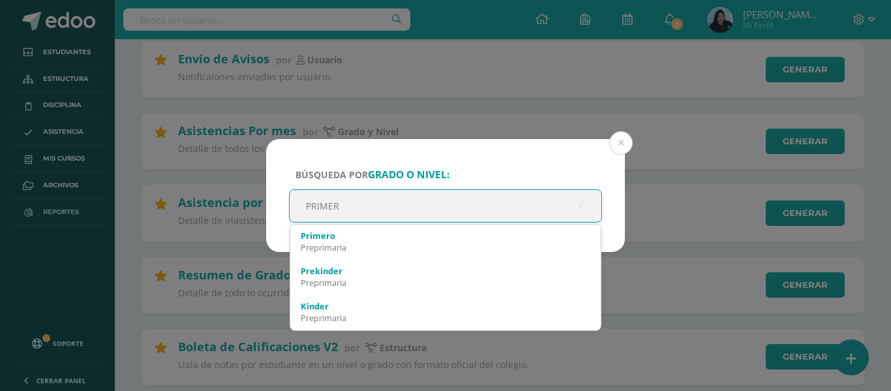
type input "PRIMERO"
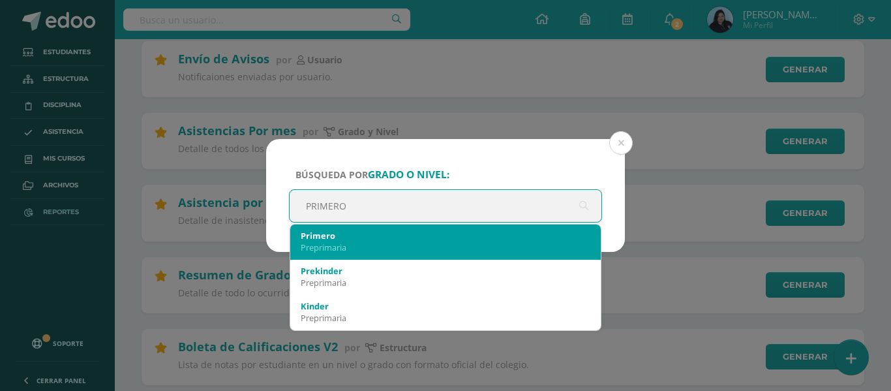
click at [413, 228] on div "Primero Preprimaria" at bounding box center [446, 241] width 290 height 34
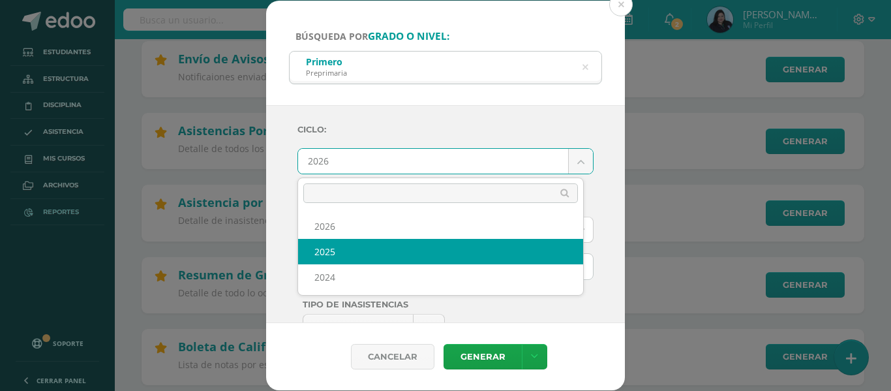
select select "2"
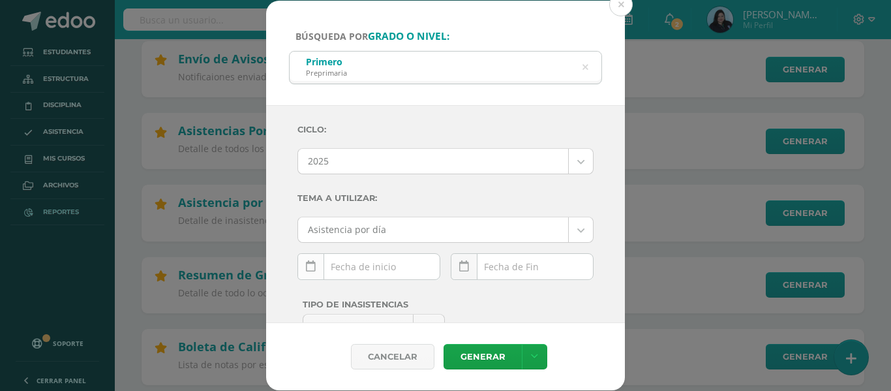
click at [310, 263] on icon at bounding box center [311, 266] width 10 height 11
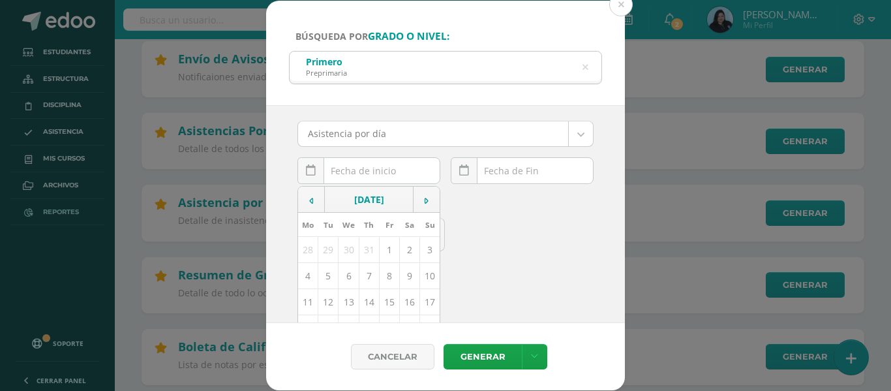
scroll to position [130, 0]
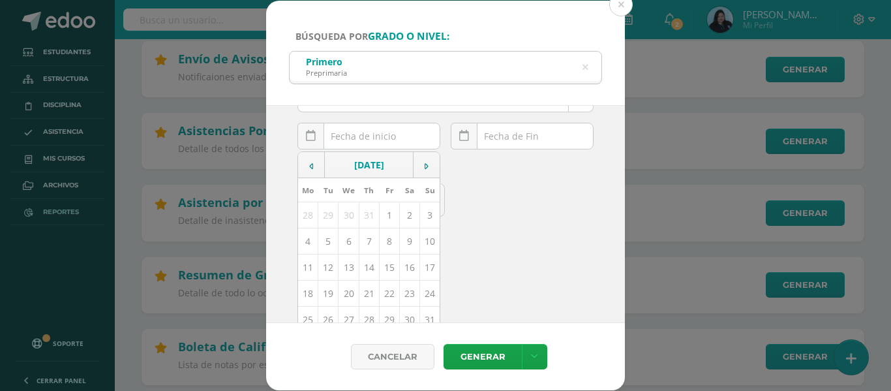
click at [322, 267] on td "12" at bounding box center [328, 267] width 20 height 26
type input "[DATE]"
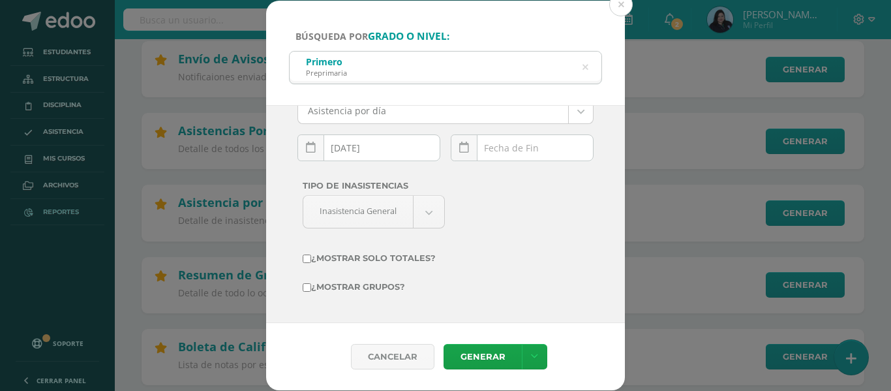
scroll to position [119, 0]
click at [470, 142] on link at bounding box center [464, 147] width 27 height 27
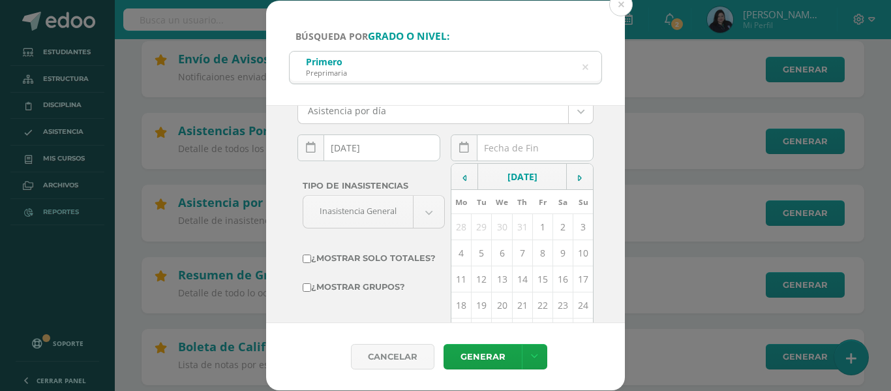
click at [473, 277] on td "12" at bounding box center [482, 279] width 20 height 26
type input "[DATE]"
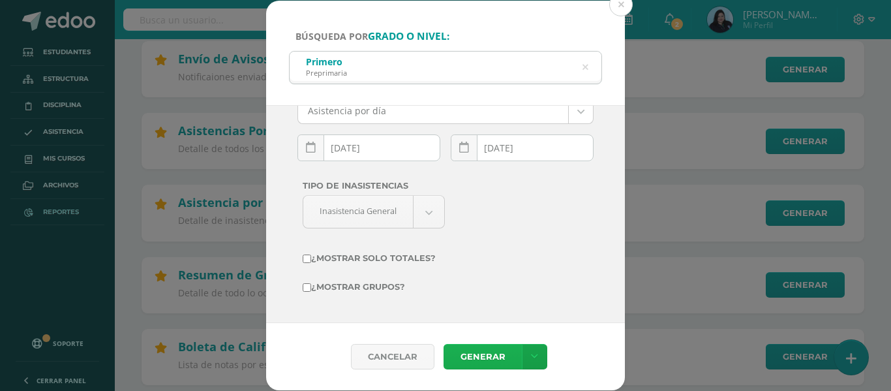
click at [479, 346] on link "Generar" at bounding box center [482, 356] width 78 height 25
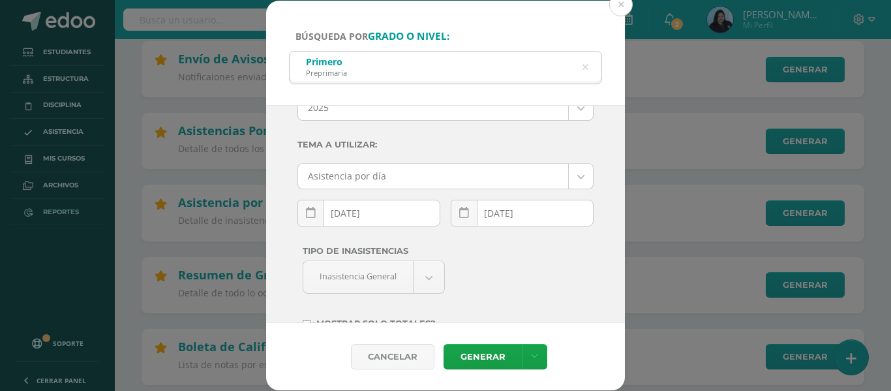
scroll to position [0, 0]
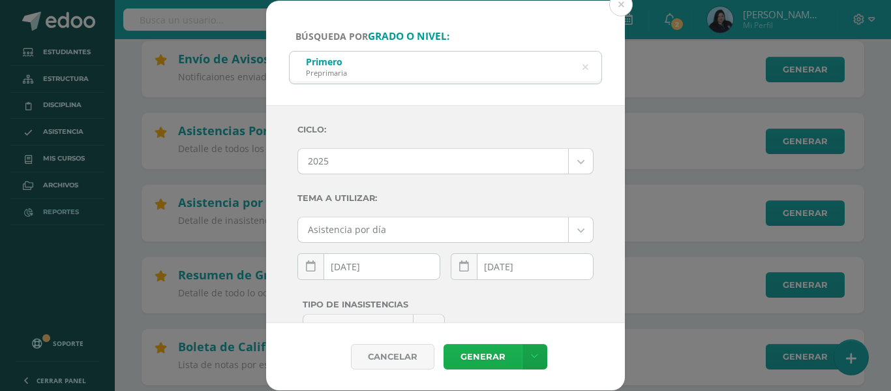
click at [467, 350] on link "Generar" at bounding box center [482, 356] width 78 height 25
click at [578, 67] on div "Primero Preprimaria" at bounding box center [446, 66] width 312 height 29
click at [588, 67] on icon at bounding box center [585, 67] width 6 height 33
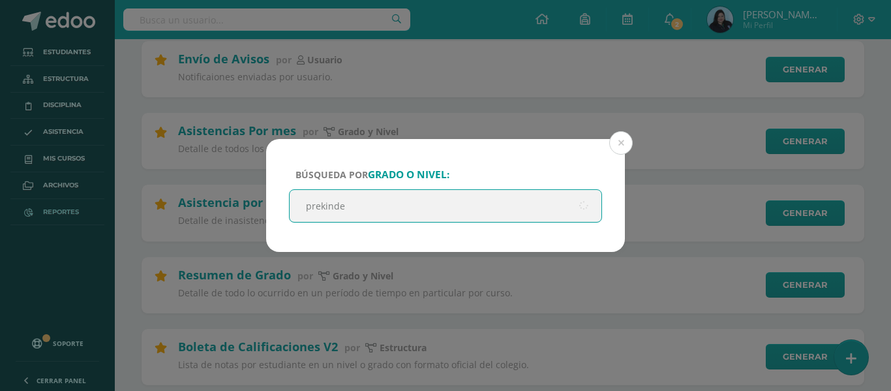
type input "prekinder"
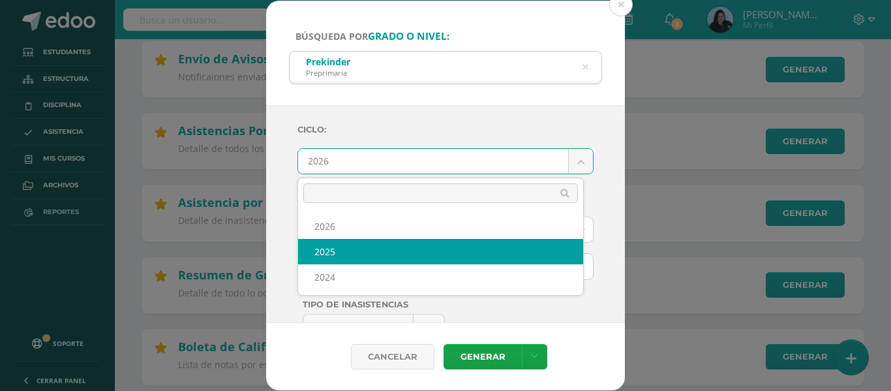
select select "2"
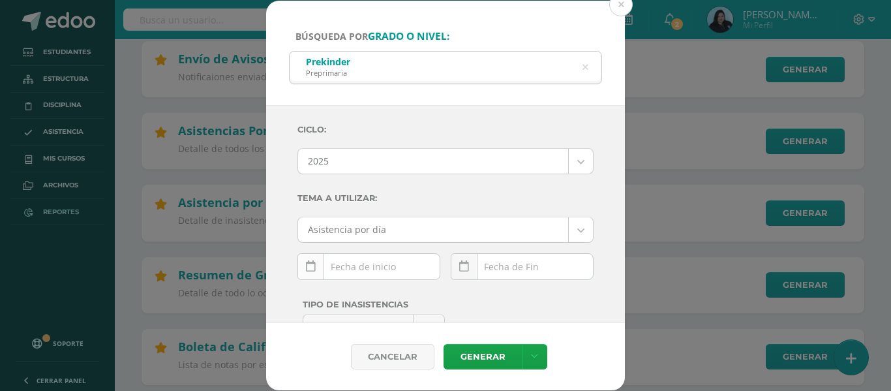
click at [315, 268] on link at bounding box center [310, 266] width 27 height 27
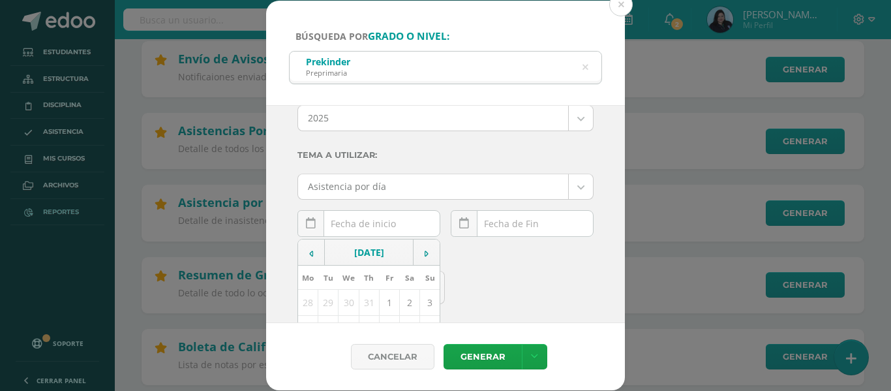
scroll to position [130, 0]
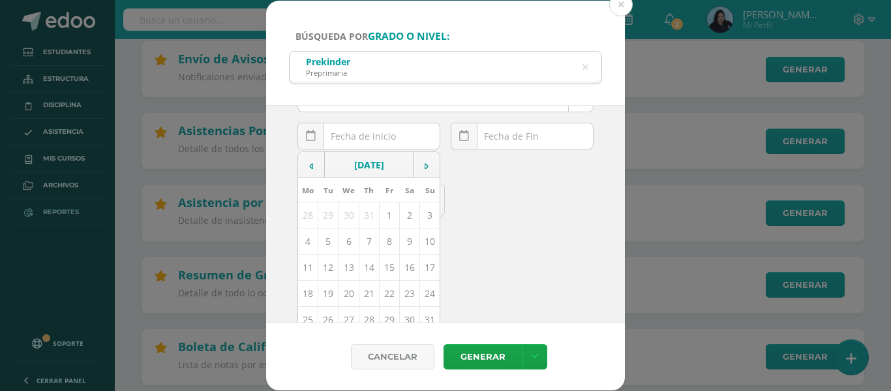
click at [328, 263] on td "12" at bounding box center [328, 267] width 20 height 26
type input "[DATE]"
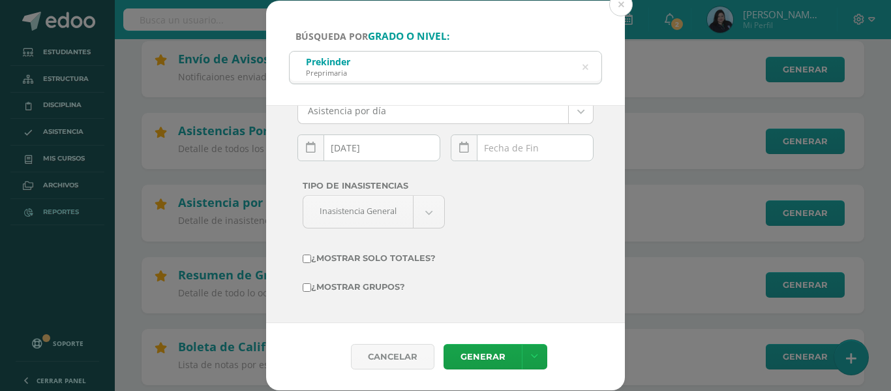
scroll to position [119, 0]
click at [466, 138] on link at bounding box center [464, 147] width 27 height 27
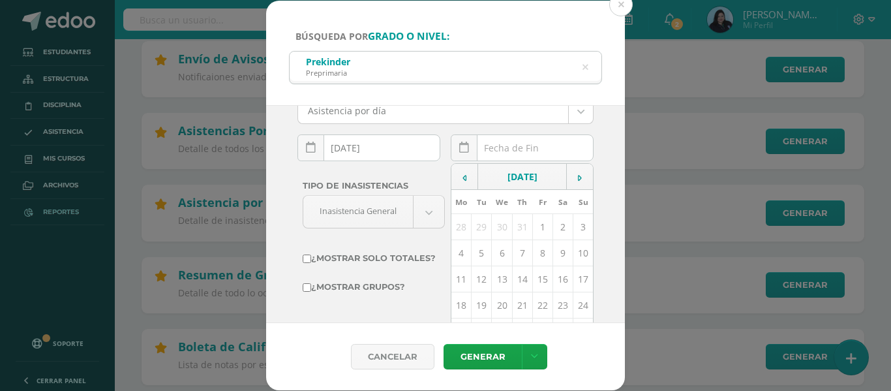
click at [481, 270] on td "12" at bounding box center [482, 279] width 20 height 26
type input "[DATE]"
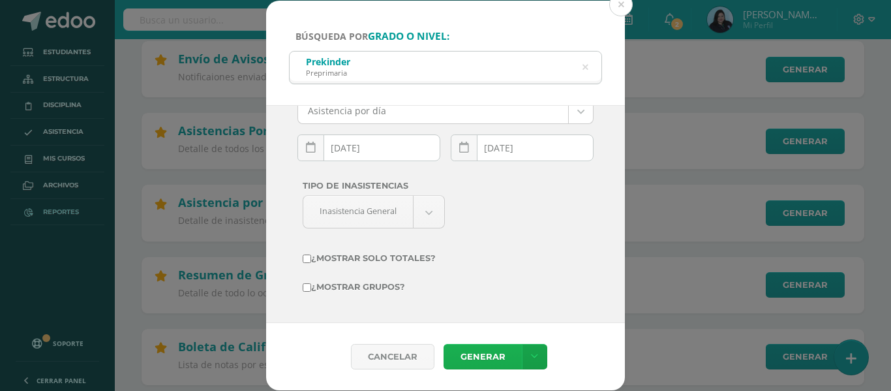
click at [476, 347] on link "Generar" at bounding box center [482, 356] width 78 height 25
